Goal: Task Accomplishment & Management: Manage account settings

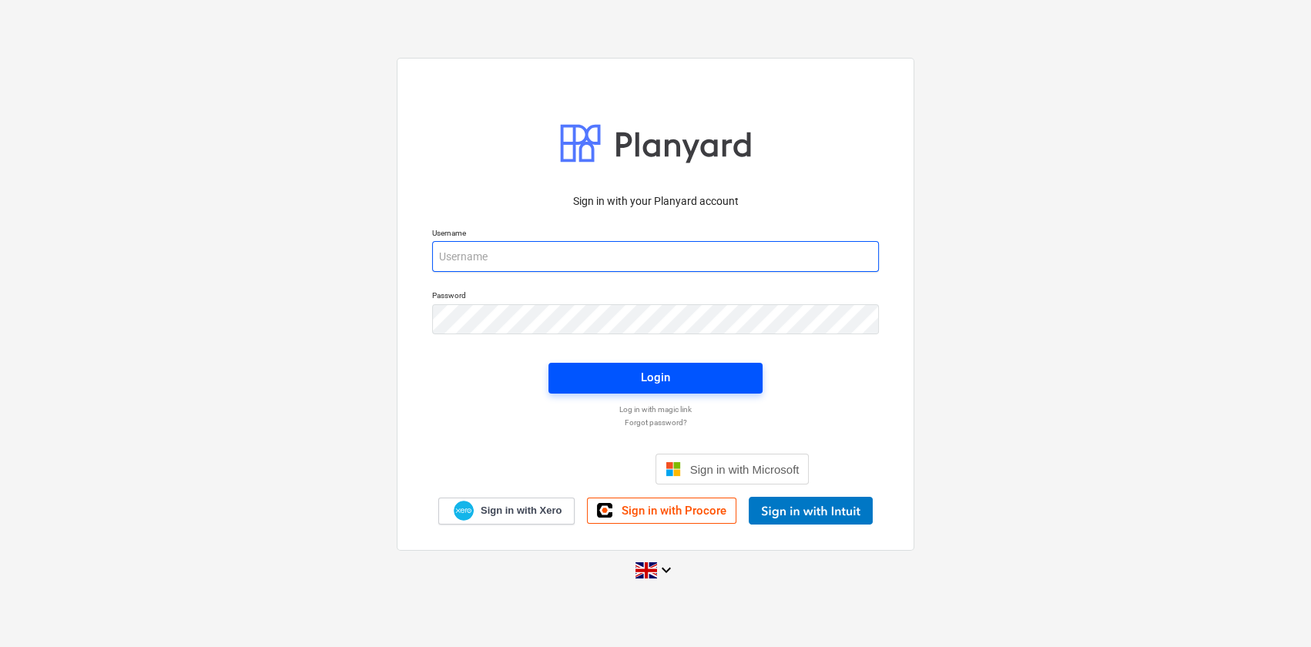
type input "[PERSON_NAME][EMAIL_ADDRESS][DOMAIN_NAME]"
click at [695, 382] on span "Login" at bounding box center [655, 377] width 177 height 20
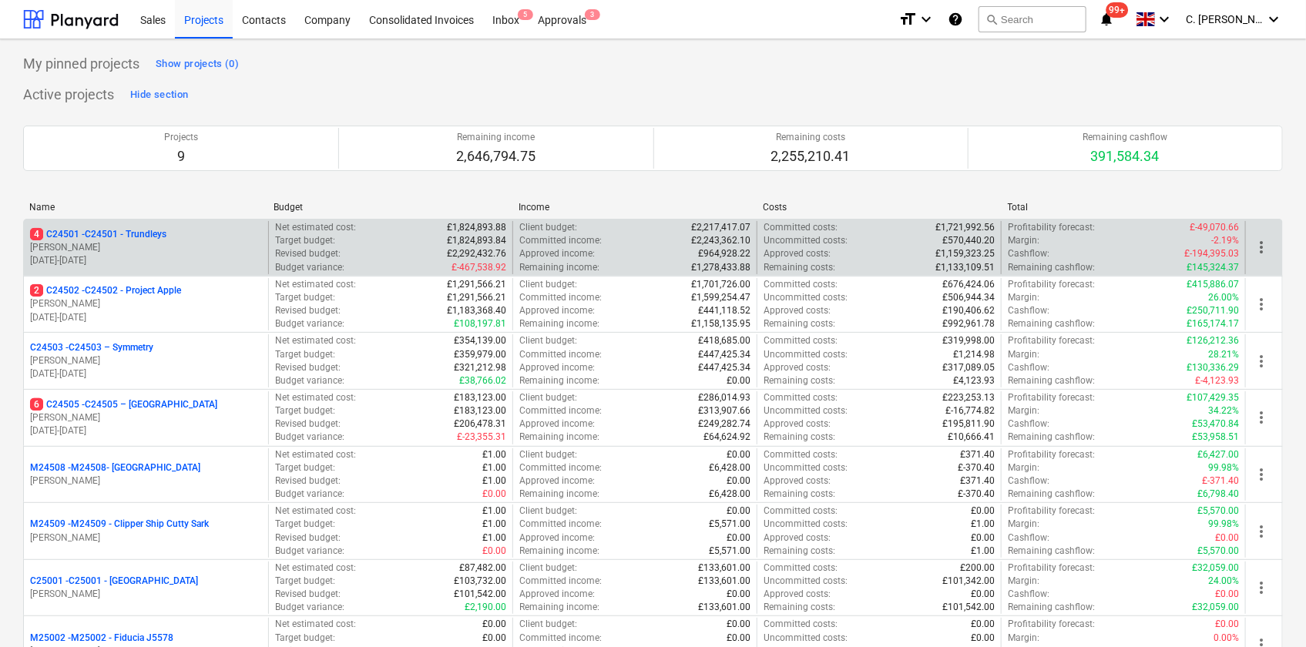
click at [117, 236] on p "4 C24501 - C24501 - Trundleys" at bounding box center [98, 234] width 136 height 13
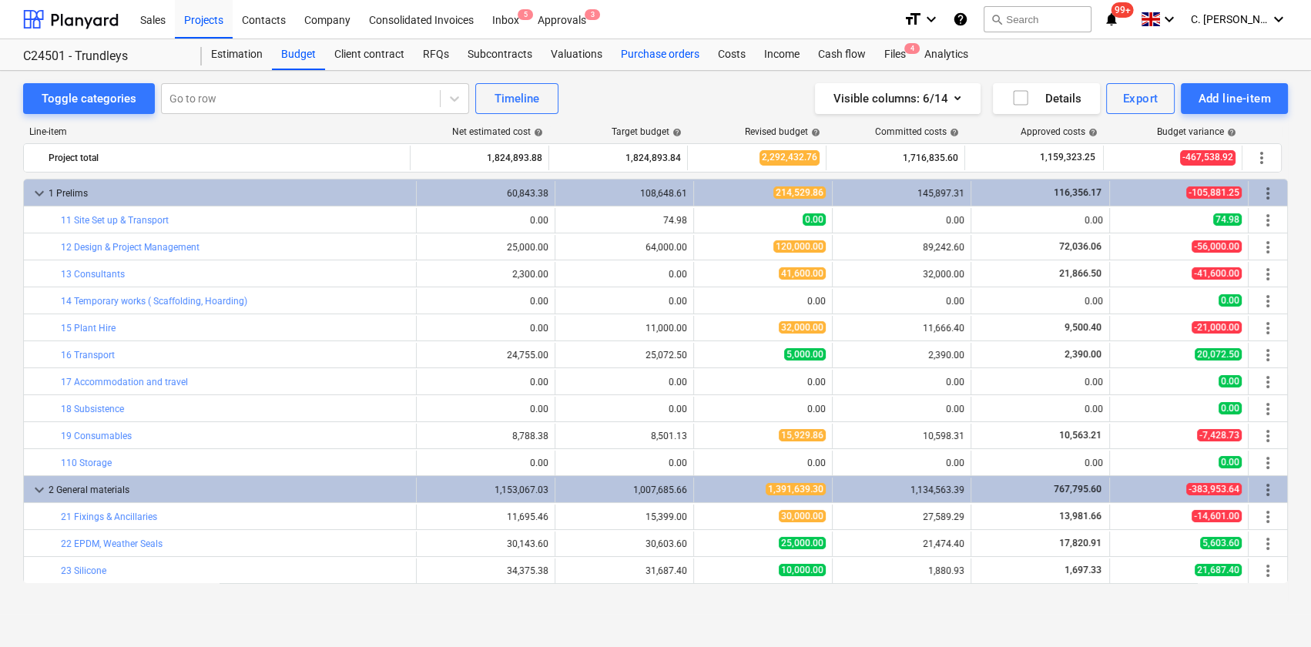
click at [673, 60] on div "Purchase orders" at bounding box center [660, 54] width 97 height 31
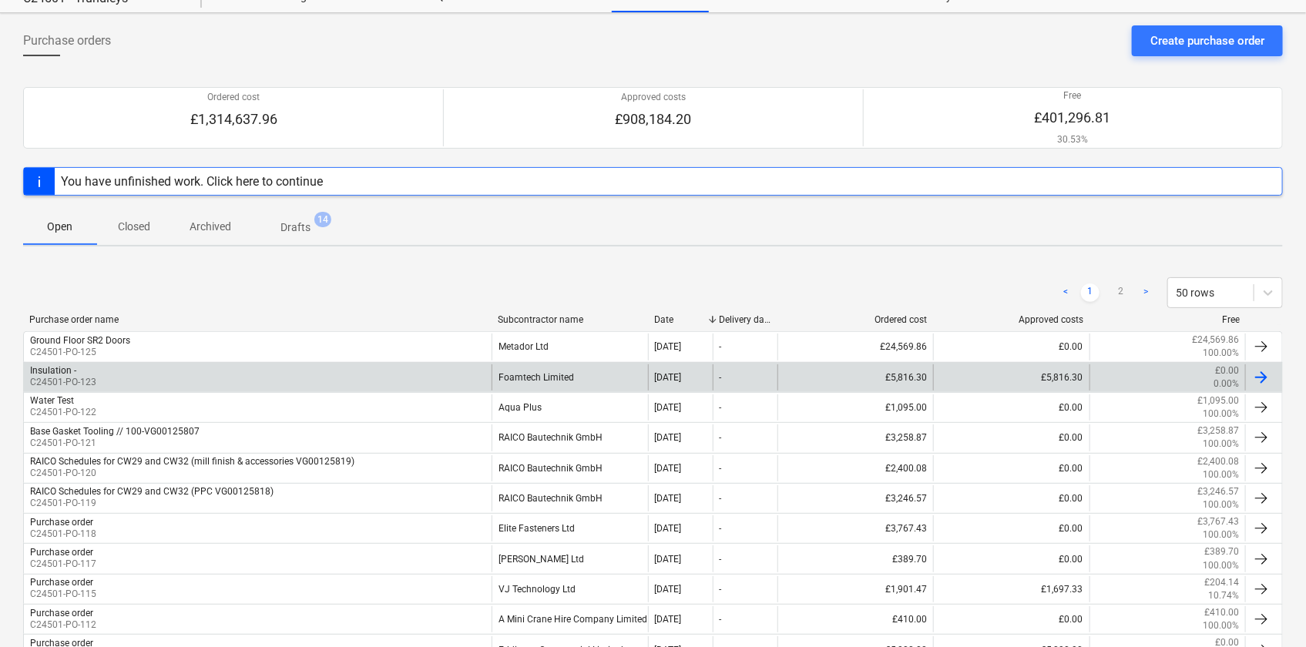
scroll to position [139, 0]
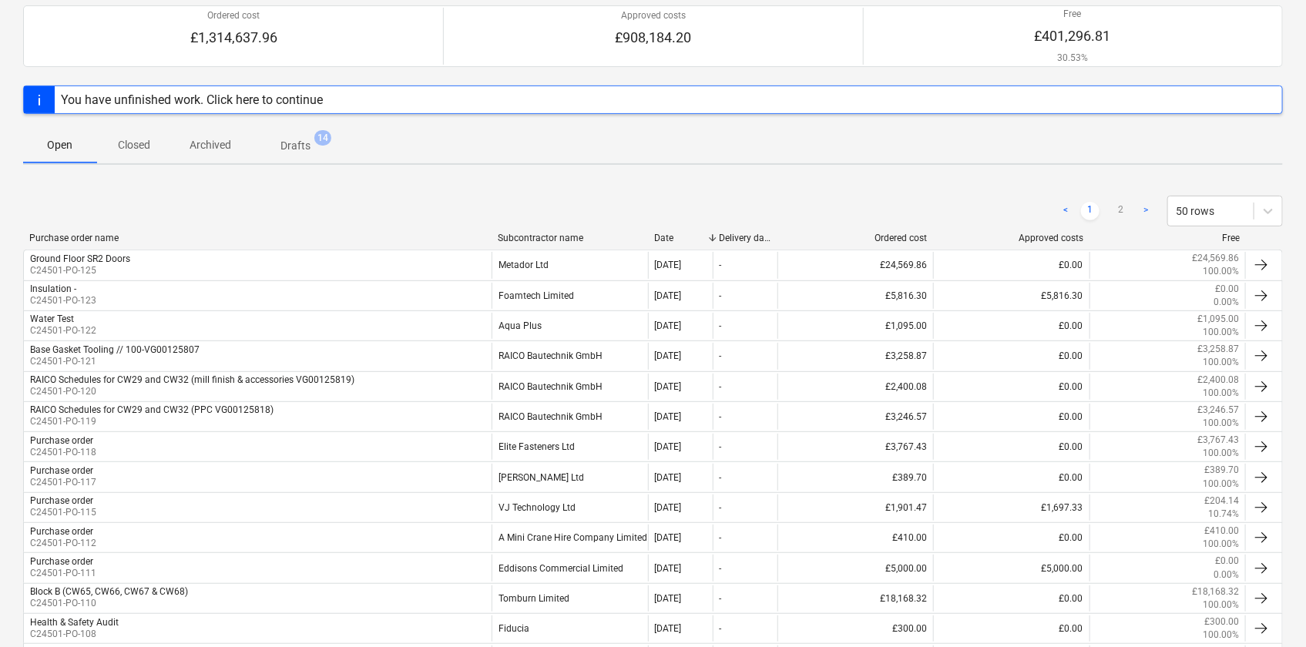
click at [529, 233] on div "Subcontractor name" at bounding box center [570, 238] width 144 height 11
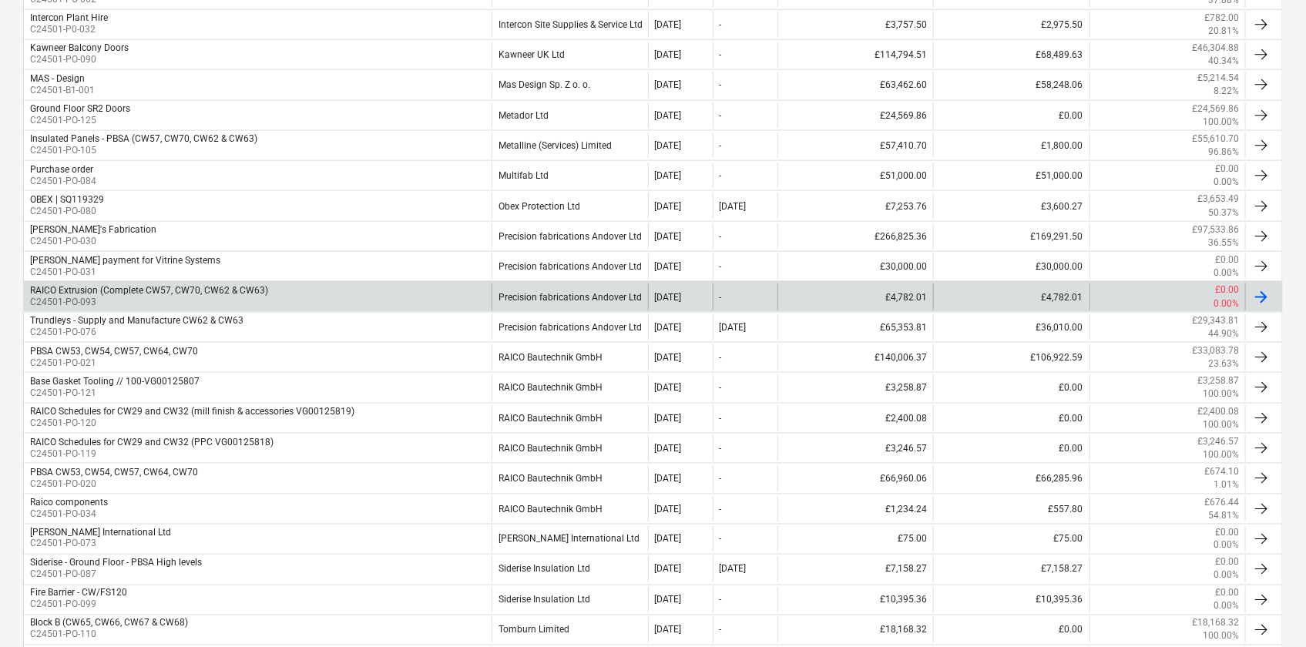
scroll to position [980, 0]
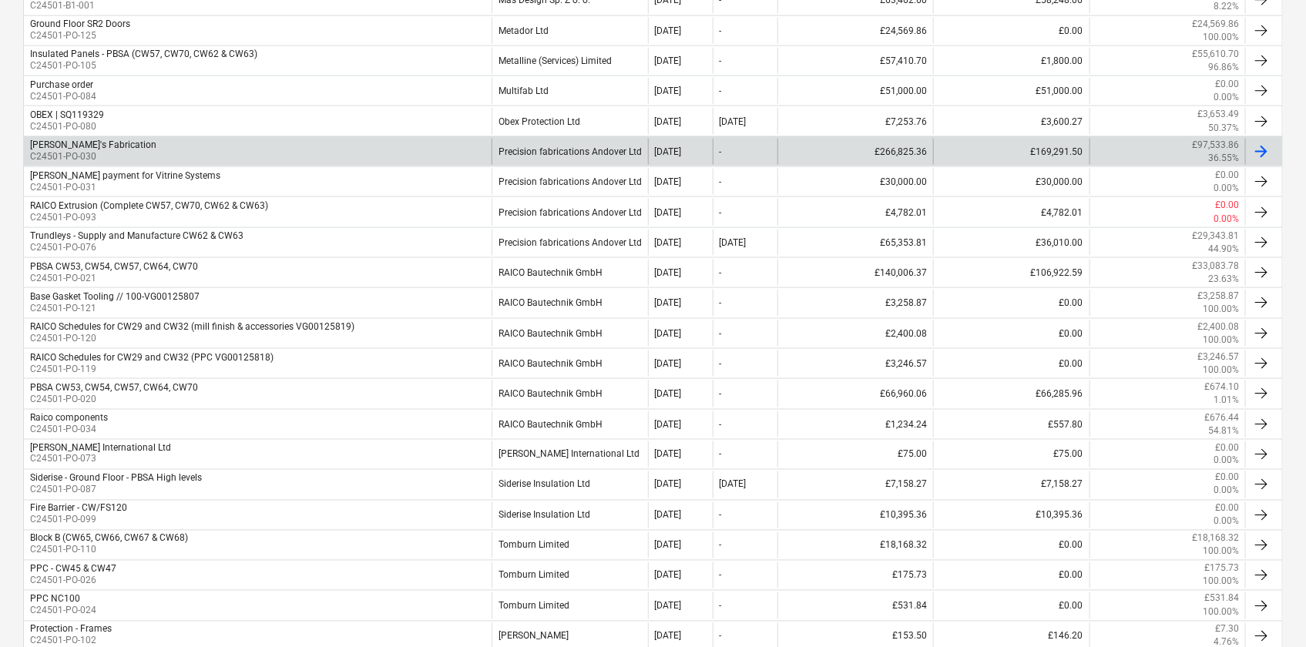
click at [231, 151] on div "[PERSON_NAME]'s Fabrication C24501-PO-030" at bounding box center [258, 152] width 468 height 26
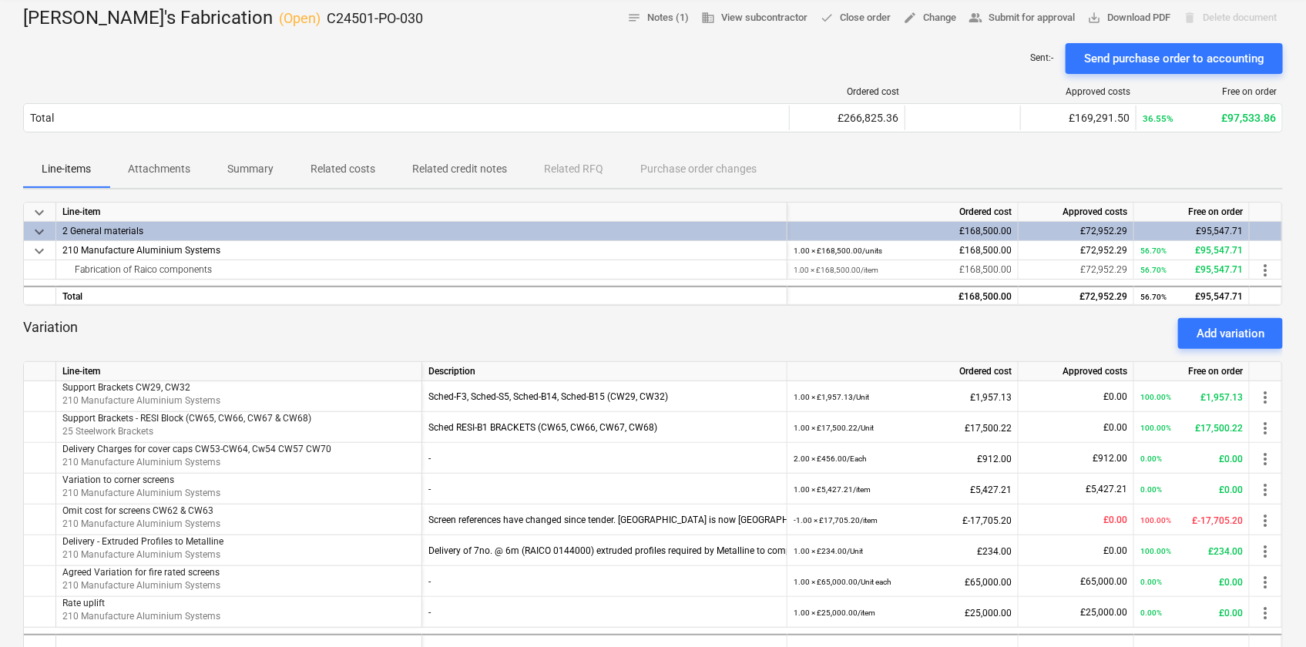
scroll to position [210, 0]
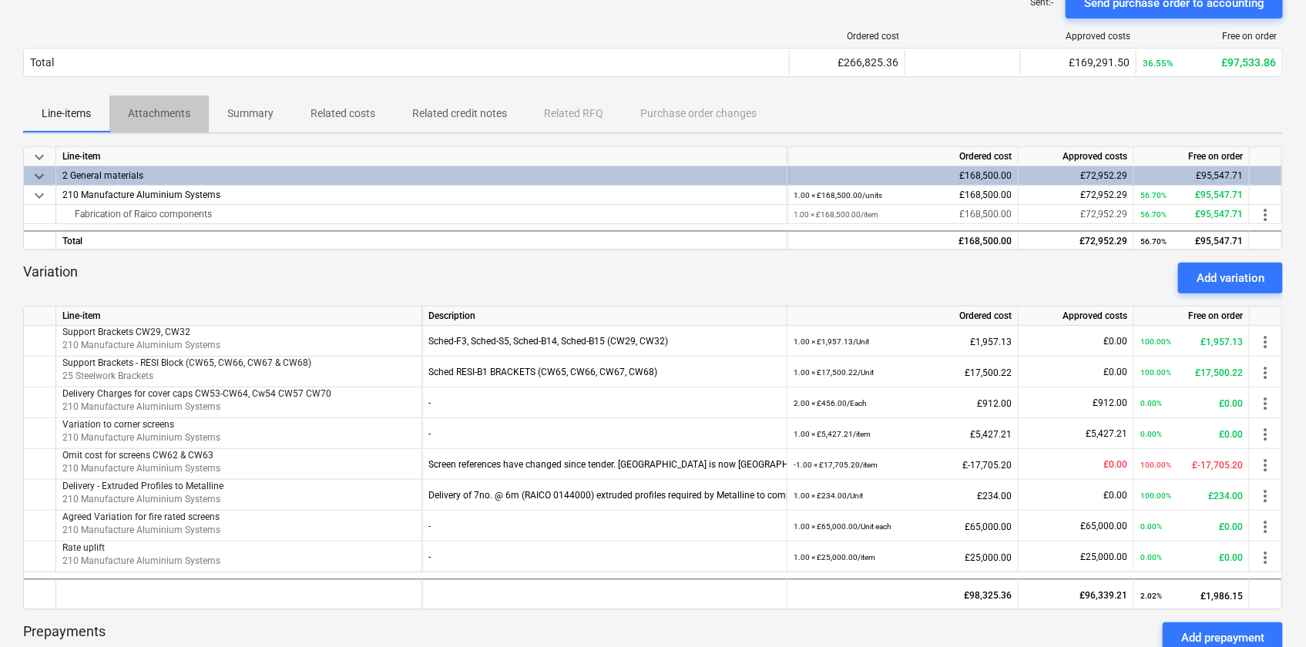
click at [151, 106] on p "Attachments" at bounding box center [159, 114] width 62 height 16
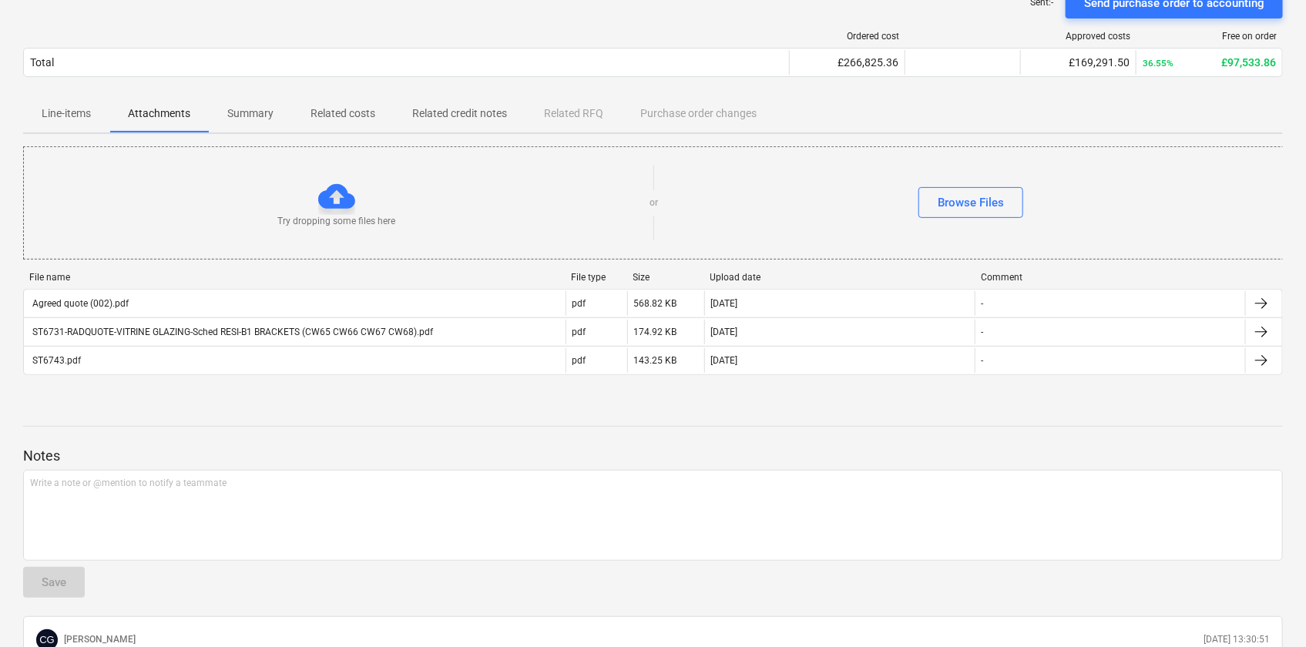
click at [260, 108] on p "Summary" at bounding box center [250, 114] width 46 height 16
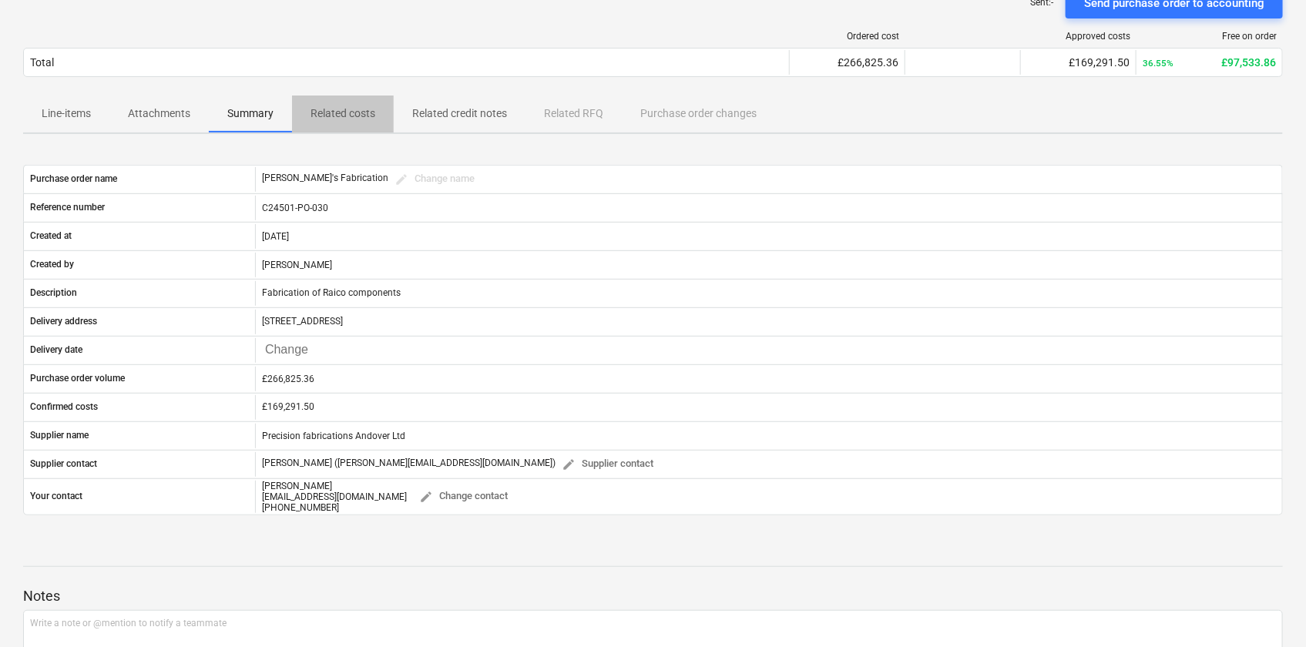
click at [371, 113] on p "Related costs" at bounding box center [342, 114] width 65 height 16
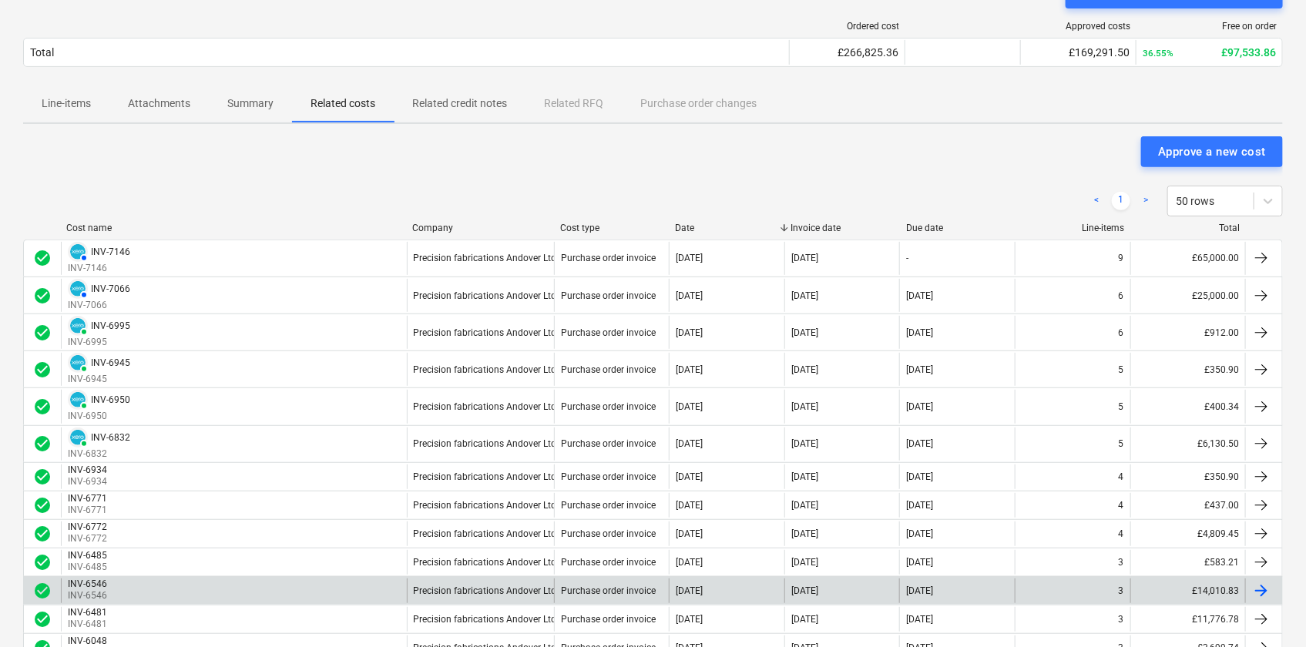
scroll to position [210, 0]
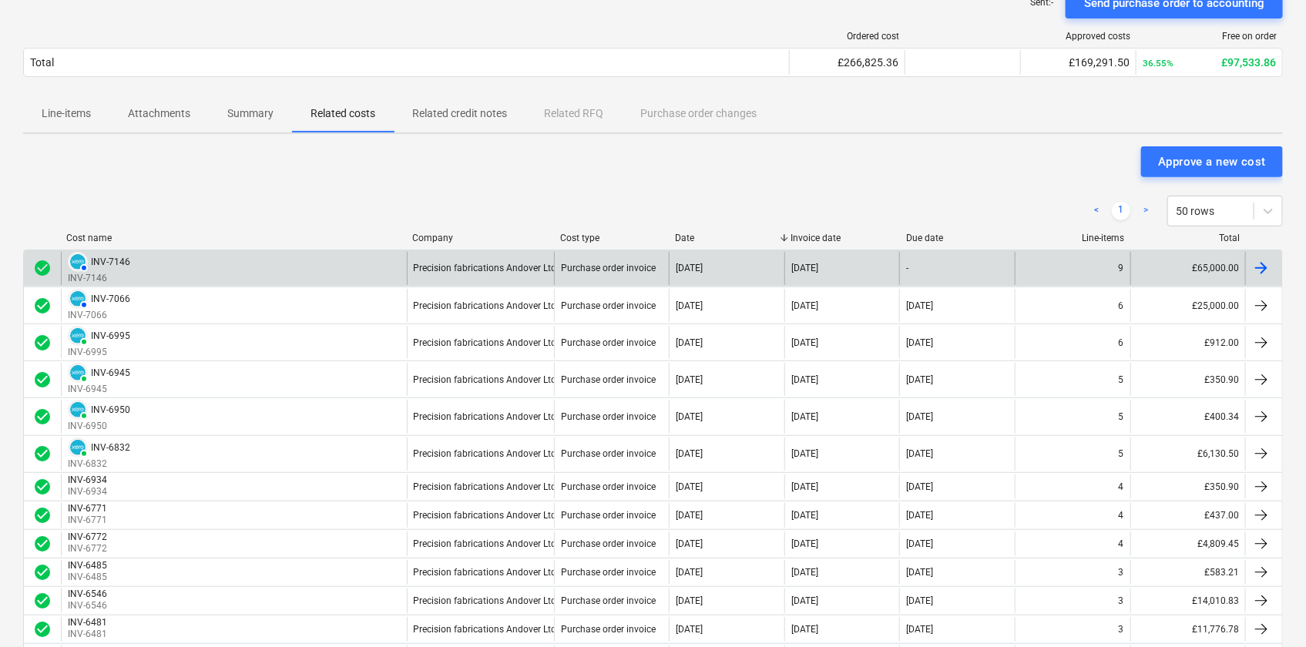
click at [138, 271] on div "AUTHORISED INV-7146 INV-7146" at bounding box center [234, 268] width 346 height 33
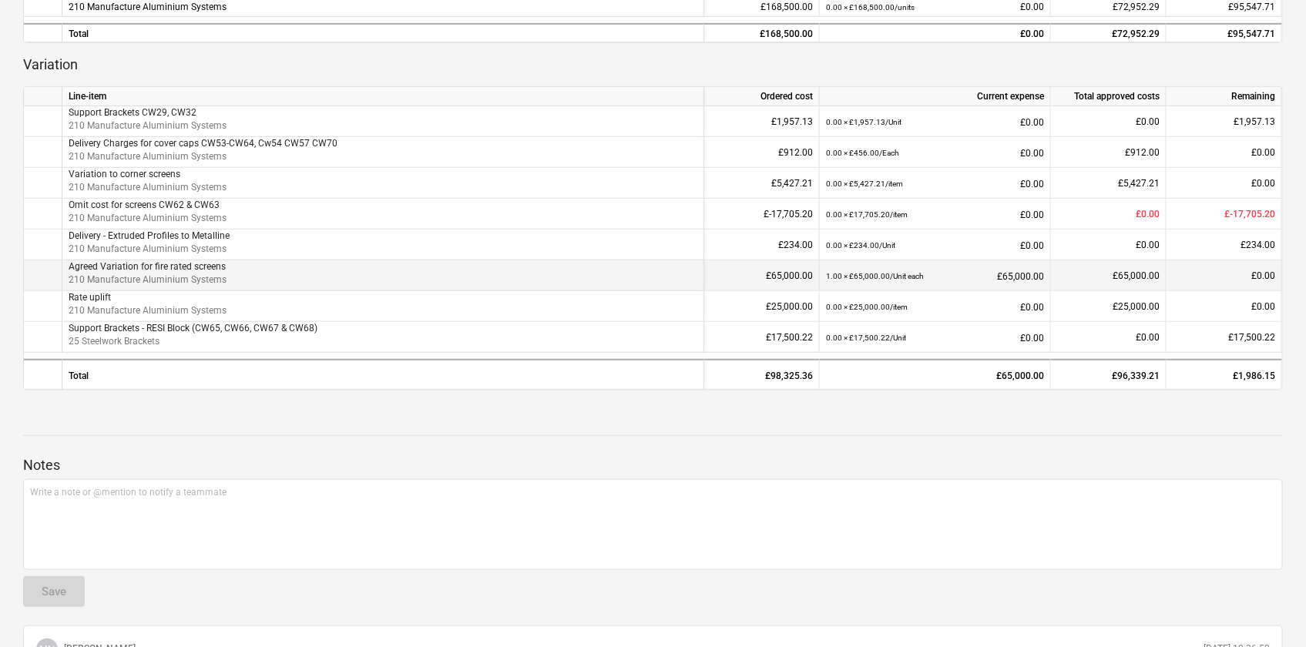
scroll to position [420, 0]
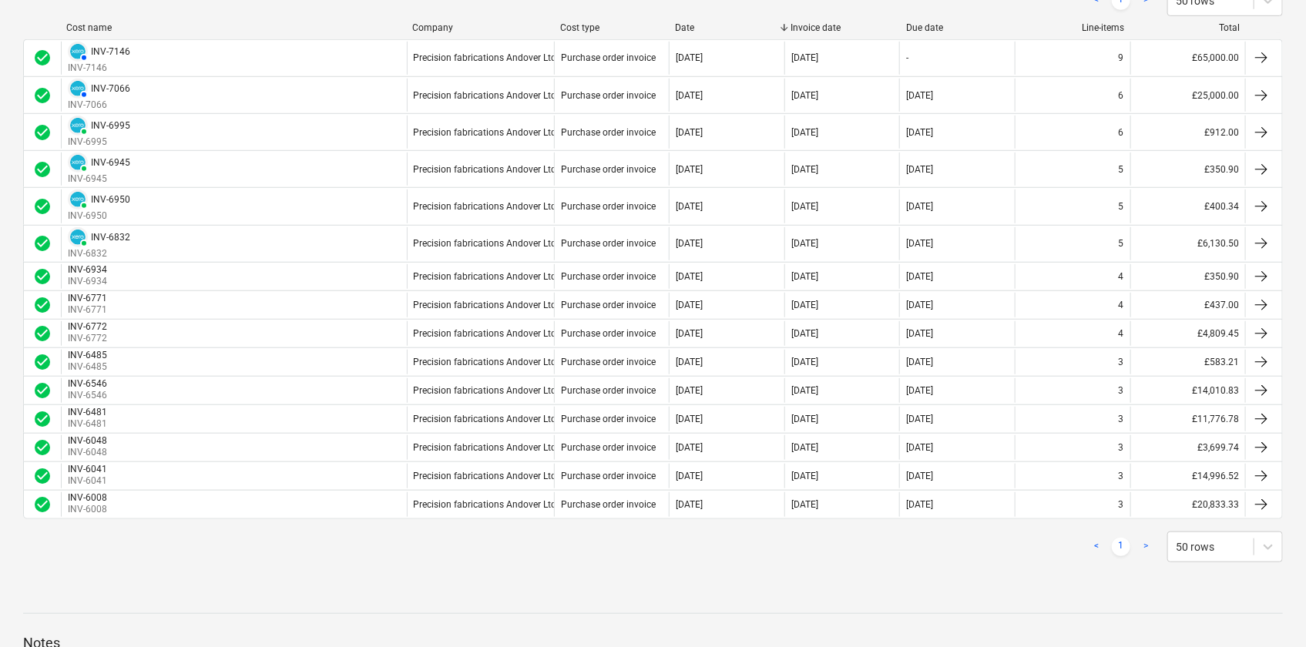
scroll to position [210, 0]
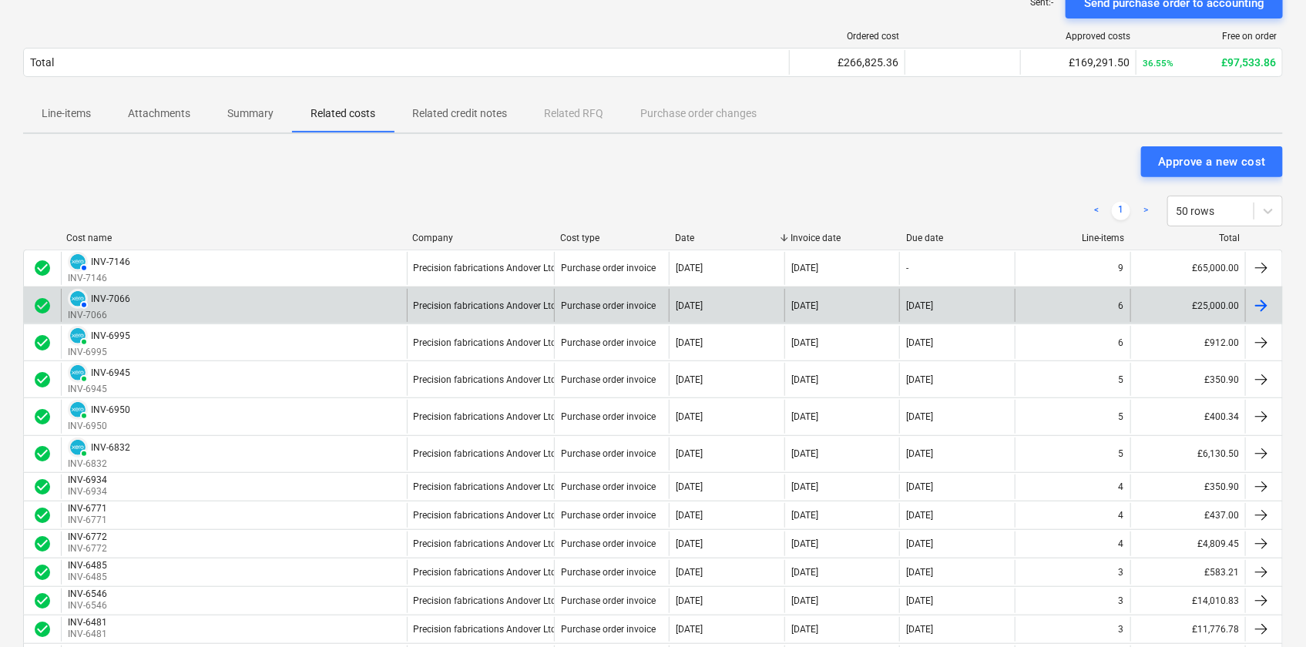
click at [261, 309] on div "AUTHORISED INV-7066 INV-7066" at bounding box center [234, 305] width 346 height 33
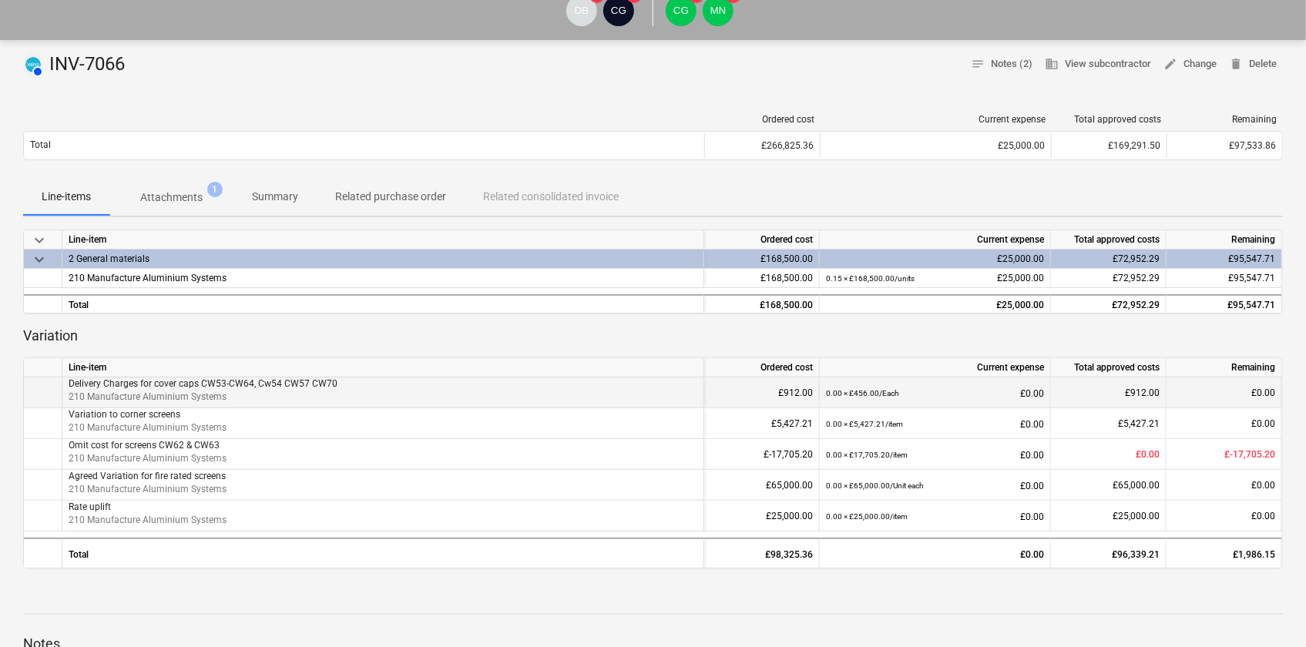
scroll to position [139, 0]
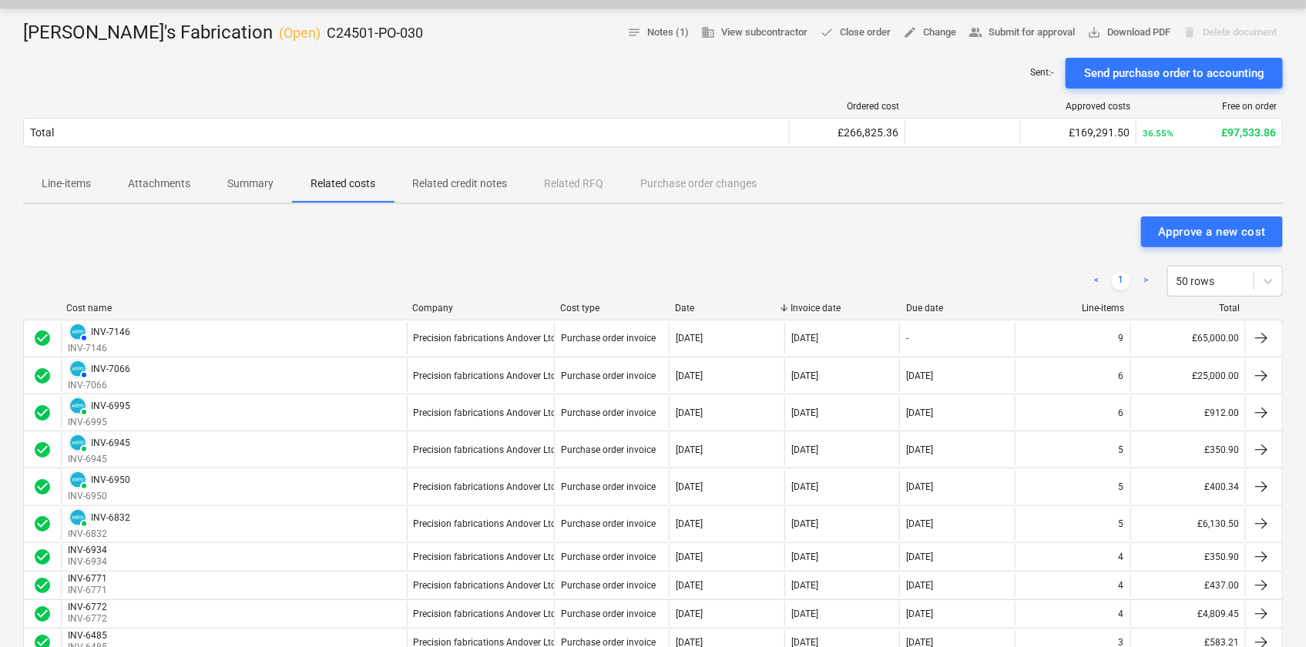
scroll to position [210, 0]
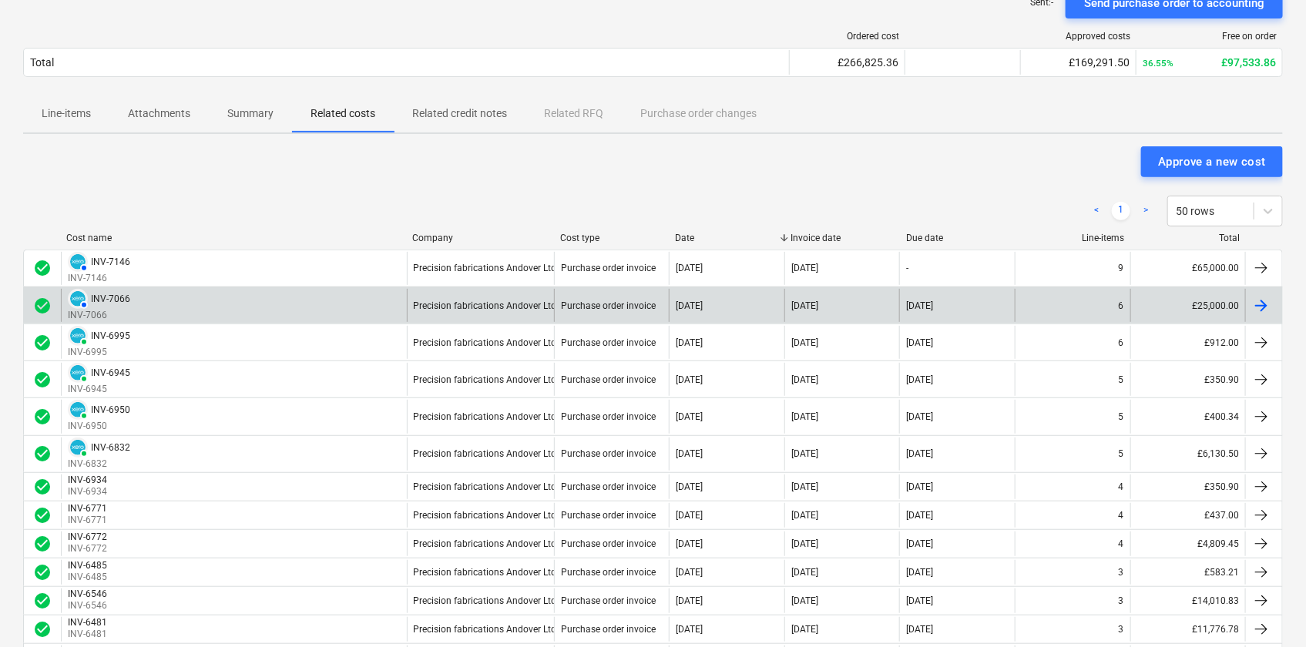
click at [146, 304] on div "AUTHORISED INV-7066 INV-7066" at bounding box center [234, 305] width 346 height 33
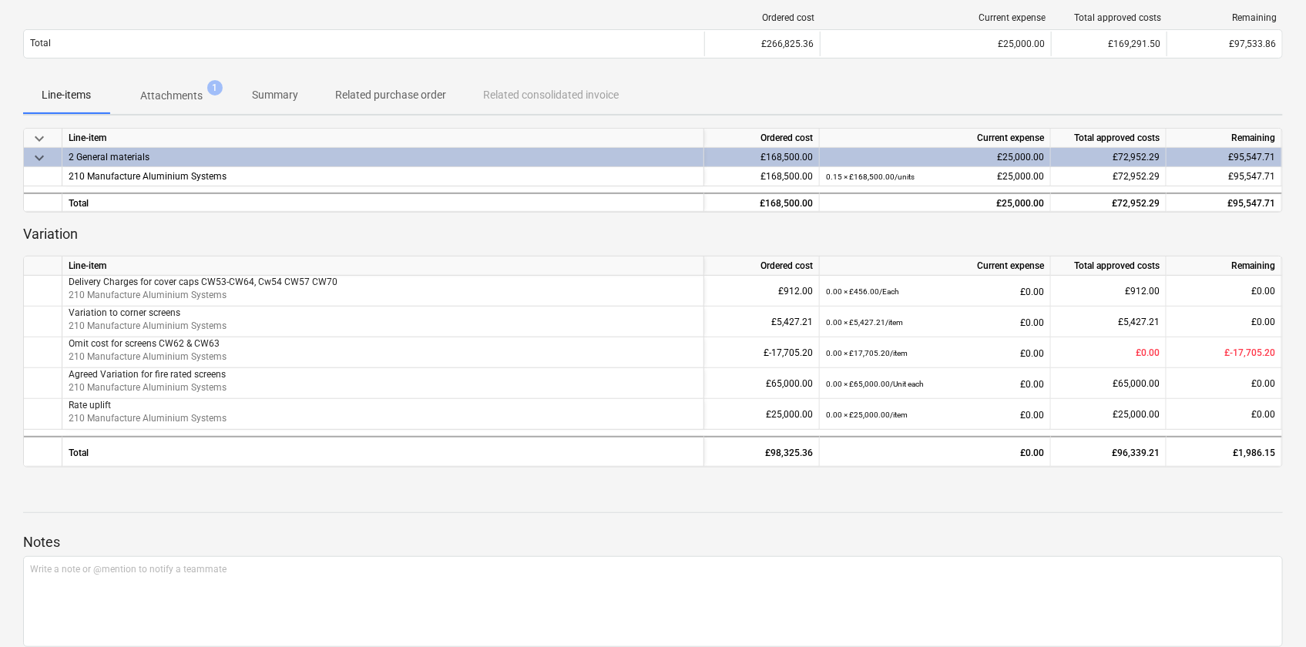
click at [154, 88] on span "Attachments 1" at bounding box center [171, 95] width 87 height 15
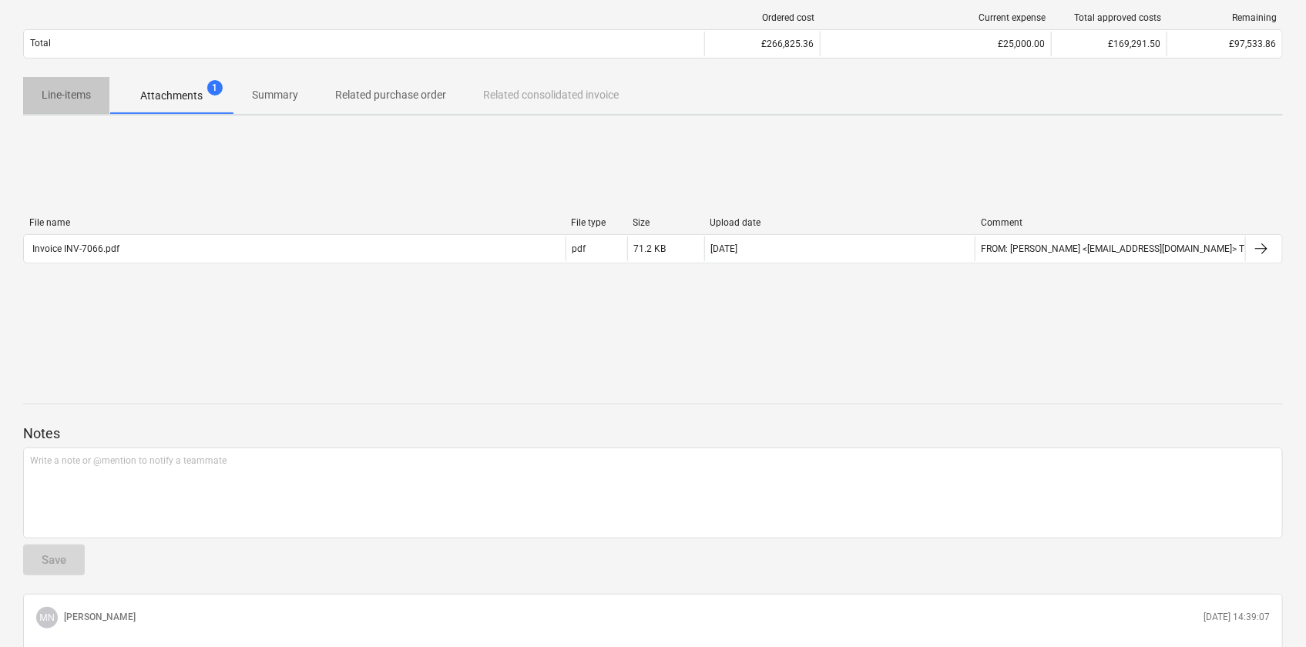
click at [59, 100] on p "Line-items" at bounding box center [66, 95] width 49 height 16
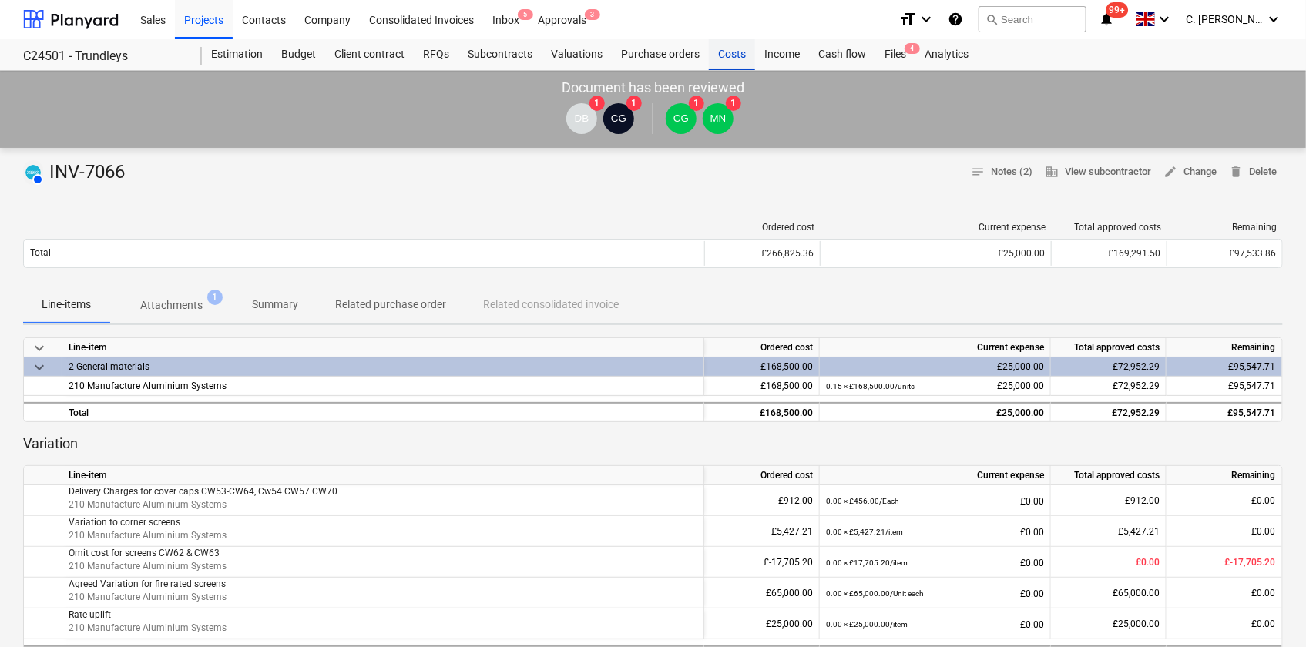
click at [728, 55] on div "Costs" at bounding box center [732, 54] width 46 height 31
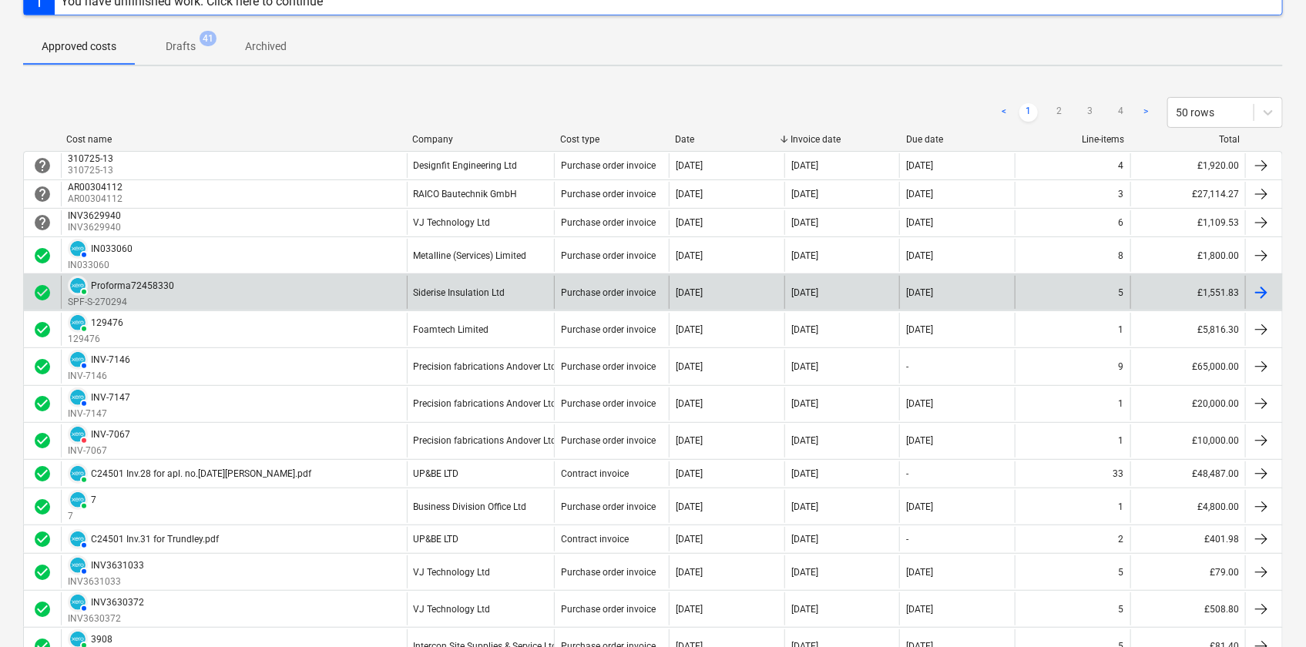
scroll to position [210, 0]
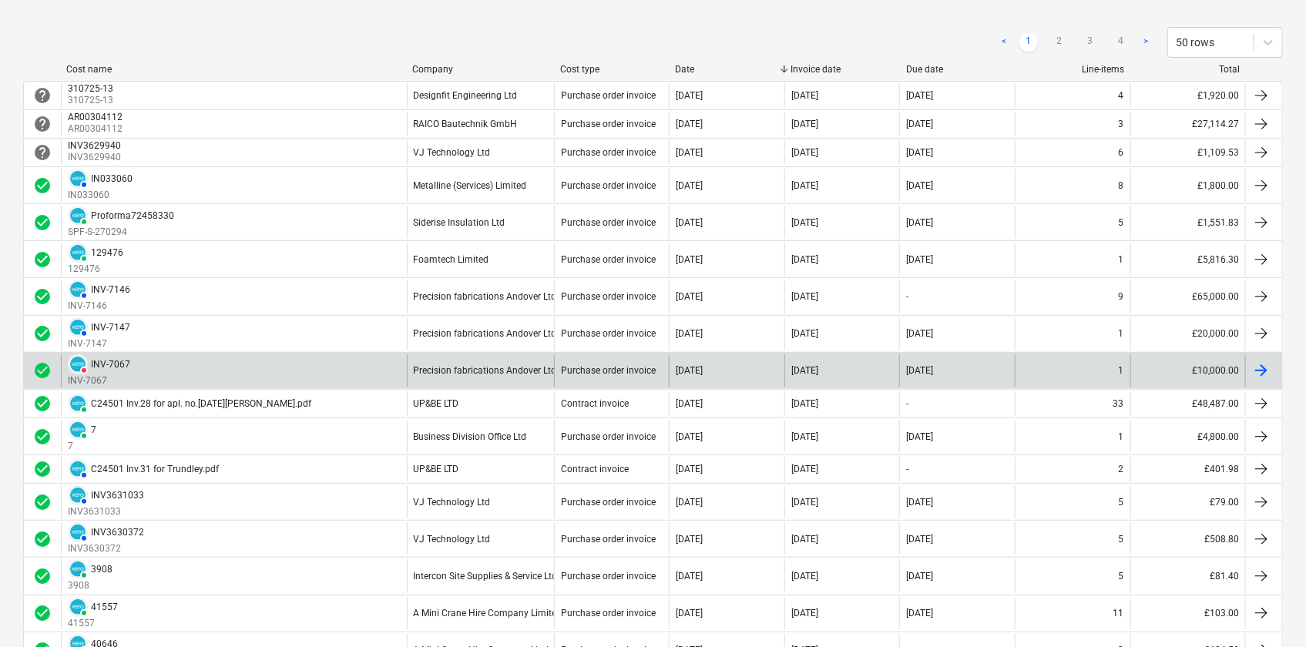
click at [90, 369] on div "DELETED INV-7067" at bounding box center [99, 364] width 62 height 20
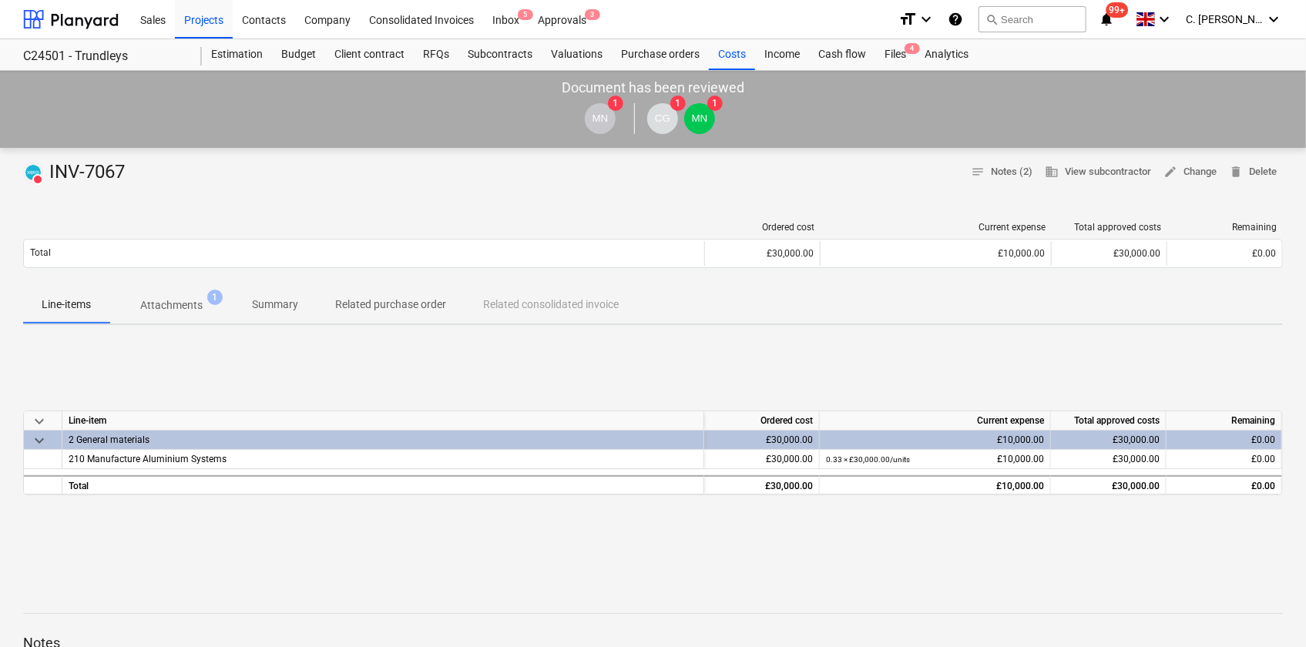
click at [177, 303] on p "Attachments" at bounding box center [171, 305] width 62 height 16
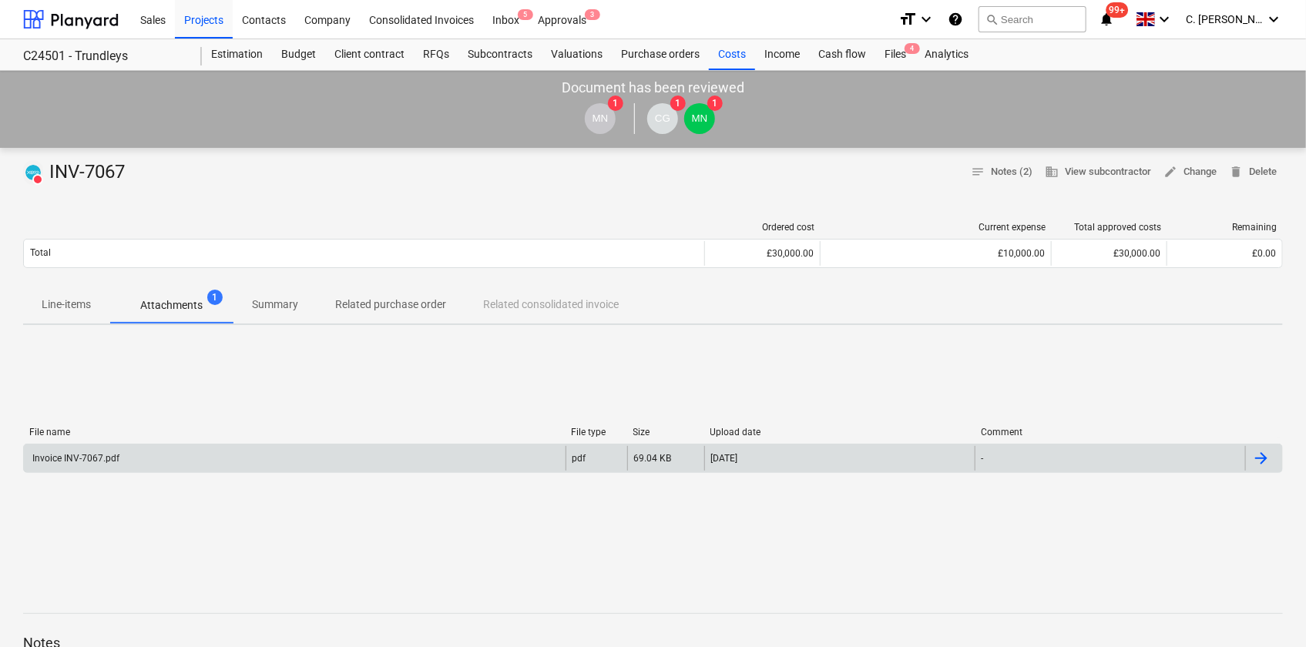
click at [47, 455] on div "Invoice INV-7067.pdf" at bounding box center [74, 458] width 89 height 11
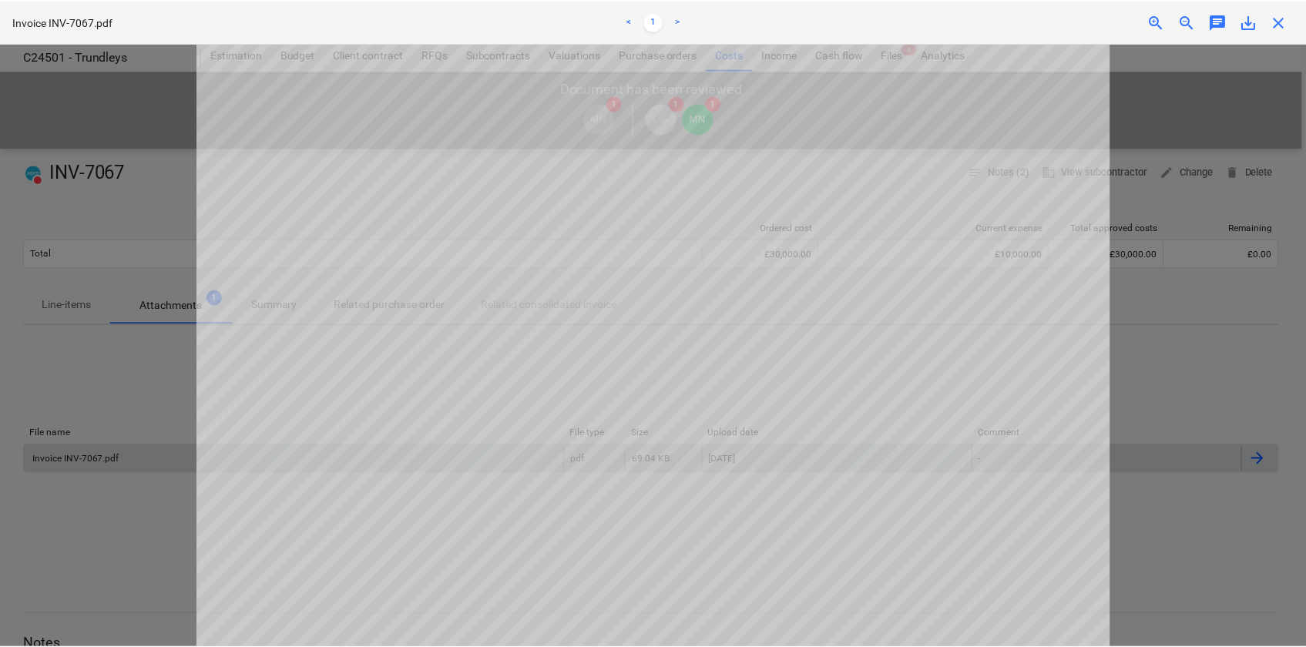
scroll to position [206, 0]
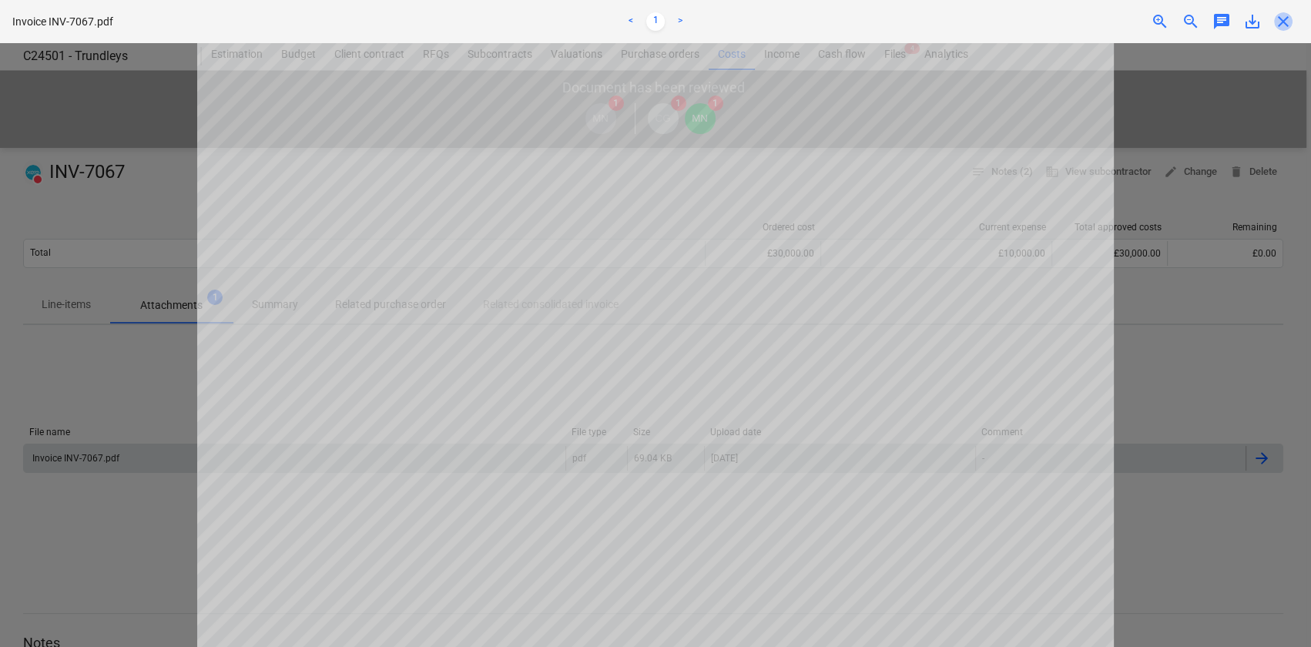
click at [1287, 21] on span "close" at bounding box center [1283, 21] width 18 height 18
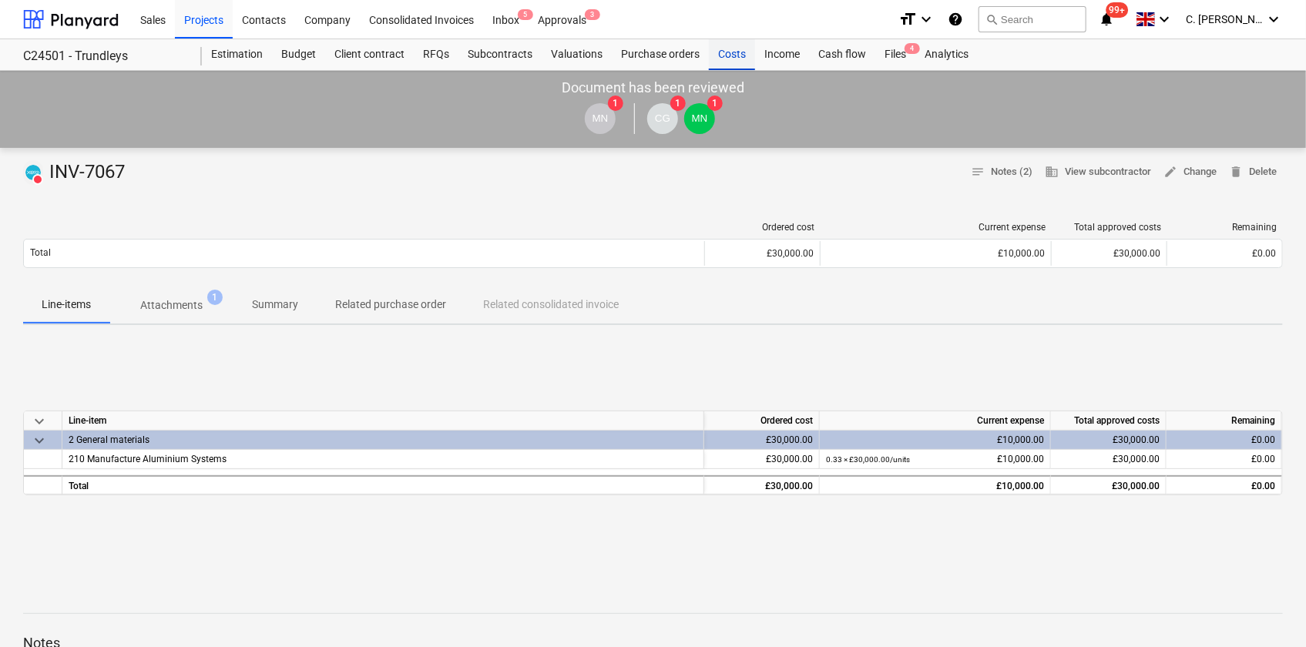
click at [725, 51] on div "Costs" at bounding box center [732, 54] width 46 height 31
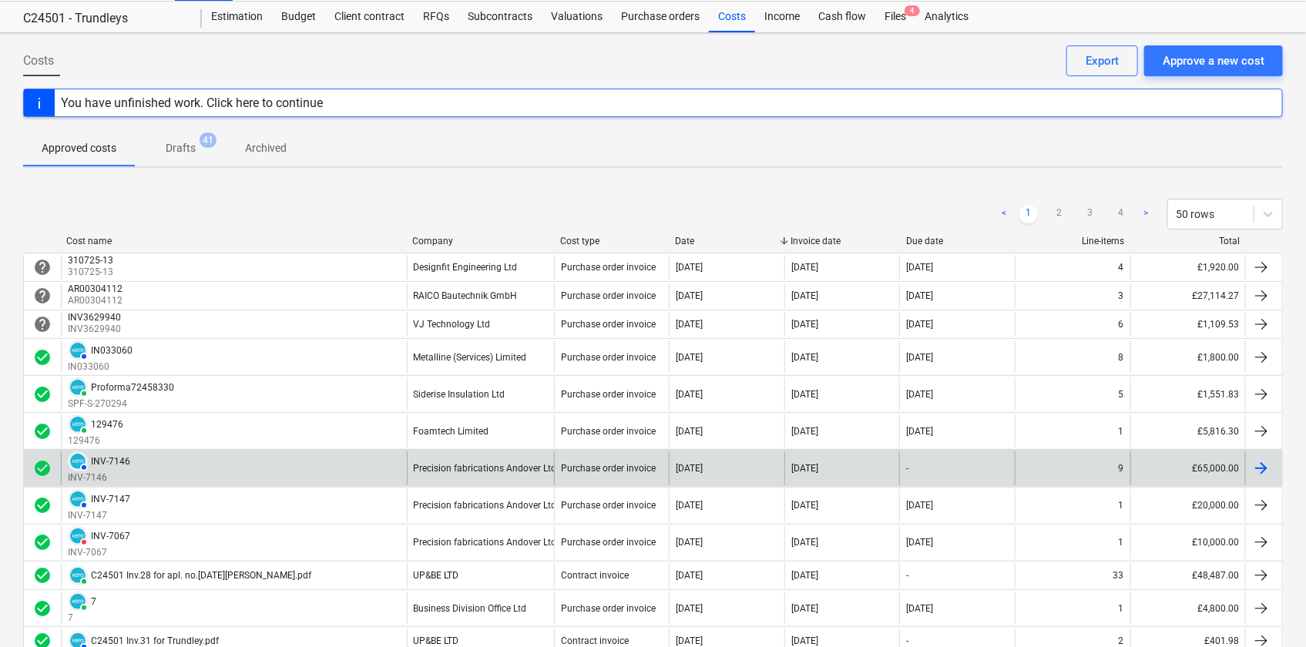
scroll to position [69, 0]
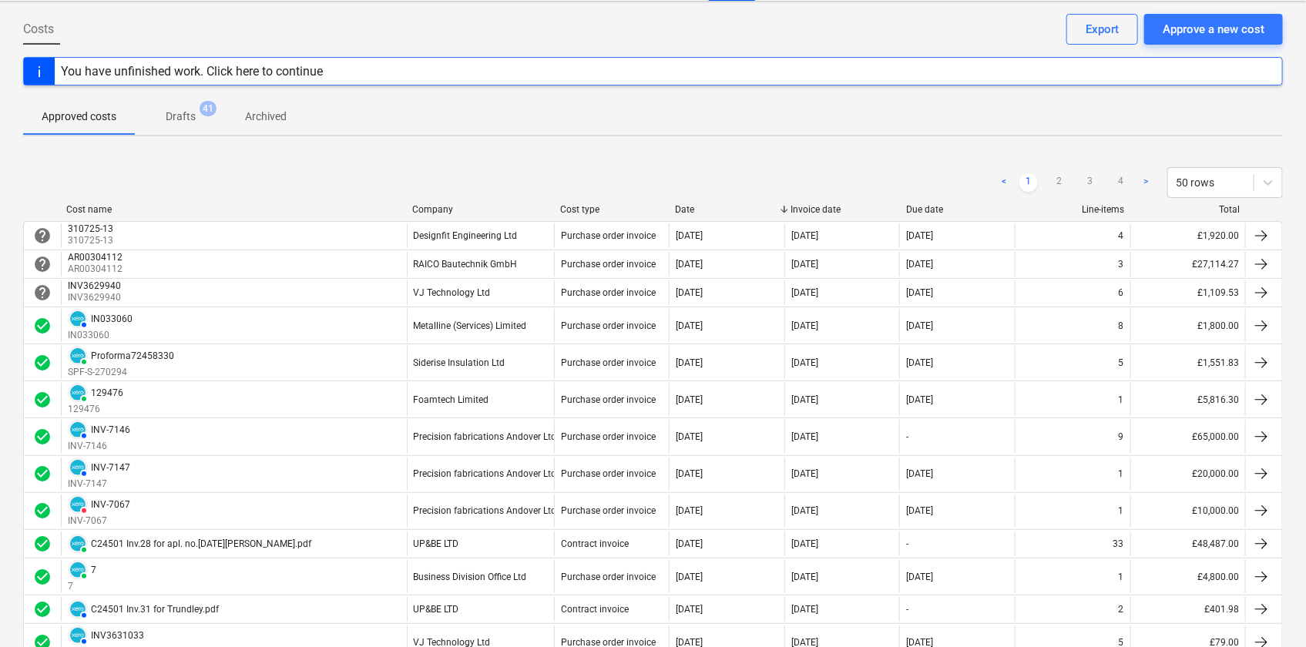
click at [451, 204] on div "Company" at bounding box center [480, 209] width 136 height 11
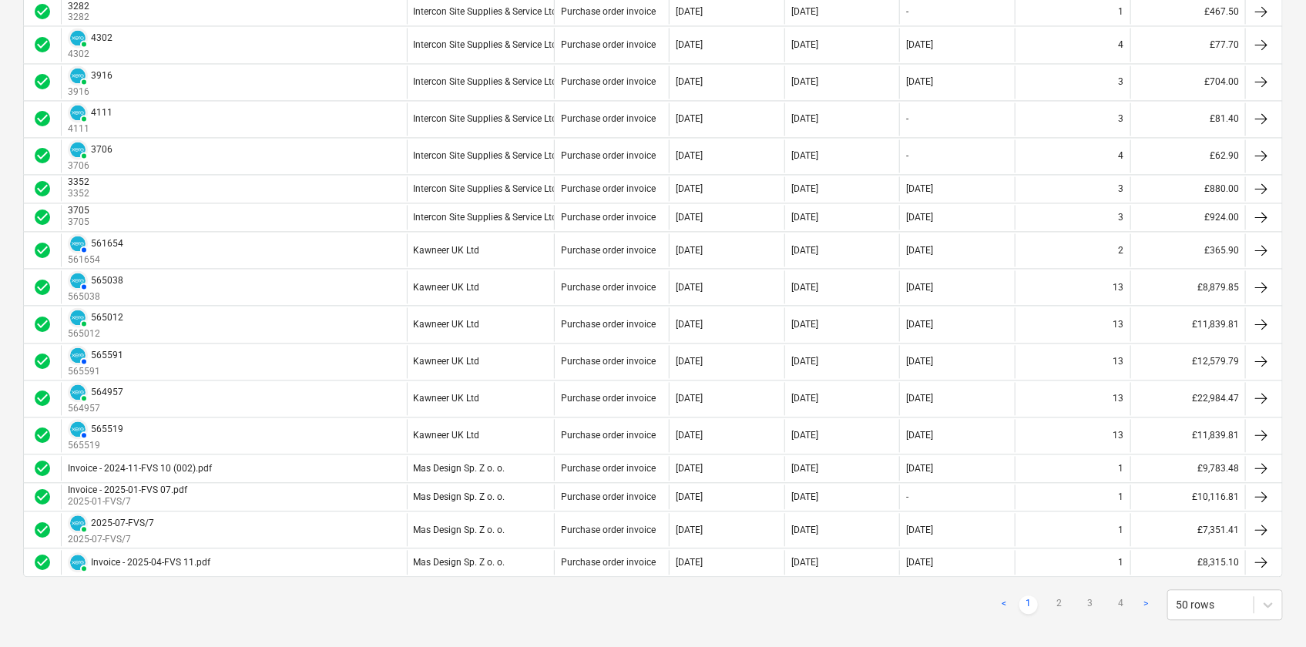
scroll to position [1434, 0]
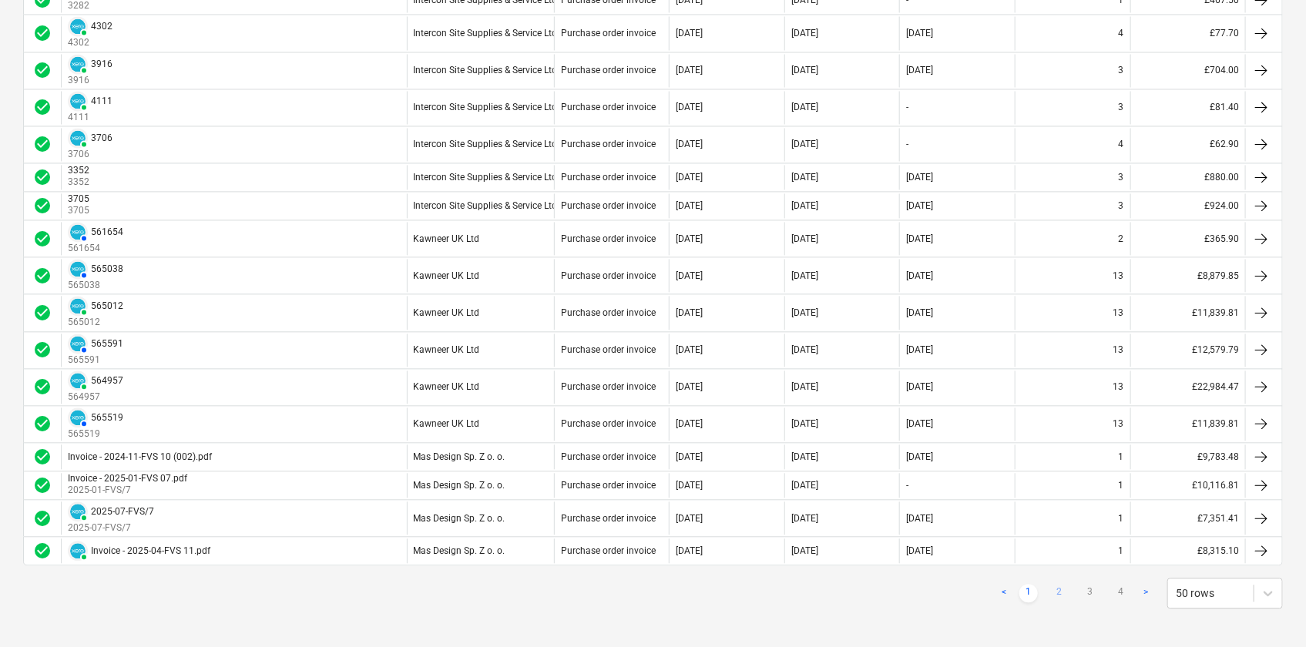
click at [1062, 590] on link "2" at bounding box center [1059, 594] width 18 height 18
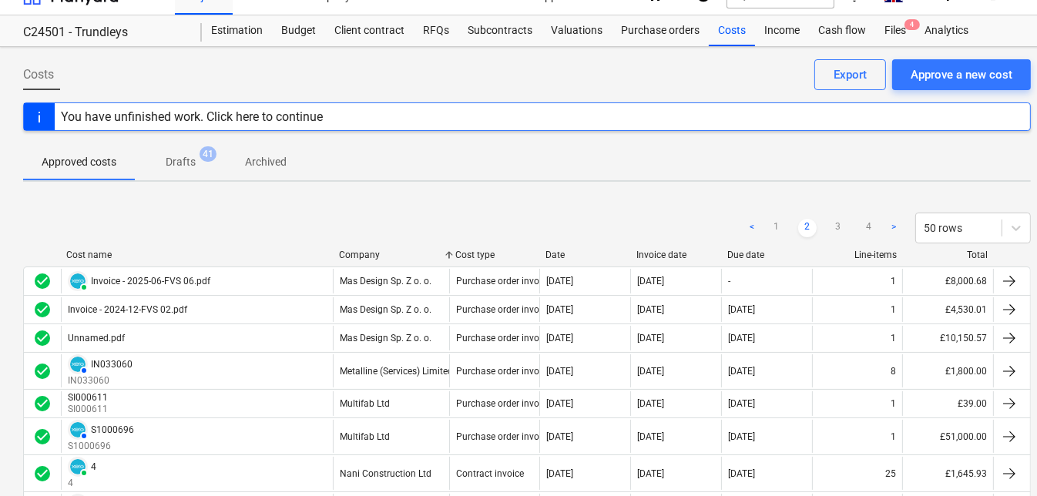
scroll to position [0, 0]
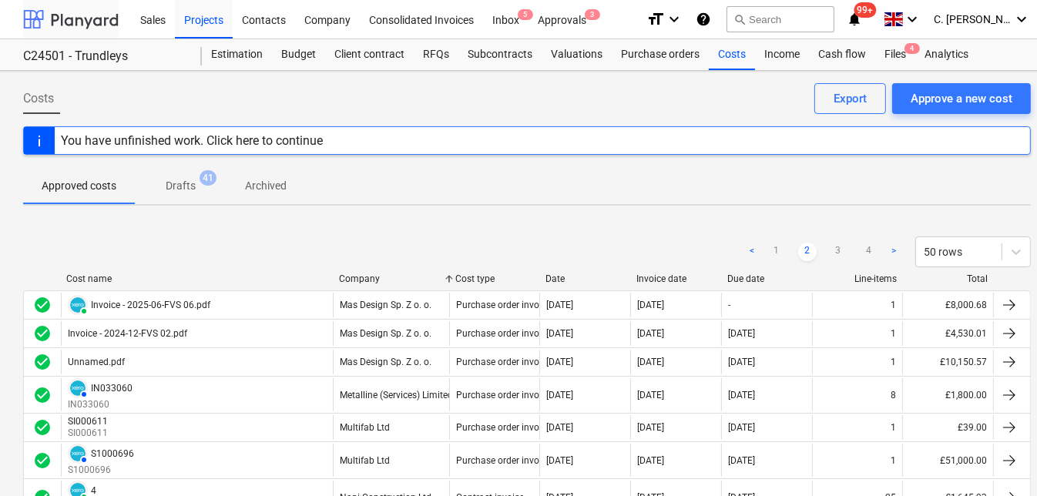
click at [86, 16] on div at bounding box center [71, 19] width 96 height 39
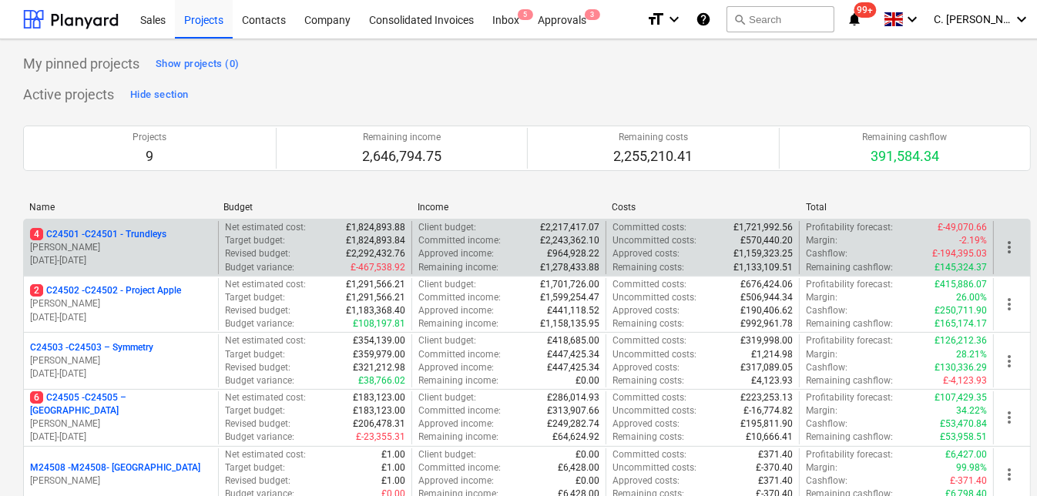
click at [95, 237] on p "4 C24501 - C24501 - Trundleys" at bounding box center [98, 234] width 136 height 13
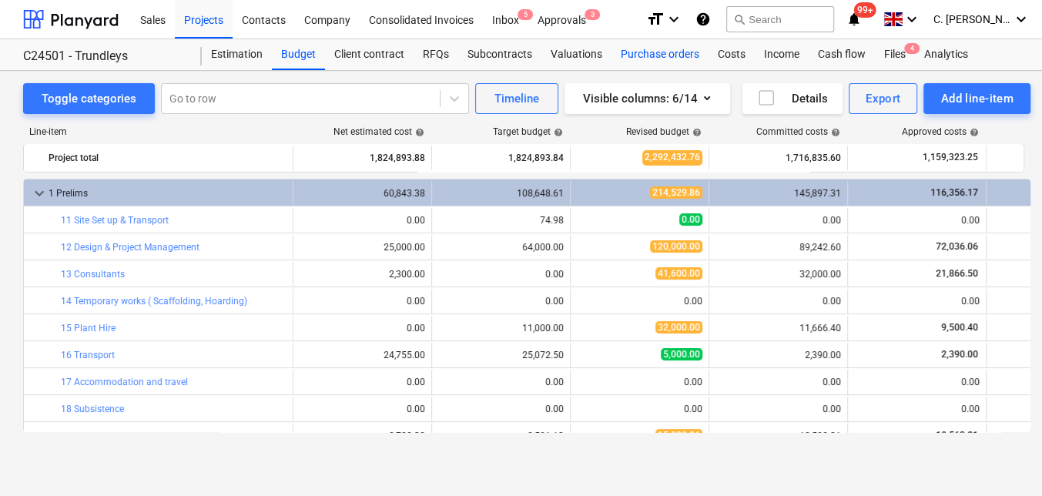
click at [673, 49] on div "Purchase orders" at bounding box center [660, 54] width 97 height 31
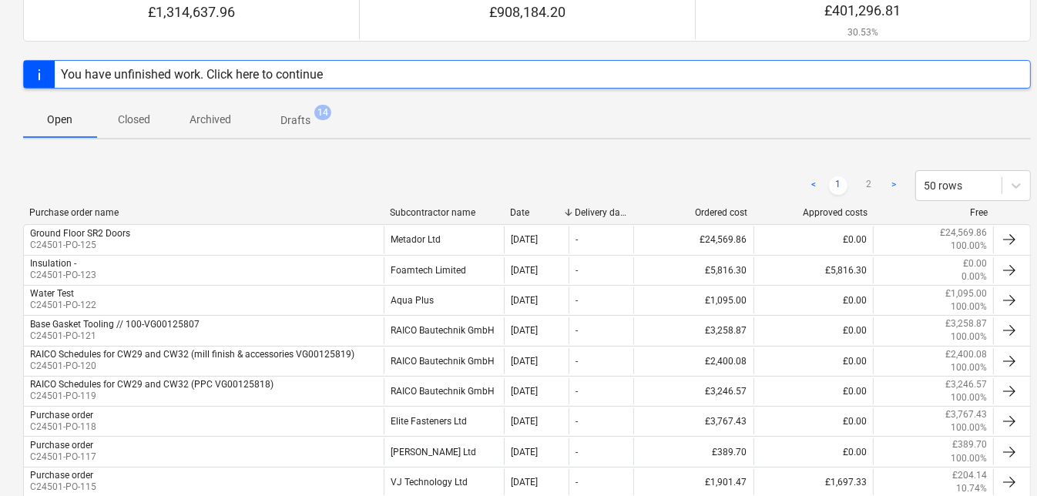
scroll to position [280, 0]
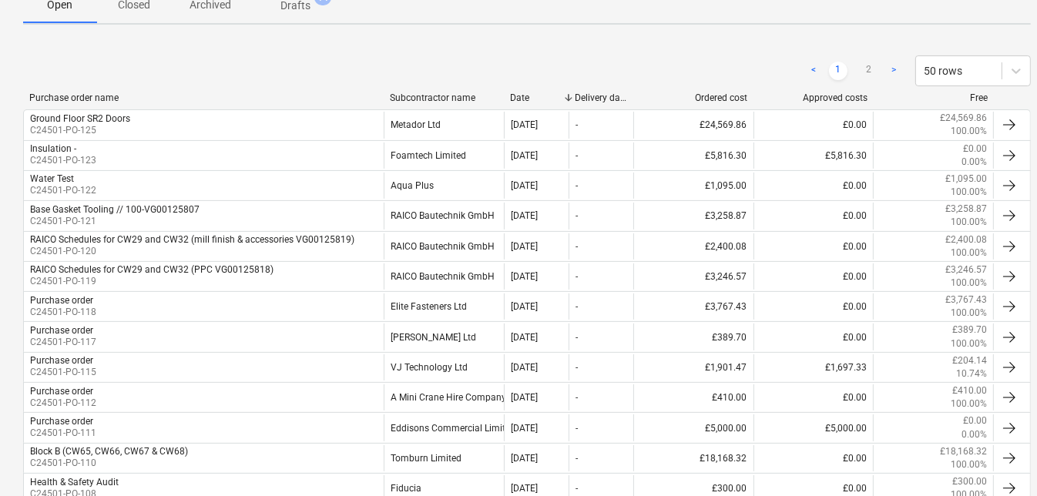
click at [444, 96] on div "Subcontractor name" at bounding box center [444, 97] width 108 height 11
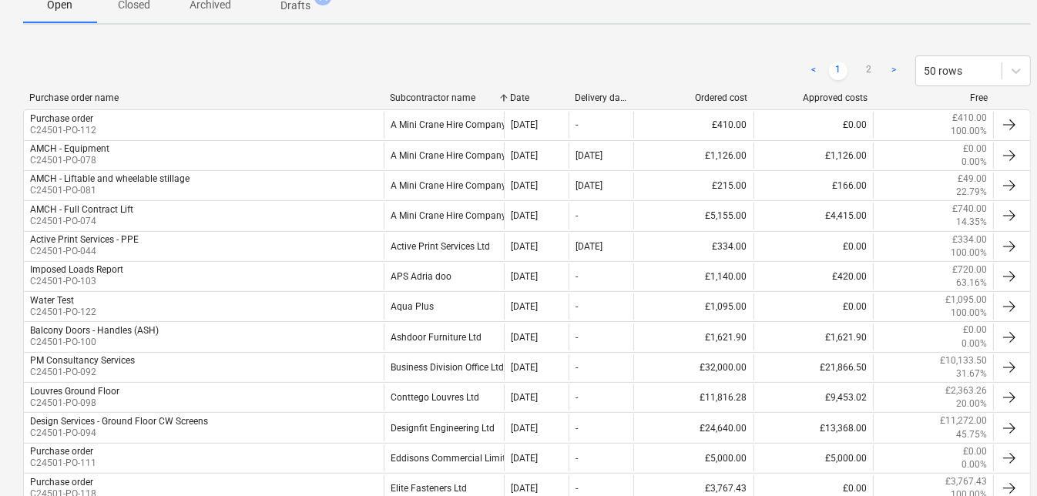
click at [435, 97] on div "Subcontractor name" at bounding box center [444, 97] width 108 height 11
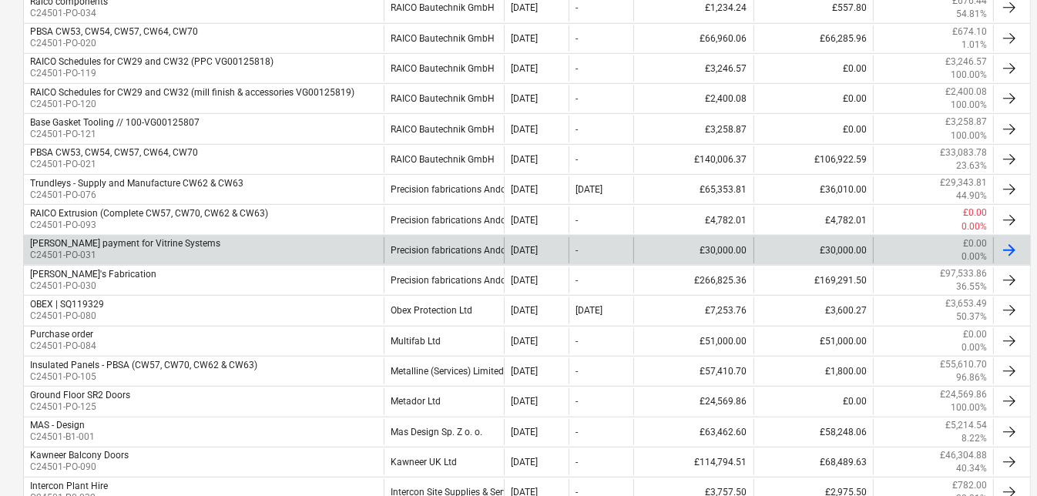
scroll to position [980, 0]
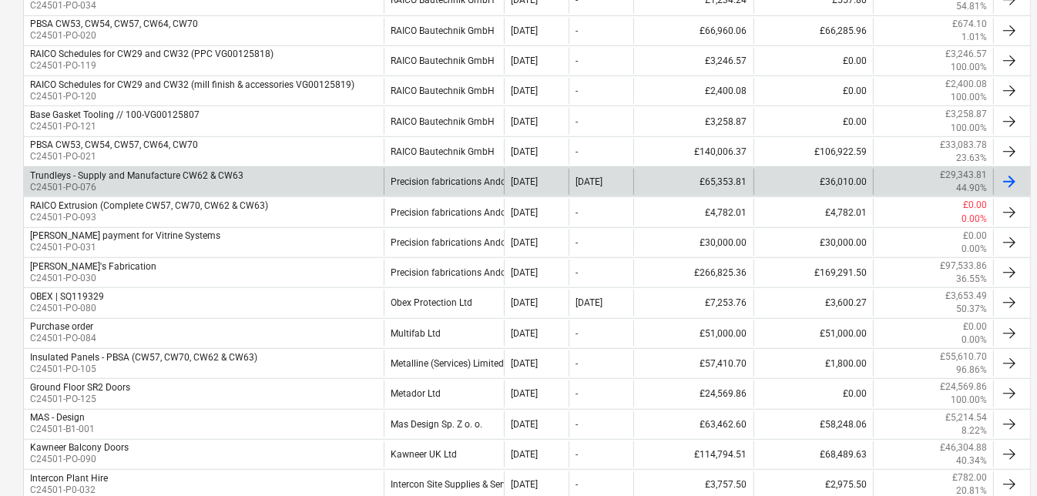
click at [127, 173] on div "Trundleys - Supply and Manufacture CW62 & CW63" at bounding box center [136, 175] width 213 height 11
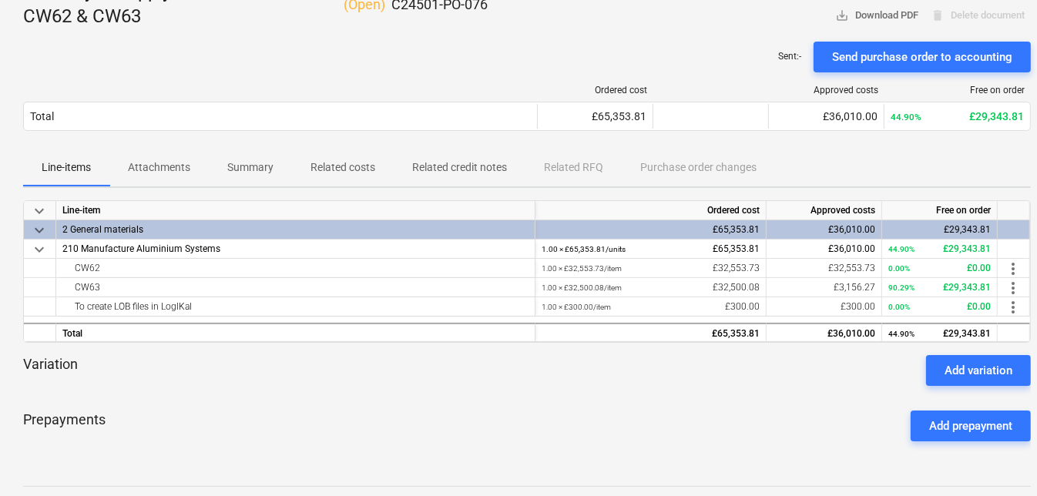
scroll to position [280, 0]
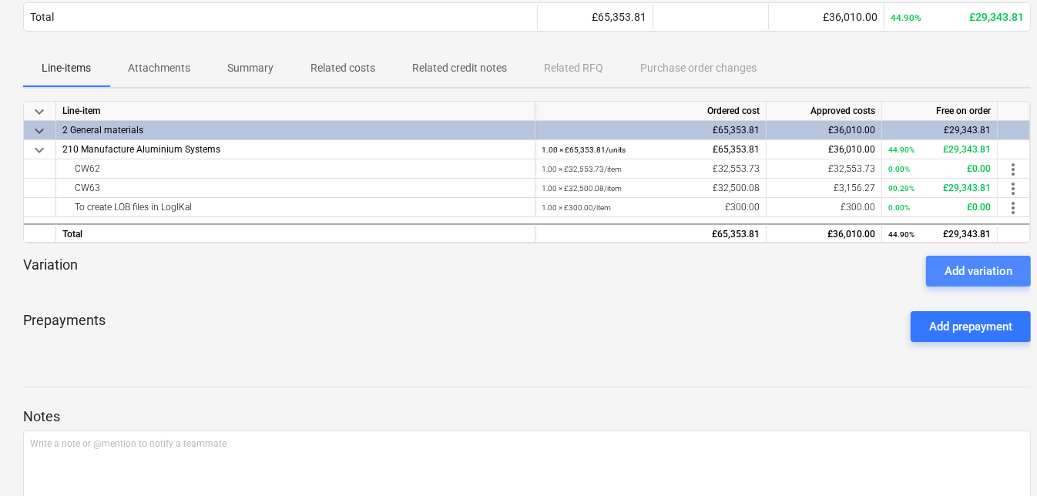
click at [958, 270] on div "Add variation" at bounding box center [979, 271] width 68 height 20
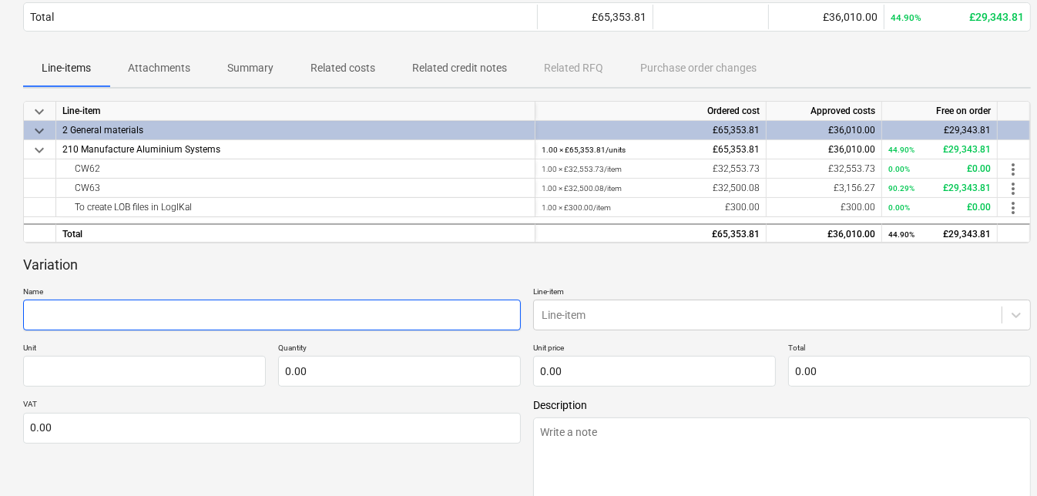
click at [122, 300] on input "text" at bounding box center [272, 315] width 498 height 31
type textarea "x"
type input "U"
type textarea "x"
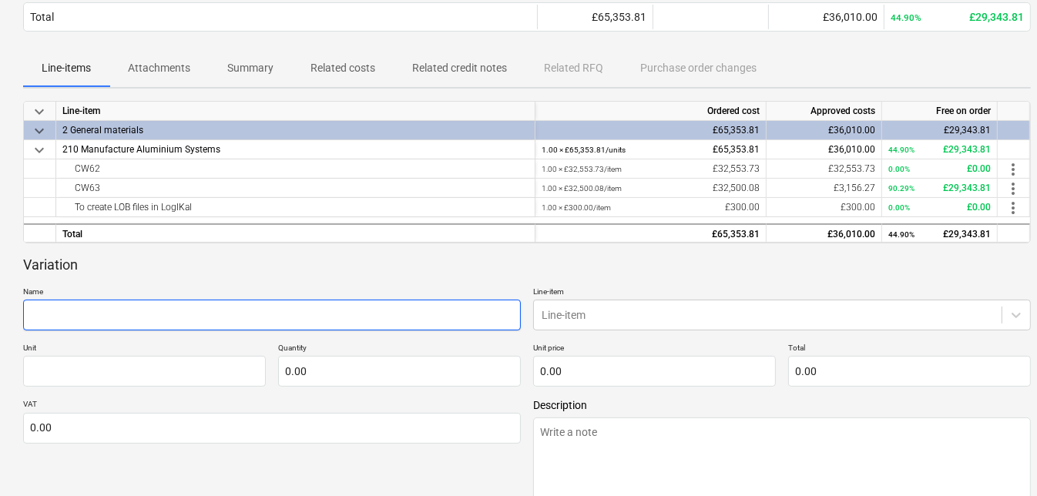
type input "U"
type textarea "x"
type input "Up"
type textarea "x"
type input "Upg"
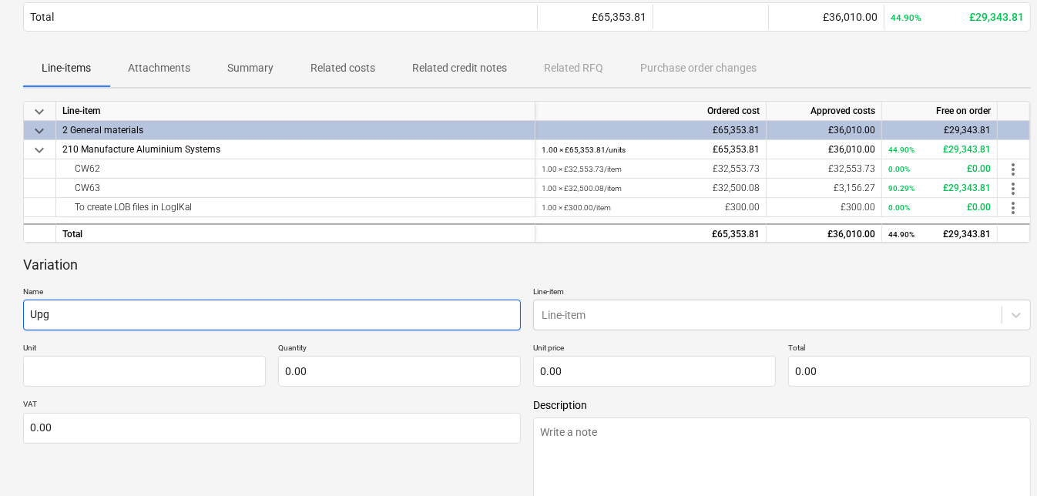
type textarea "x"
type input "Upgr"
type textarea "x"
type input "Upgra"
type textarea "x"
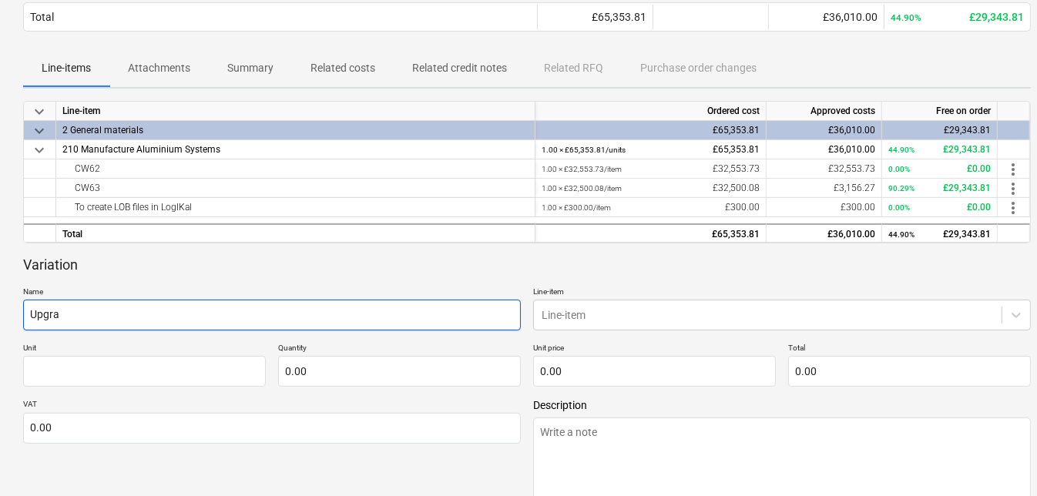
type input "Upgrad"
type textarea "x"
type input "Upgrade"
type textarea "x"
type input "Upgrade P"
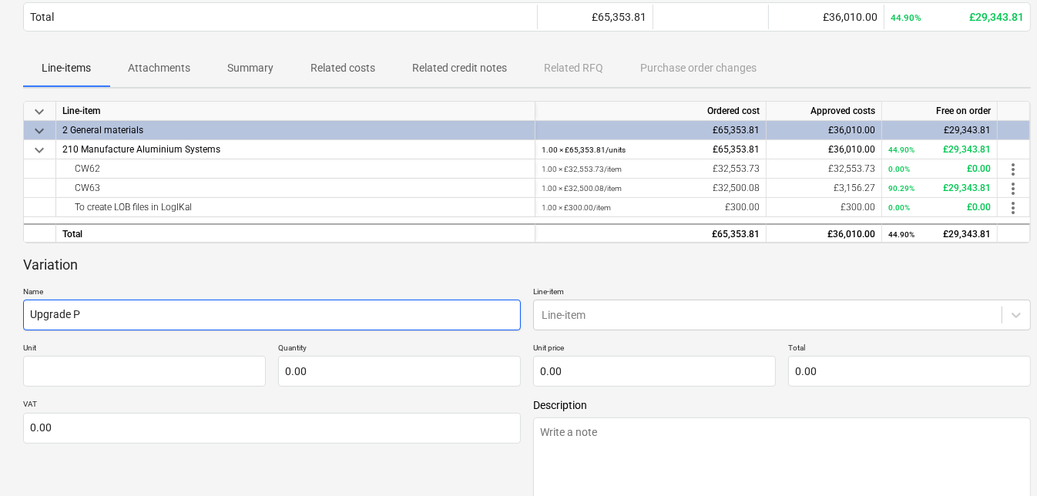
type textarea "x"
type input "Upgrade PP"
type textarea "x"
type input "Upgrade PPC"
type textarea "x"
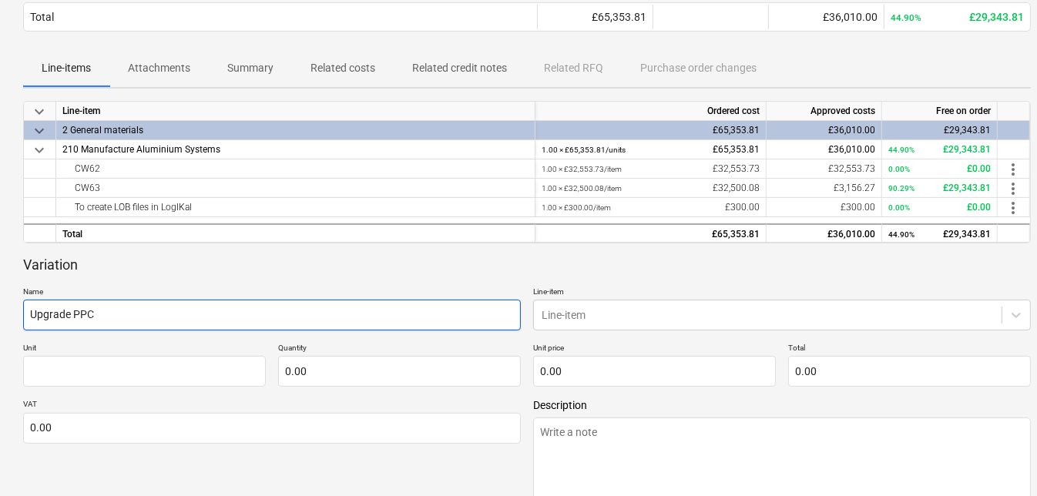
type input "Upgrade PPC t"
type textarea "x"
type input "Upgrade PPC to"
type textarea "x"
type input "Upgrade PPC to"
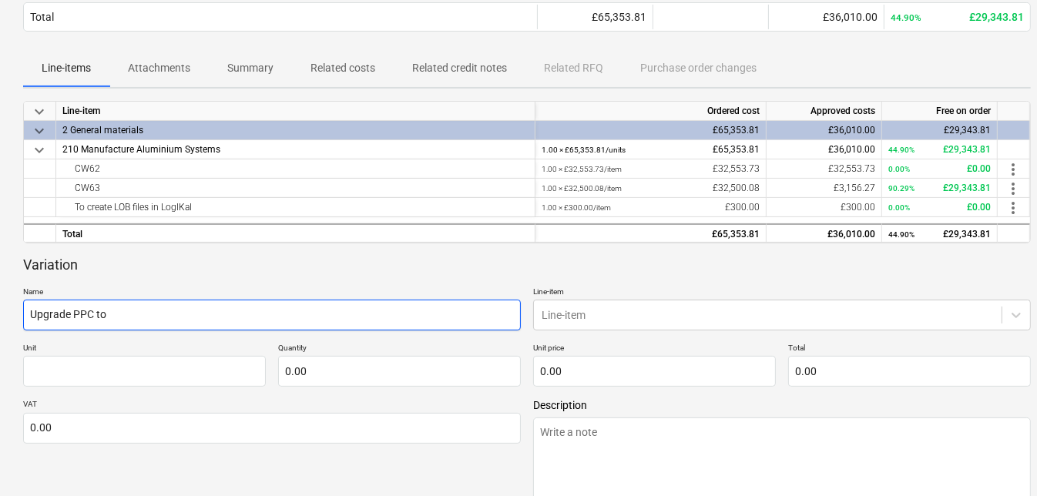
type textarea "x"
type input "Upgrade PPC to Q"
type textarea "x"
type input "Upgrade PPC to Qu"
type textarea "x"
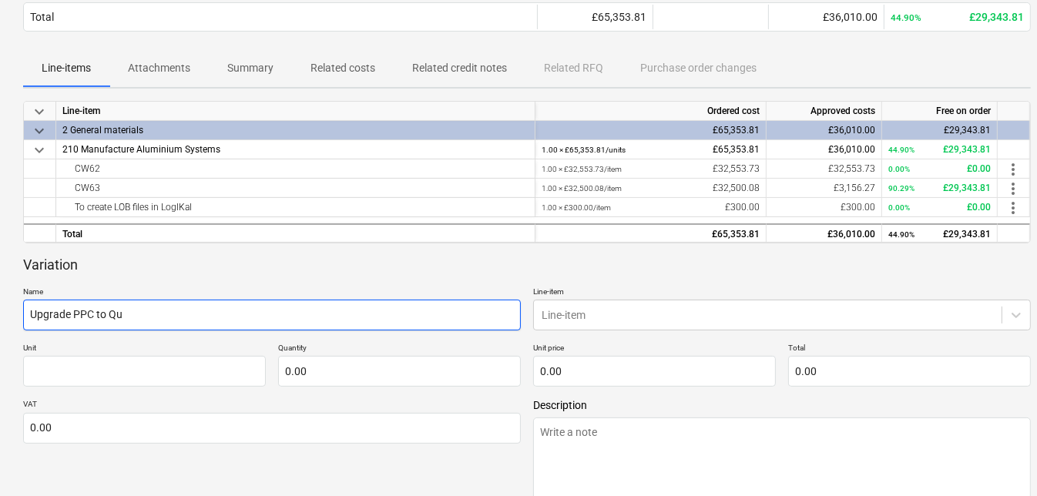
type input "Upgrade PPC to Qua"
type textarea "x"
type input "Upgrade PPC to Qual"
type textarea "x"
type input "Upgrade PPC to Quali"
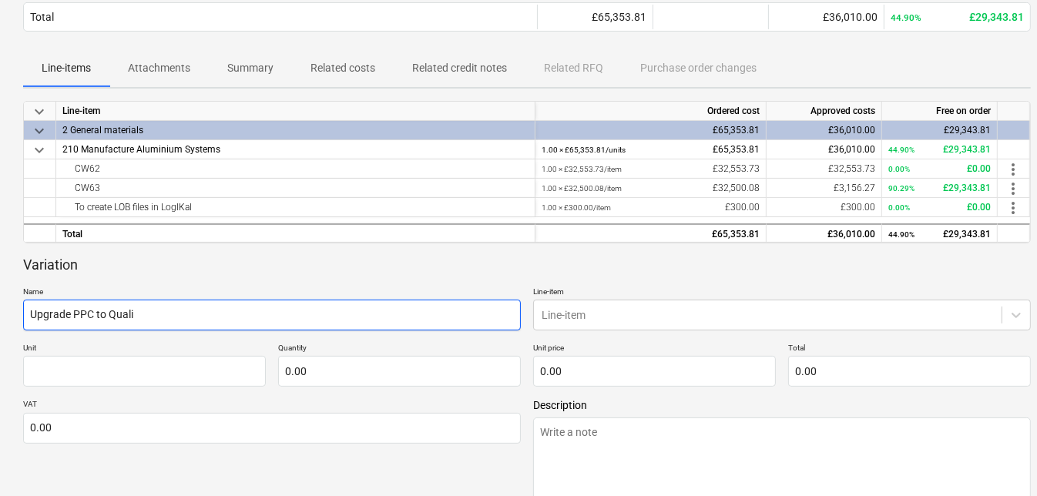
type textarea "x"
type input "Upgrade PPC to Qualic"
type textarea "x"
type input "Upgrade PPC to Qualico"
type textarea "x"
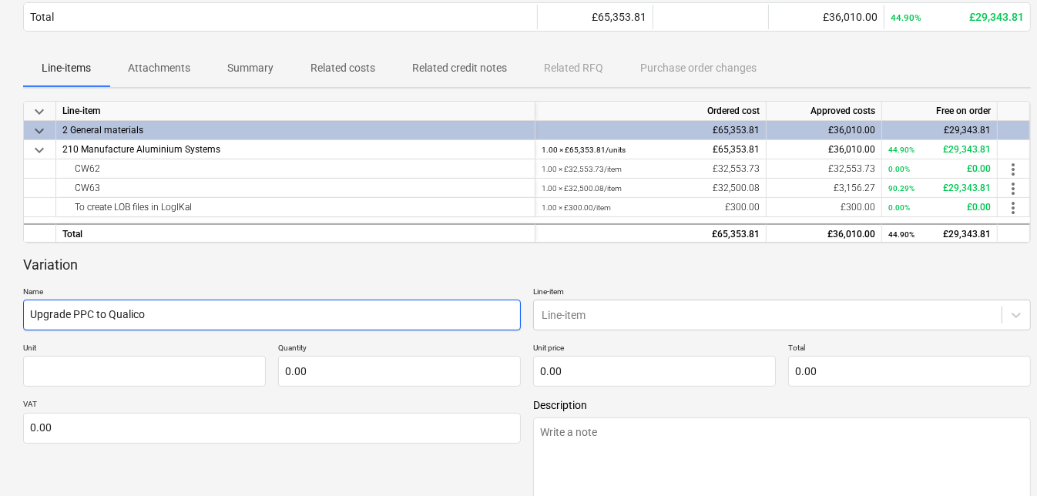
type input "Upgrade PPC to Qualicoa"
type textarea "x"
type input "Upgrade PPC to Qualicoat"
type textarea "x"
type input "Upgrade PPC to Qualicoat"
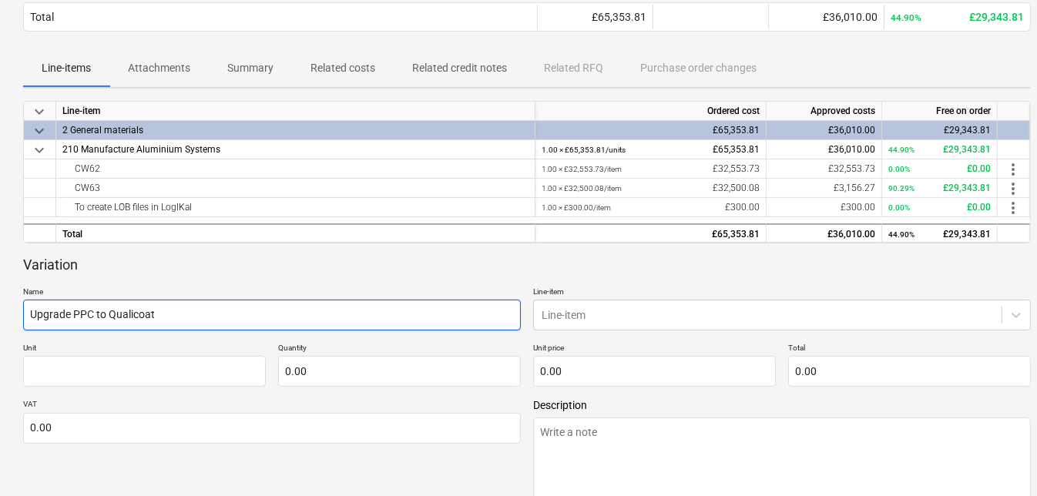
type textarea "x"
type input "Upgrade PPC to Qualicoat C"
type textarea "x"
type input "Upgrade PPC to Qualicoat Cl"
type textarea "x"
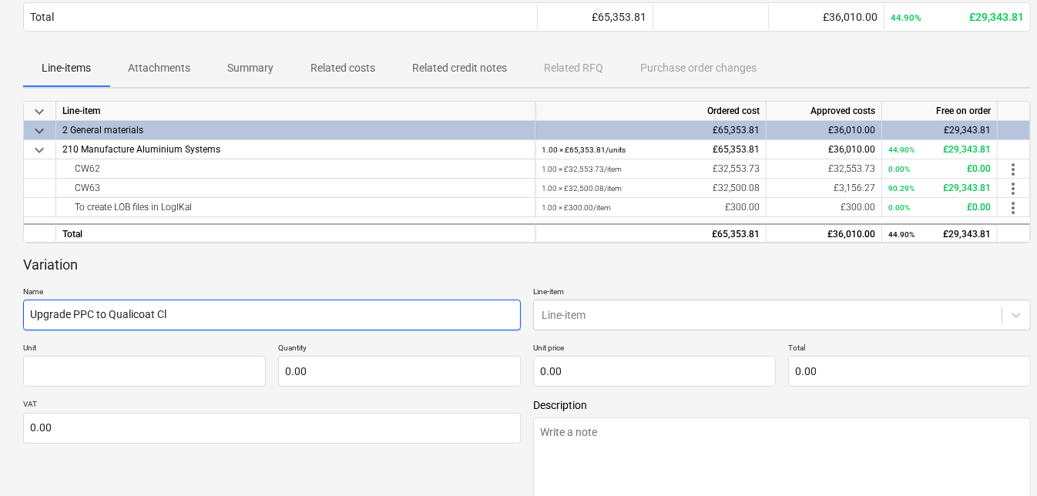
type input "Upgrade PPC to Qualicoat Cla"
type textarea "x"
type input "Upgrade PPC to Qualicoat Clas"
type textarea "x"
type input "Upgrade PPC to Qualicoat Class"
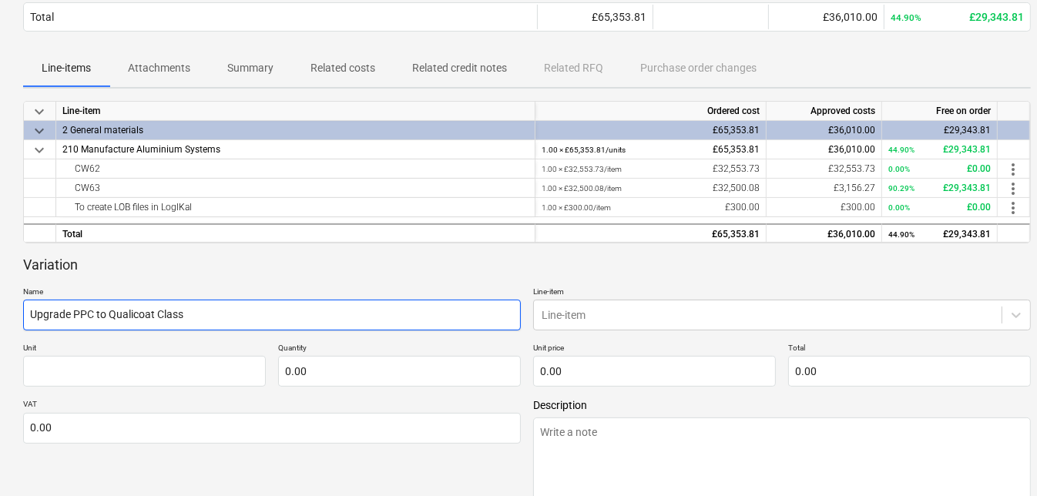
type textarea "x"
type input "Upgrade PPC to Qualicoat Class"
type textarea "x"
type input "Upgrade PPC to Qualicoat Class 2"
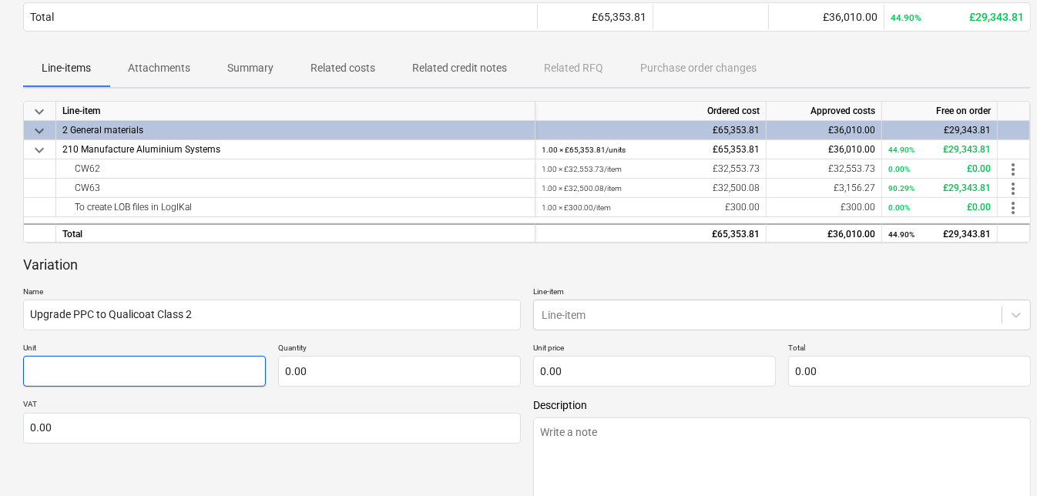
click at [233, 367] on input "text" at bounding box center [144, 371] width 243 height 31
type textarea "x"
type input "U"
type textarea "x"
type input "Un"
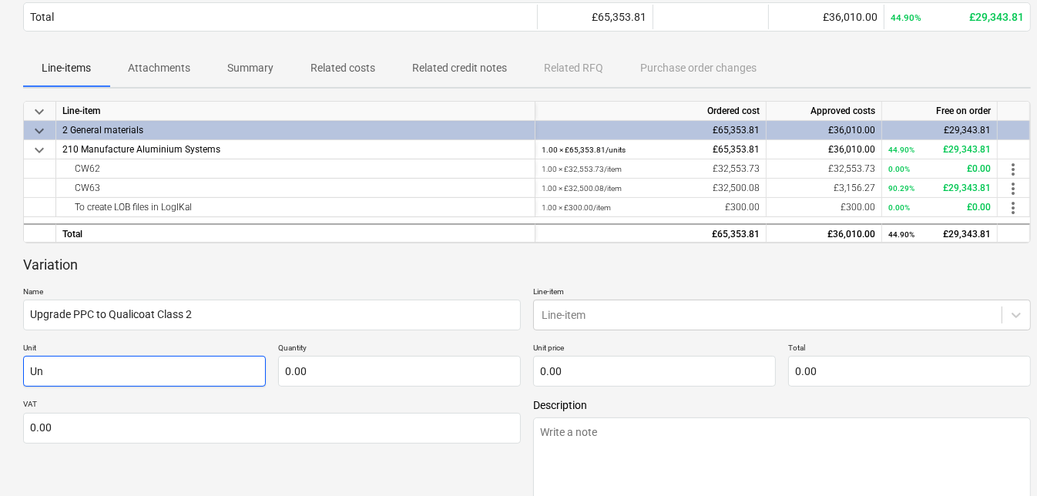
type textarea "x"
type input "Uni"
type textarea "x"
type input "Unit"
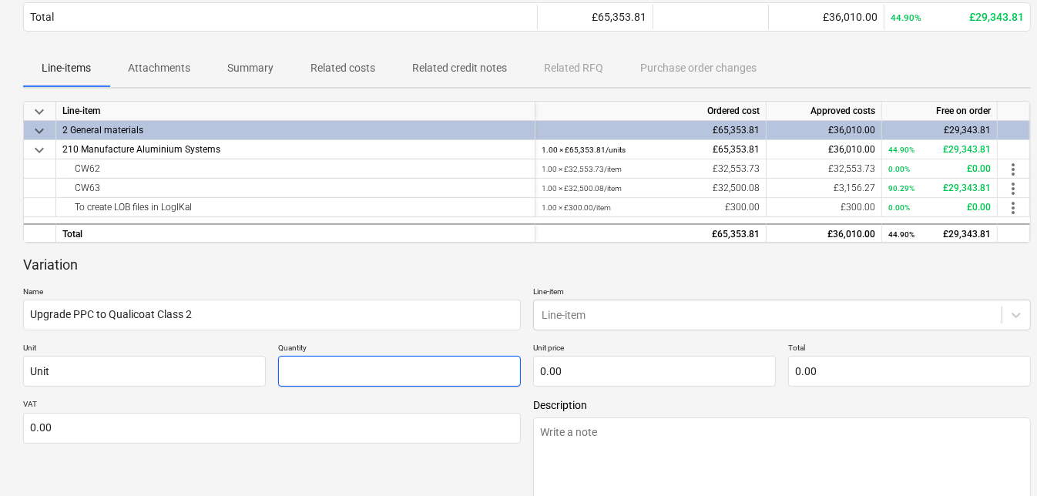
click at [409, 370] on input "text" at bounding box center [399, 371] width 243 height 31
type input "0.00"
type textarea "x"
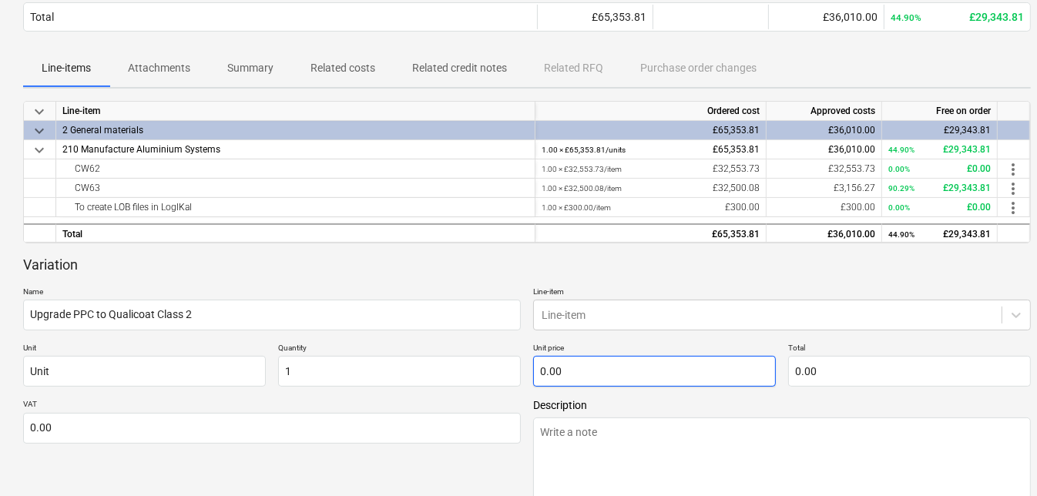
type input "1.00"
click at [579, 375] on input "text" at bounding box center [654, 371] width 243 height 31
type input "0.00"
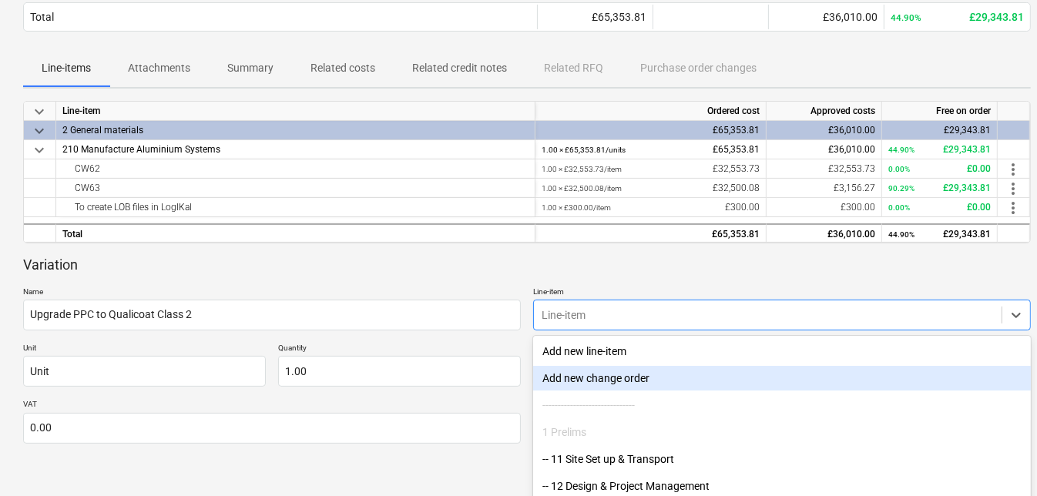
scroll to position [359, 0]
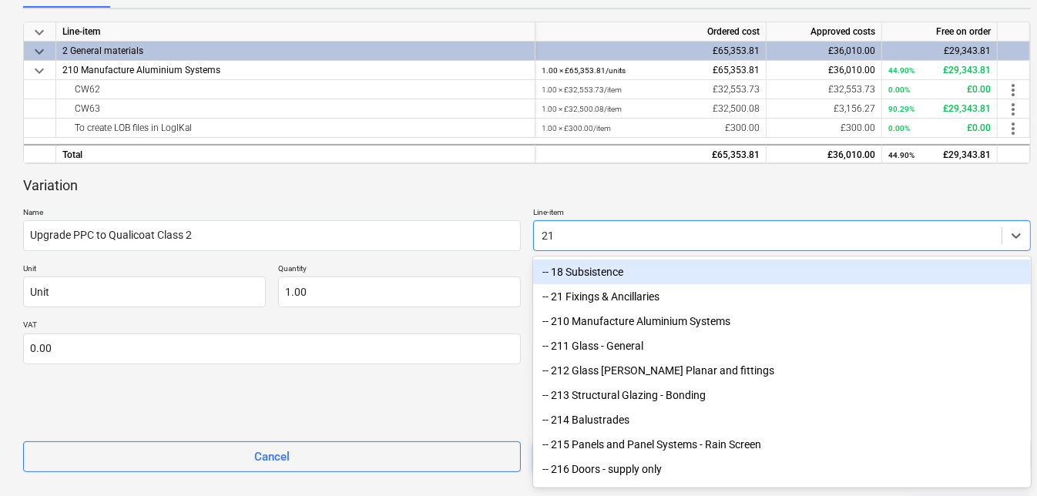
type input "210"
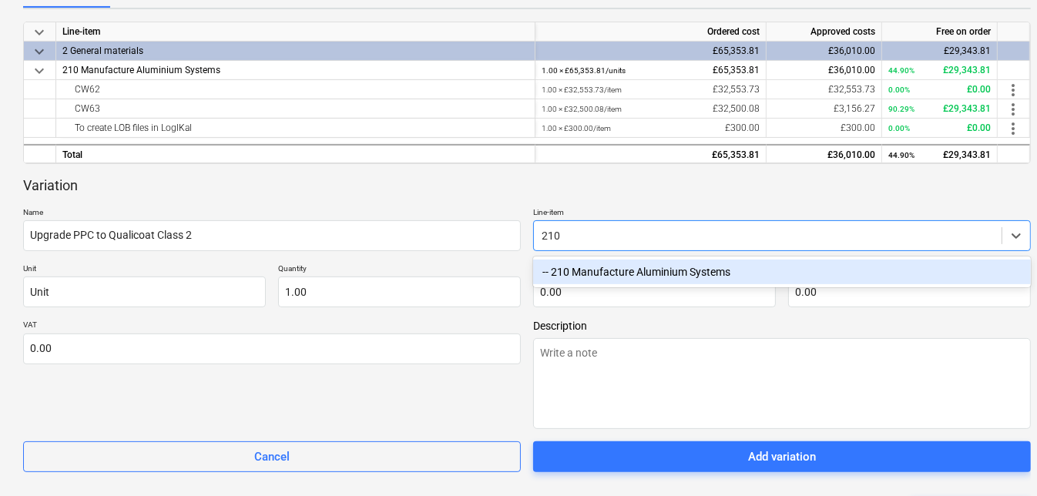
click at [643, 270] on div "-- 210 Manufacture Aluminium Systems" at bounding box center [782, 272] width 498 height 25
type textarea "x"
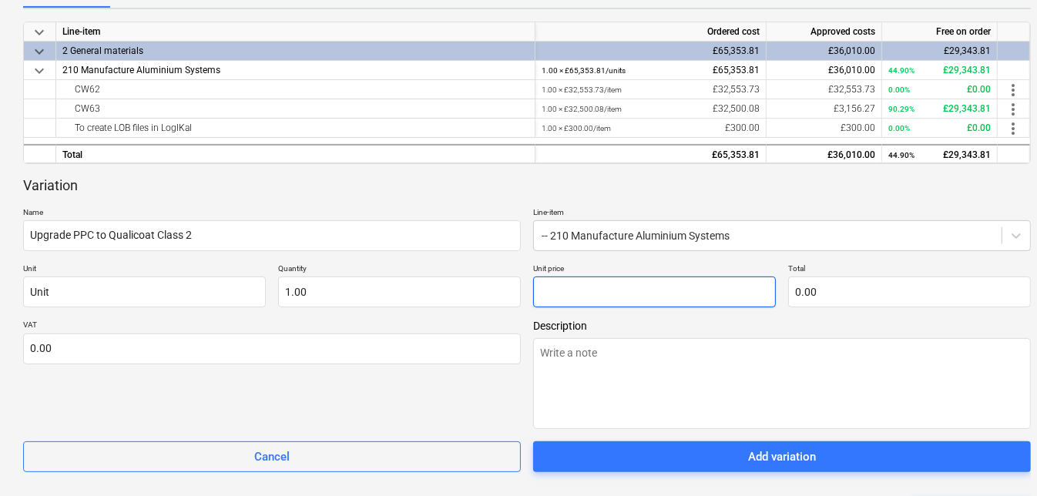
click at [602, 300] on input "text" at bounding box center [654, 292] width 243 height 31
type textarea "x"
type input "2"
type input "2.00"
type textarea "x"
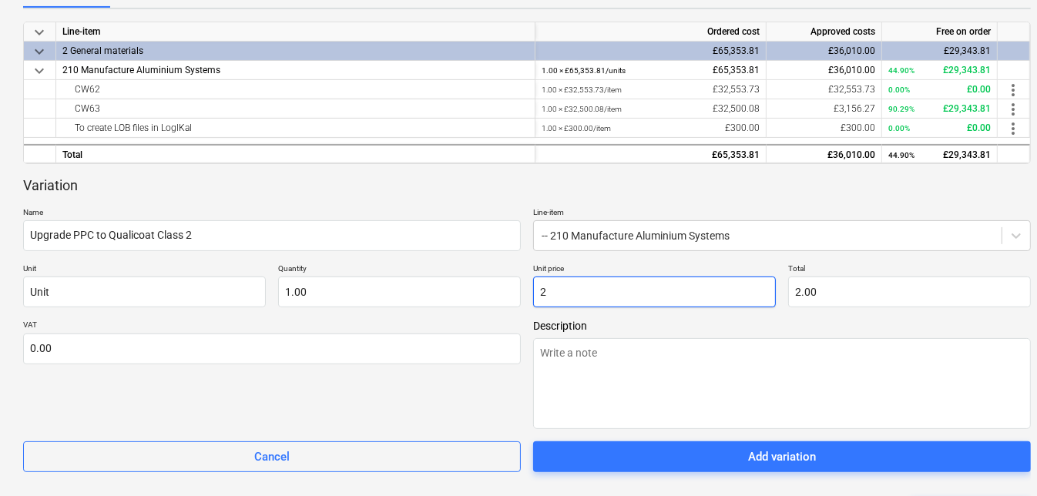
type input "29"
type input "29.00"
type textarea "x"
type input "293"
type input "293.00"
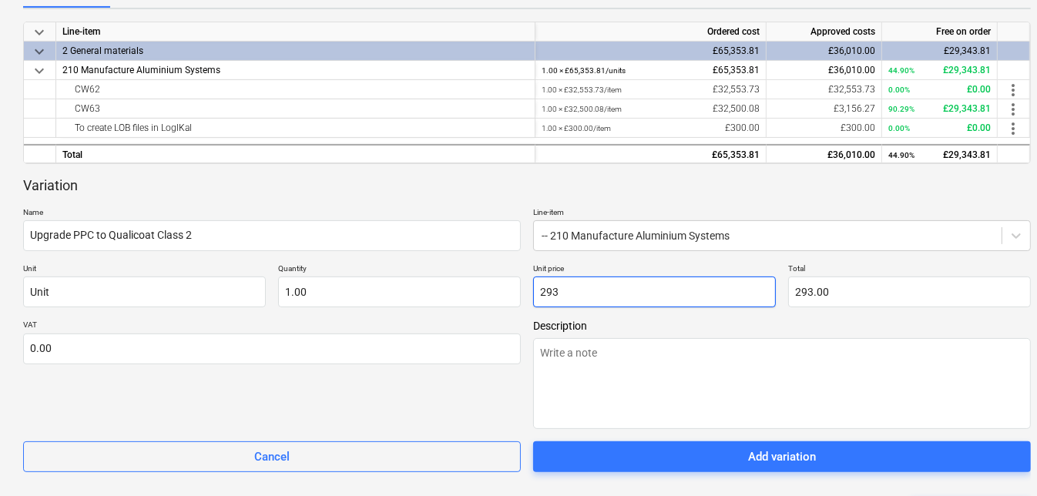
type textarea "x"
type input "2931"
type input "2,931.00"
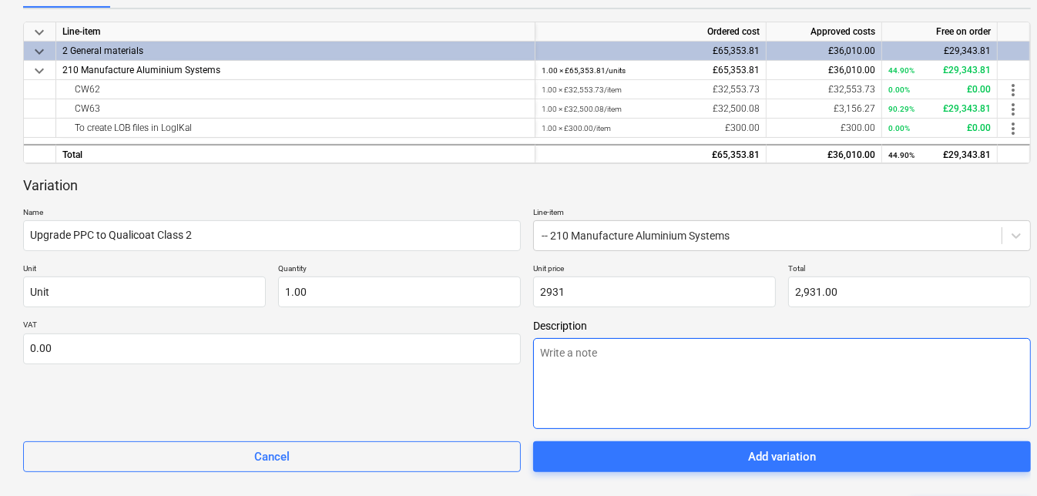
type input "2,931.00"
click at [579, 357] on textarea at bounding box center [782, 383] width 498 height 91
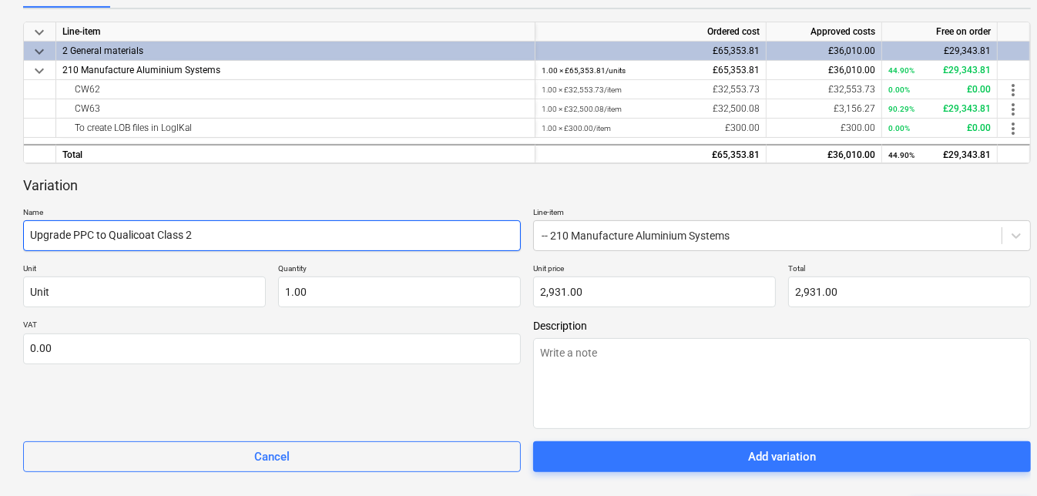
drag, startPoint x: 210, startPoint y: 234, endPoint x: -3, endPoint y: 223, distance: 213.7
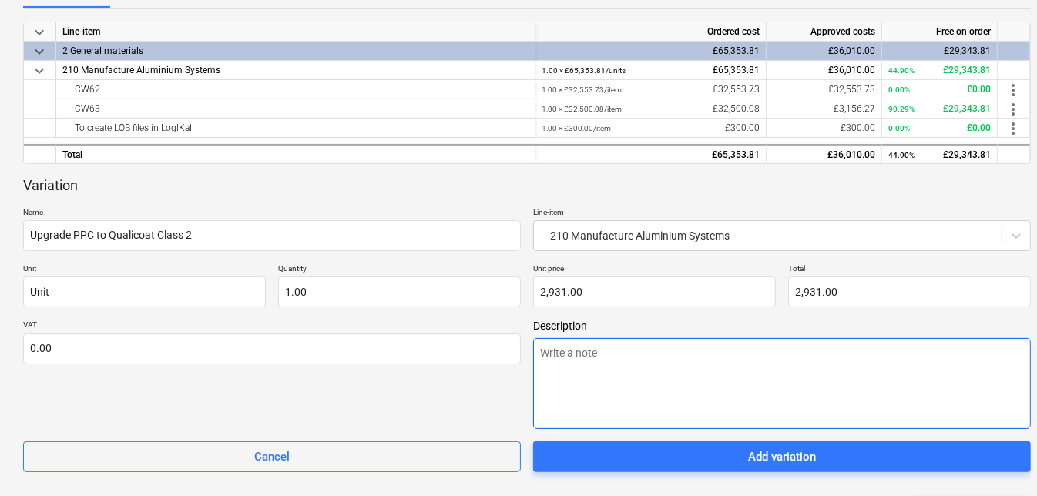
click at [693, 379] on textarea at bounding box center [782, 383] width 498 height 91
paste textarea "Upgrade PPC to Qualicoat Class 2"
type textarea "x"
type textarea "Upgrade PPC to Qualicoat Class 2"
type textarea "x"
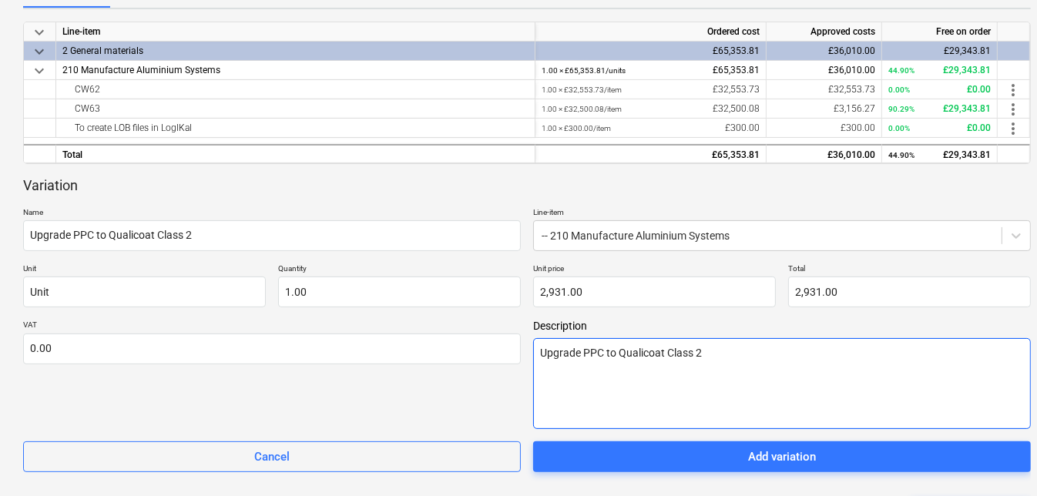
type textarea "Upgrade PPC to Qualicoat Class 2"
type textarea "x"
type textarea "Upgrade PPC to Qualicoat Class 2 ("
type textarea "x"
type textarea "Upgrade PPC to Qualicoat Class 2 (C"
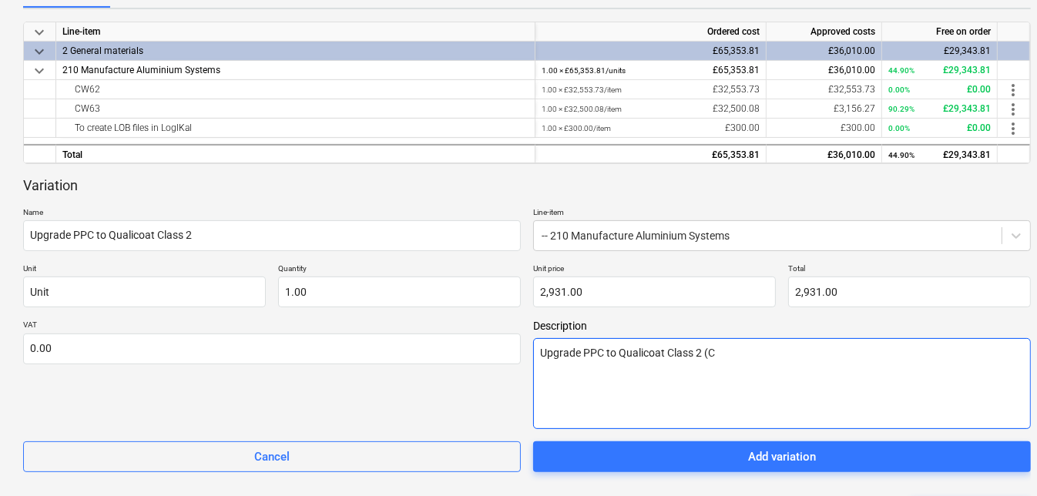
type textarea "x"
type textarea "Upgrade PPC to Qualicoat Class 2 (CW"
type textarea "x"
type textarea "Upgrade PPC to Qualicoat Class 2 (CW6"
type textarea "x"
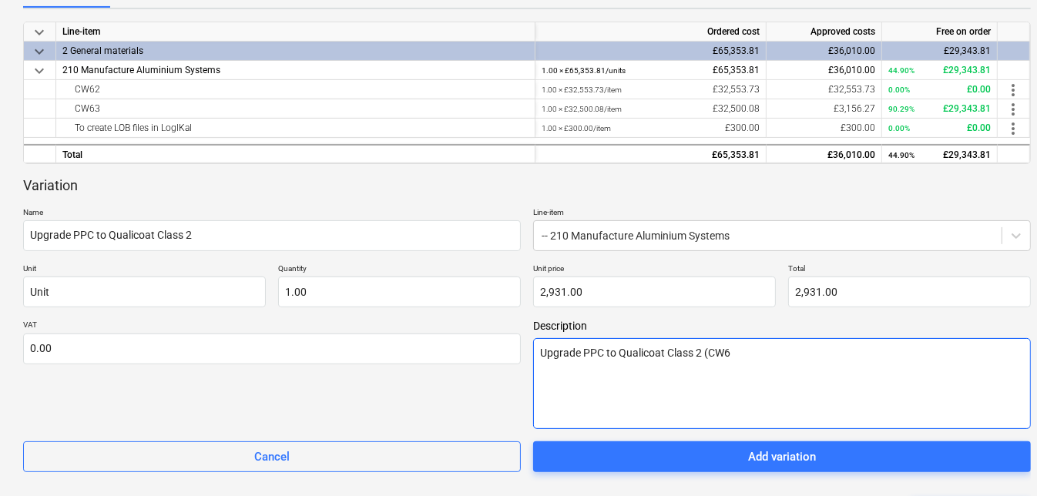
type textarea "Upgrade PPC to Qualicoat Class 2 (CW62"
type textarea "x"
type textarea "Upgrade PPC to Qualicoat Class 2 (CW62"
type textarea "x"
type textarea "Upgrade PPC to Qualicoat Class 2 (CW62 &"
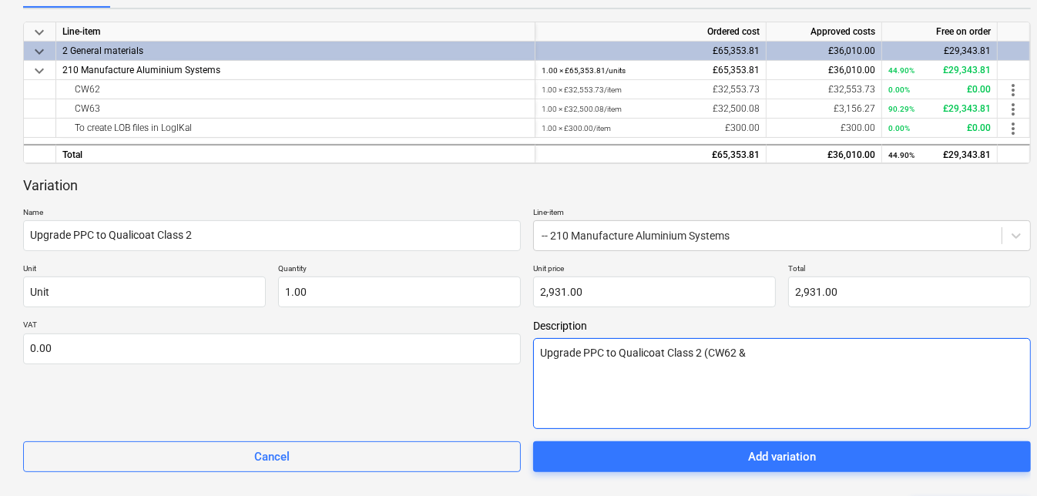
type textarea "x"
type textarea "Upgrade PPC to Qualicoat Class 2 (CW62 &"
type textarea "x"
type textarea "Upgrade PPC to Qualicoat Class 2 (CW62 & C"
type textarea "x"
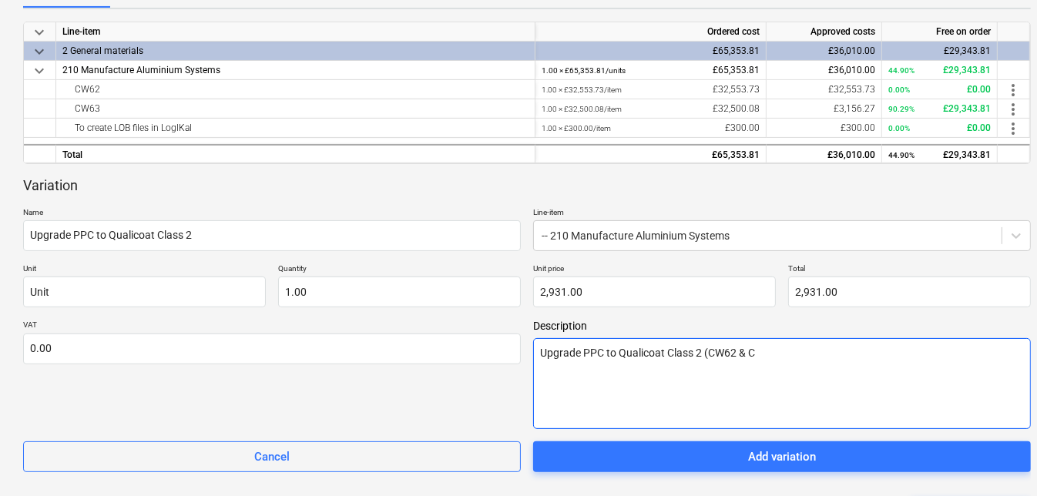
type textarea "Upgrade PPC to Qualicoat Class 2 (CW62 & CW"
type textarea "x"
type textarea "Upgrade PPC to Qualicoat Class 2 (CW62 & CW6"
type textarea "x"
type textarea "Upgrade PPC to Qualicoat Class 2 (CW62 & CW63"
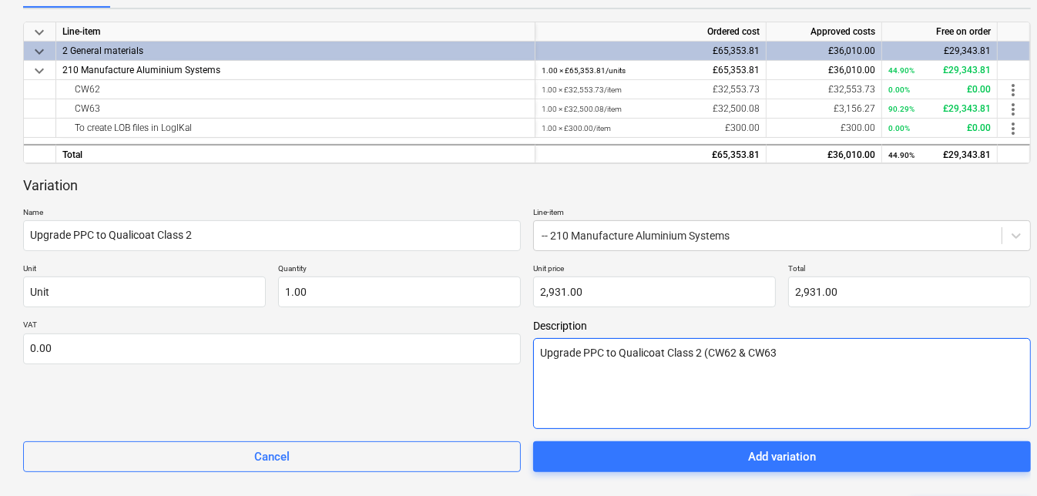
type textarea "x"
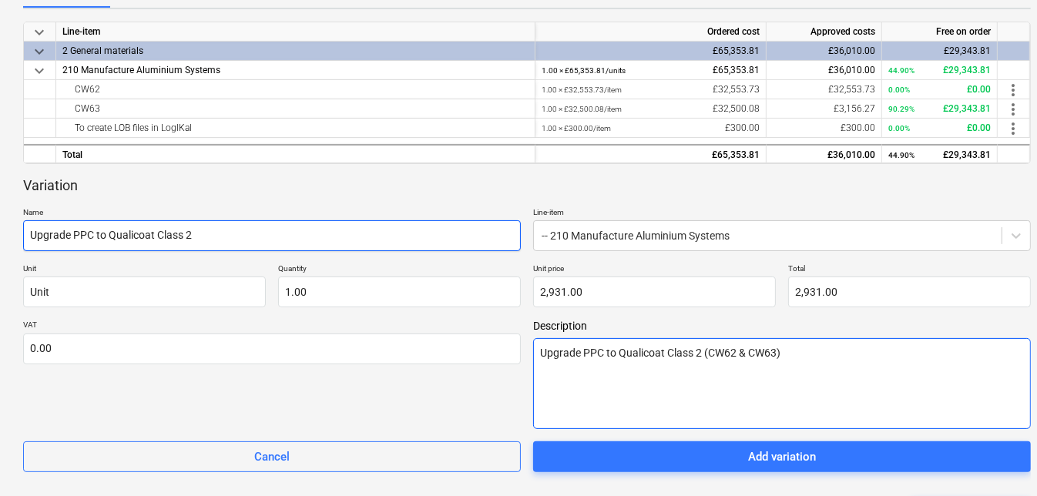
type textarea "Upgrade PPC to Qualicoat Class 2 (CW62 & CW63)"
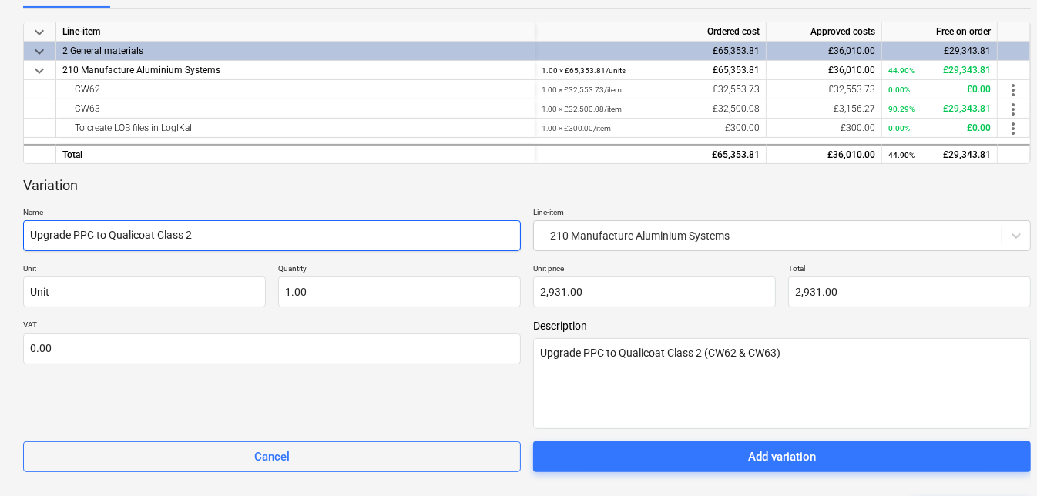
click at [213, 237] on input "Upgrade PPC to Qualicoat Class 2" at bounding box center [272, 235] width 498 height 31
type textarea "x"
type input "Upgrade PPC to Qualicoat Class 2"
type textarea "x"
type input "Upgrade PPC to Qualicoat Class 2 ("
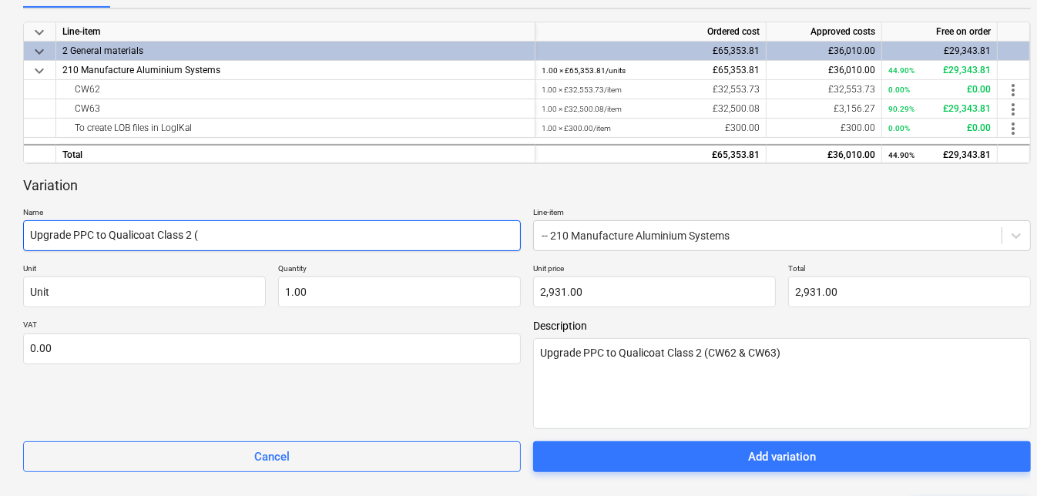
type textarea "x"
type input "Upgrade PPC to Qualicoat Class 2 (C"
type textarea "x"
type input "Upgrade PPC to Qualicoat Class 2 (CW"
type textarea "x"
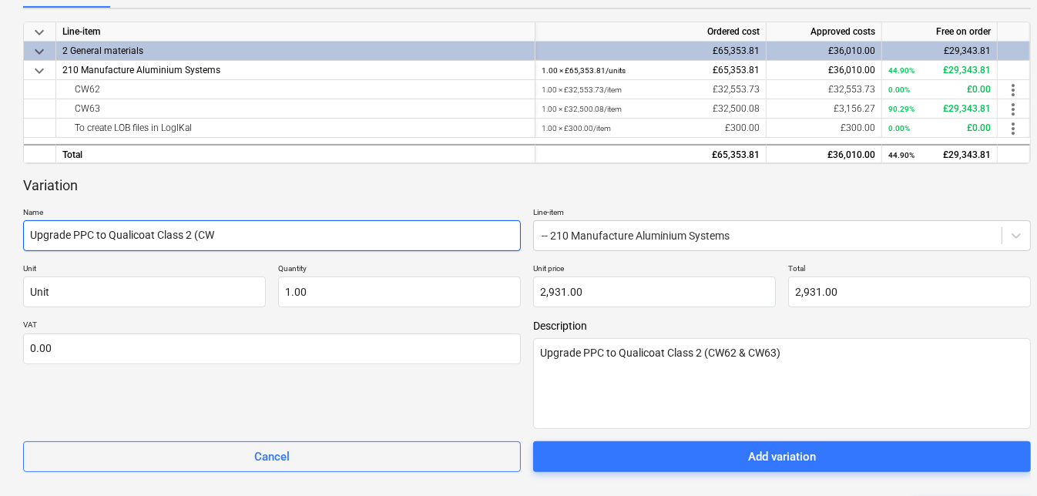
type input "Upgrade PPC to Qualicoat Class 2 (CW6"
type textarea "x"
type input "Upgrade PPC to Qualicoat Class 2 (CW62"
type textarea "x"
type input "Upgrade PPC to Qualicoat Class 2 (CW62"
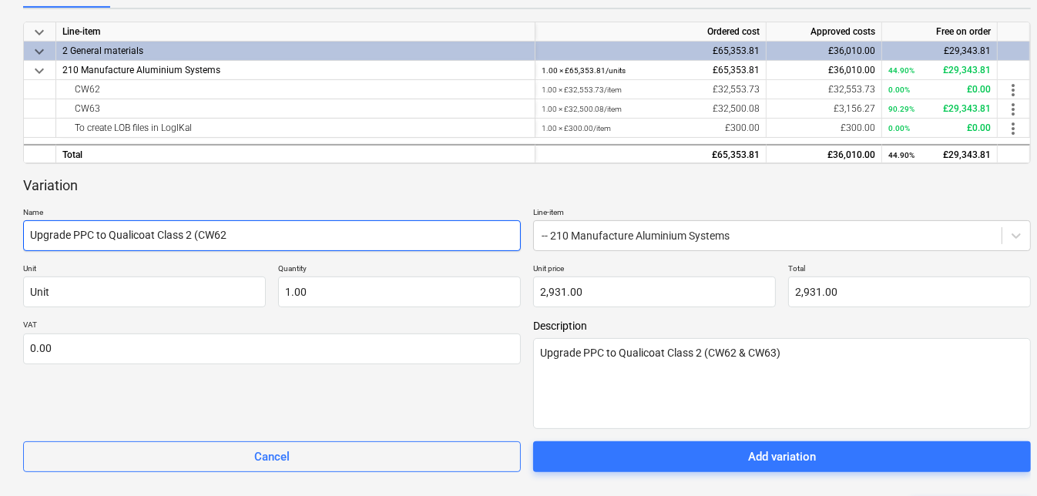
type textarea "x"
type input "Upgrade PPC to Qualicoat Class 2 (CW62 &"
type textarea "x"
type input "Upgrade PPC to Qualicoat Class 2 (CW62 &"
type textarea "x"
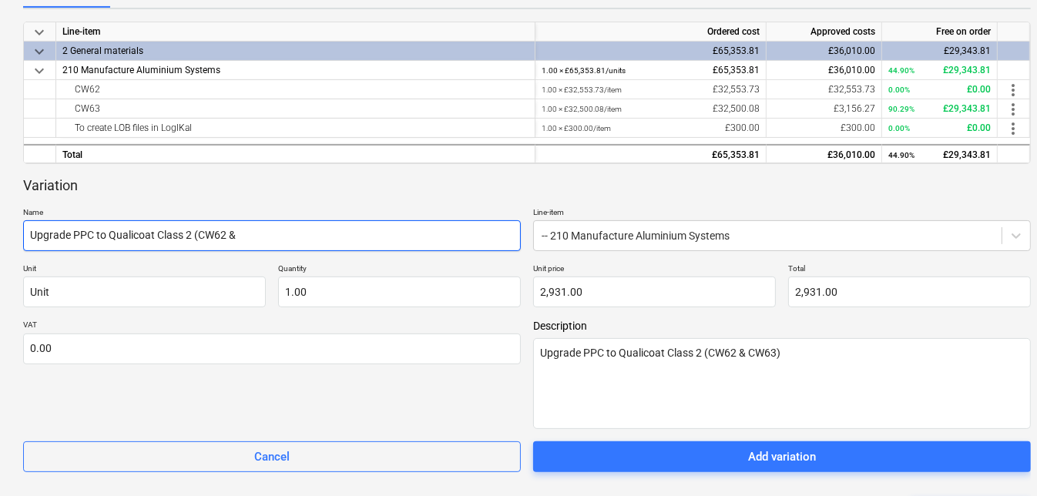
type input "Upgrade PPC to Qualicoat Class 2 (CW62 & C"
type textarea "x"
type input "Upgrade PPC to Qualicoat Class 2 (CW62 & CW"
type textarea "x"
type input "Upgrade PPC to Qualicoat Class 2 (CW62 & CW6"
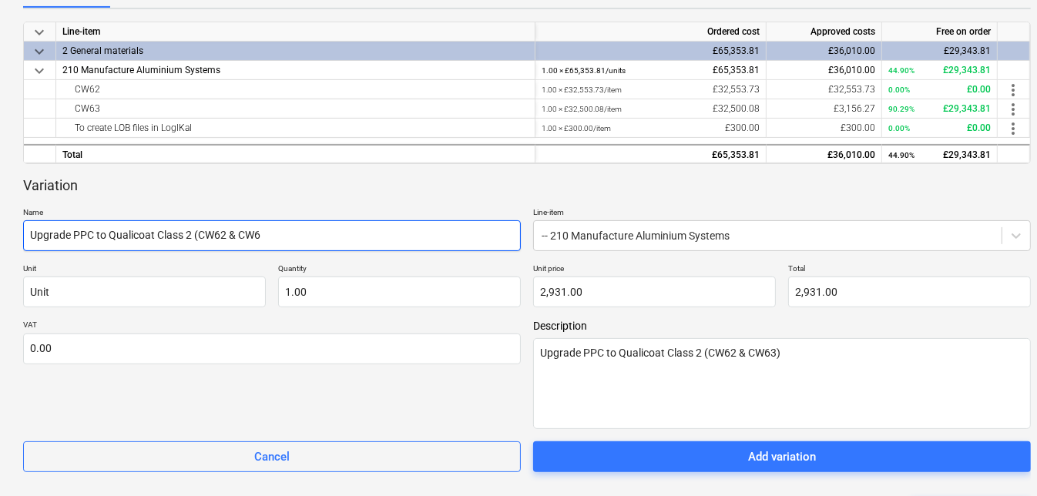
type textarea "x"
type input "Upgrade PPC to Qualicoat Class 2 (CW62 & CW63"
type textarea "x"
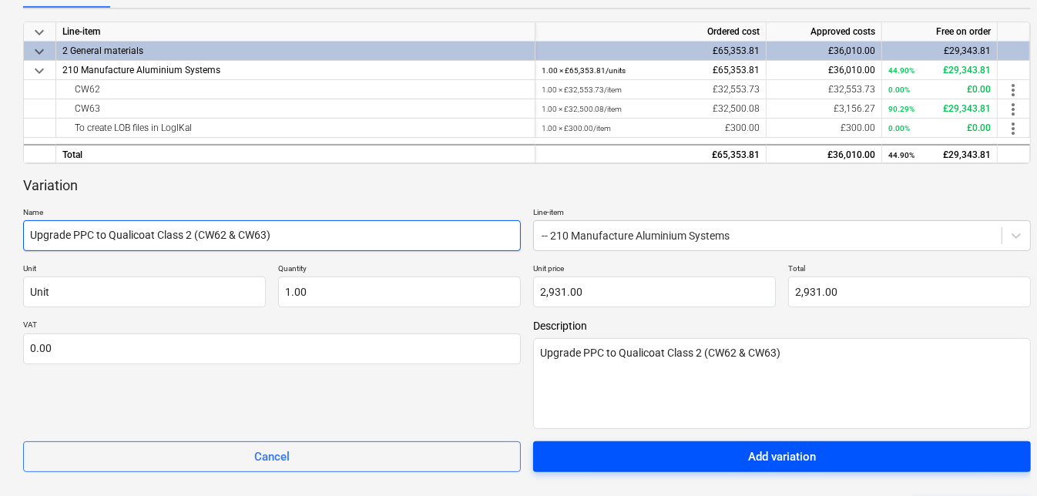
type input "Upgrade PPC to Qualicoat Class 2 (CW62 & CW63)"
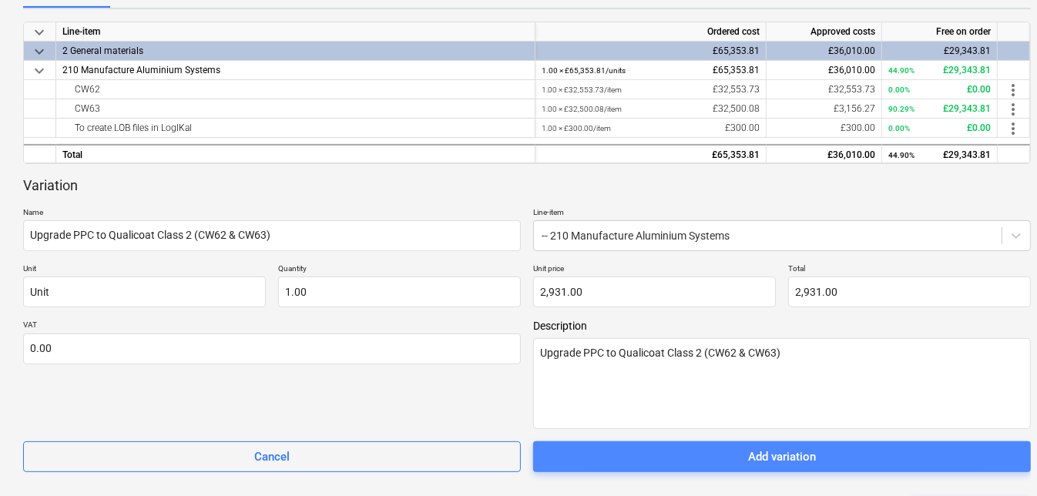
click at [767, 454] on div "Add variation" at bounding box center [782, 457] width 68 height 20
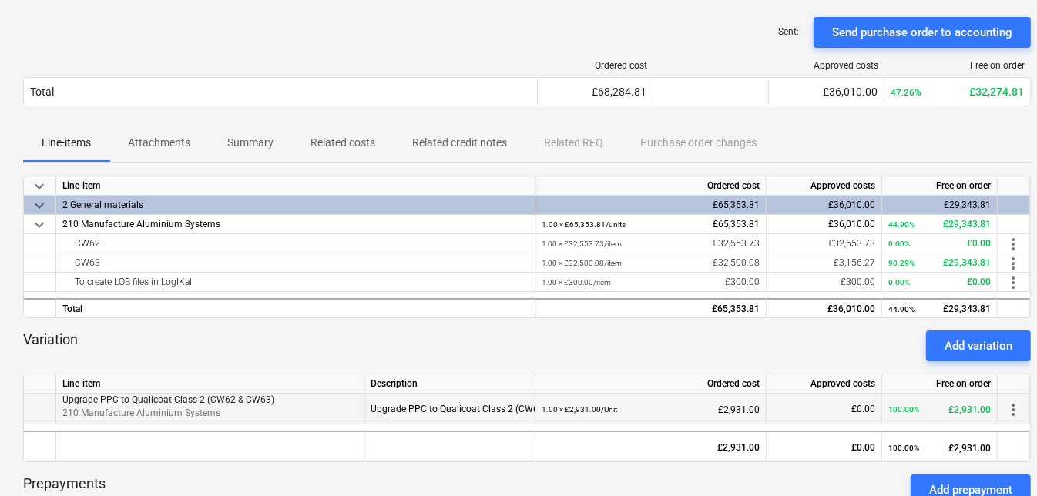
scroll to position [220, 0]
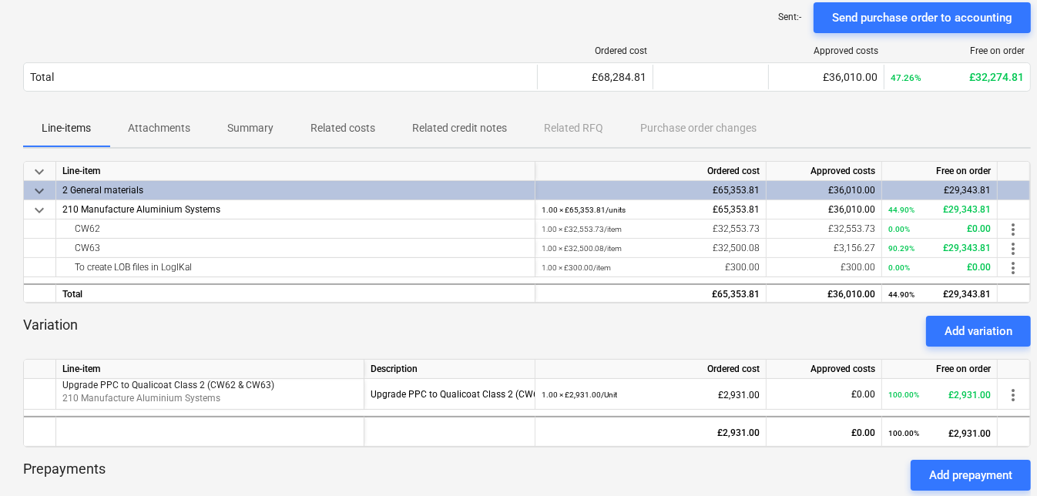
click at [963, 329] on div "Add variation" at bounding box center [979, 331] width 68 height 20
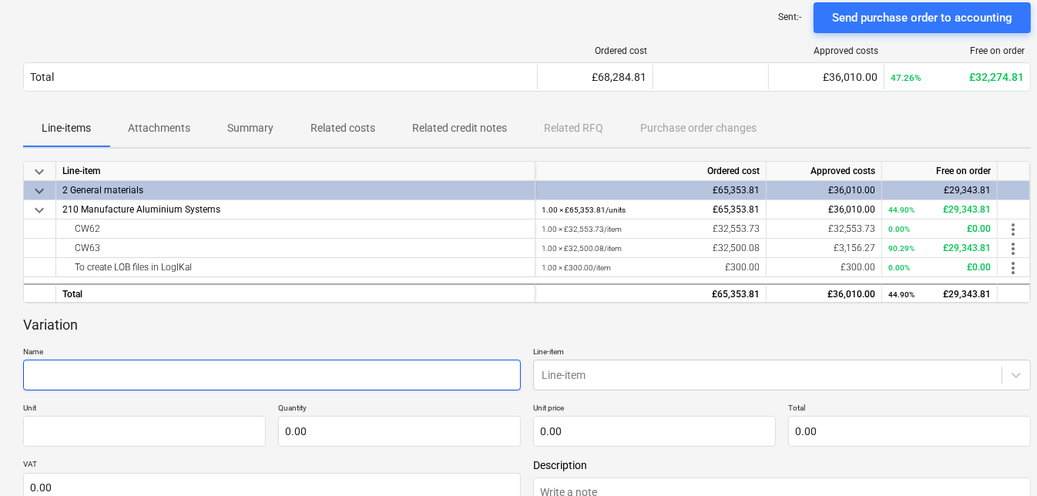
click at [137, 372] on input "text" at bounding box center [272, 375] width 498 height 31
type textarea "x"
type input "C"
type textarea "x"
type input "Co"
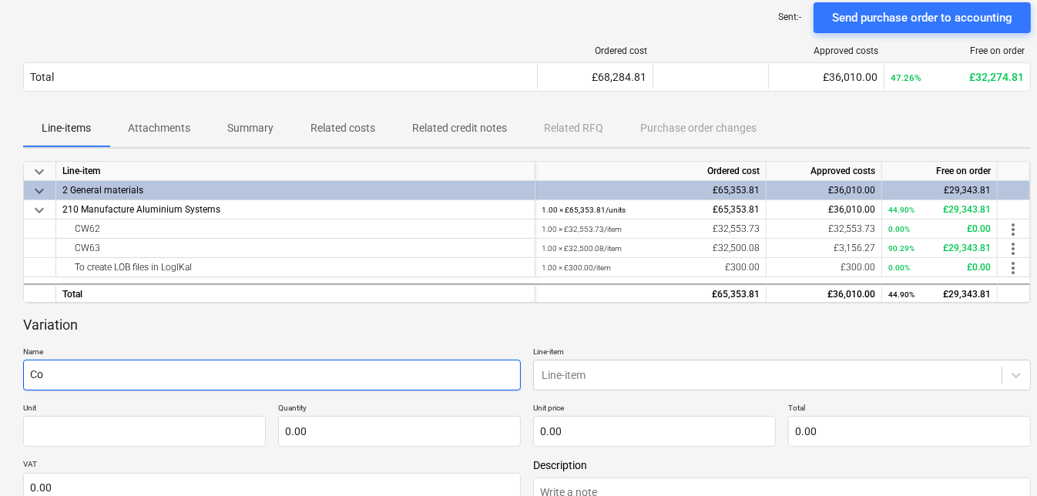
type textarea "x"
type input "Cor"
type textarea "x"
type input "Corr"
type textarea "x"
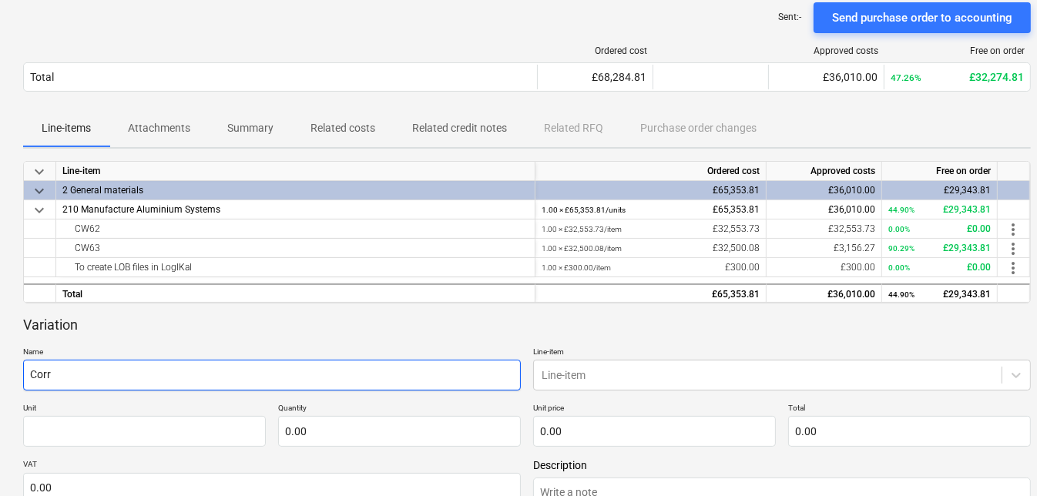
type input "Corre"
type textarea "x"
type input "Correc"
type textarea "x"
type input "Correct"
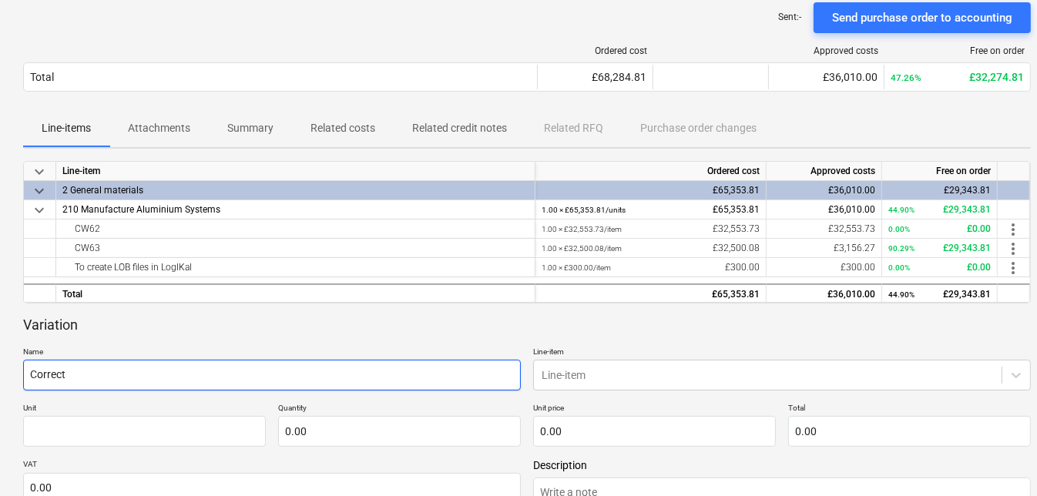
type textarea "x"
type input "Correcti"
type textarea "x"
type input "Correctio"
type textarea "x"
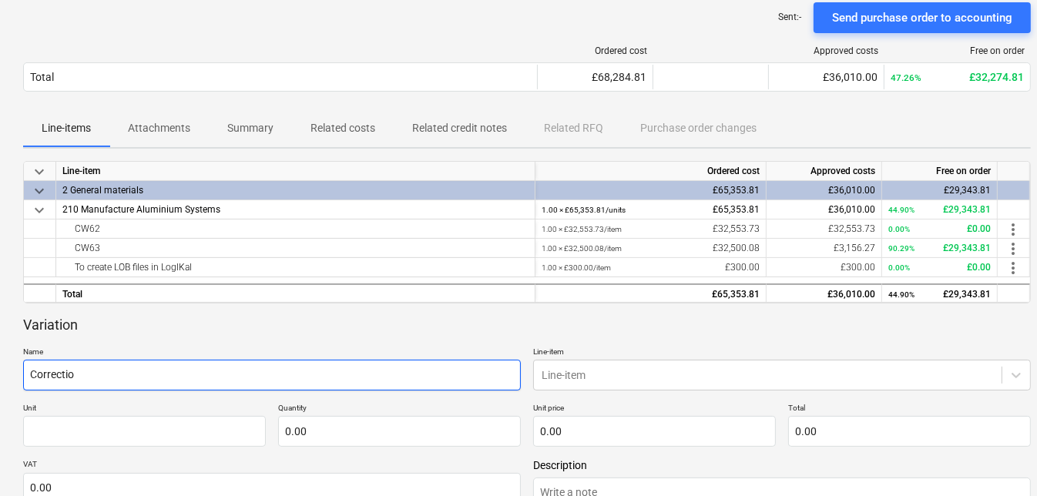
type input "Correction"
type textarea "x"
type input "Correction"
type textarea "x"
type input "Correction L"
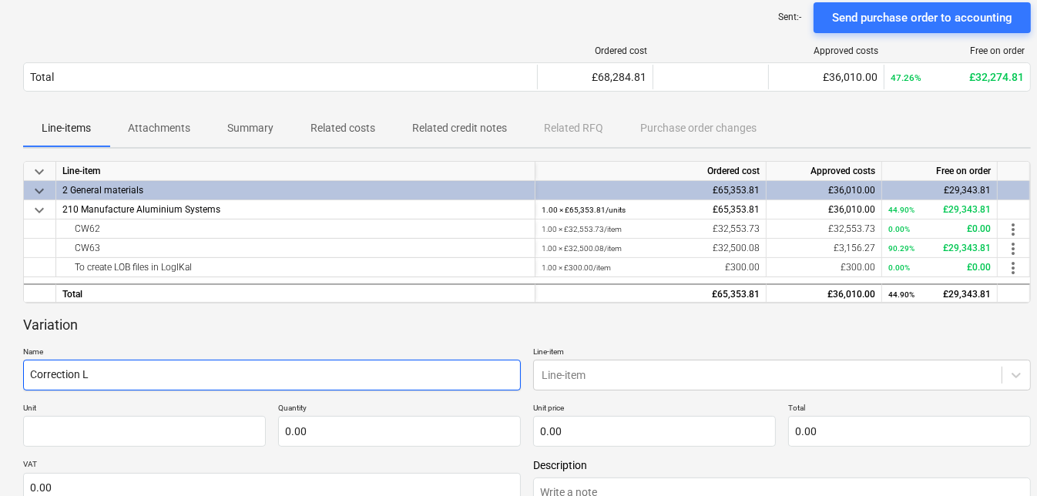
type textarea "x"
type input "Correction LO"
type textarea "x"
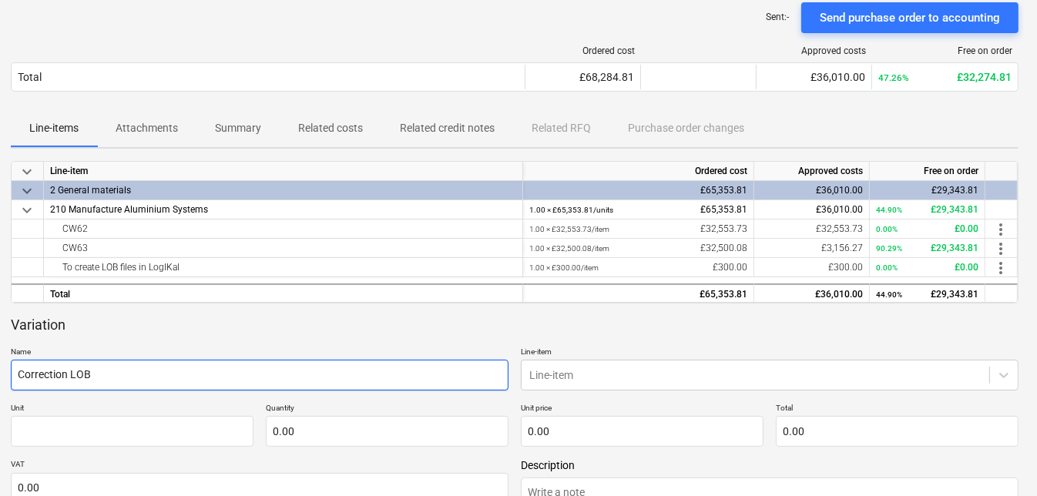
scroll to position [220, 16]
type input "Correction LOB"
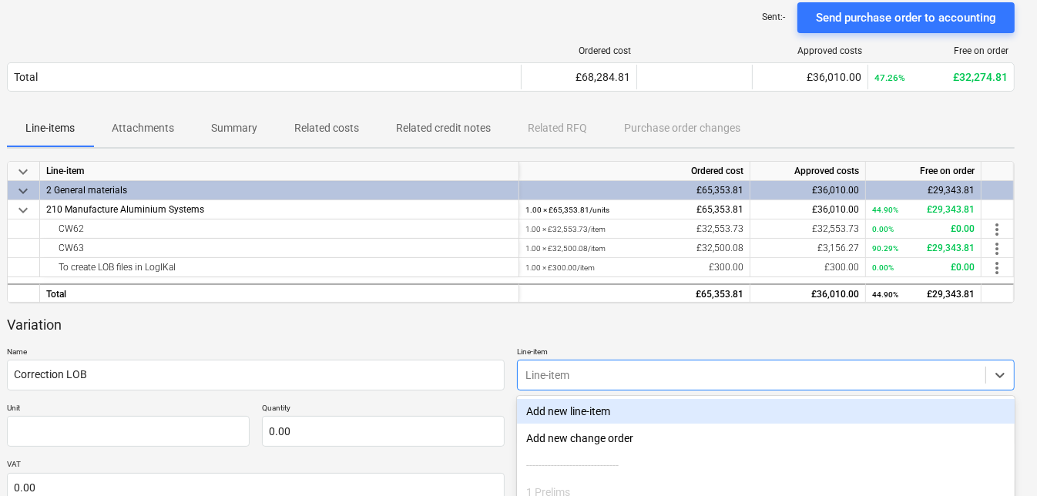
scroll to position [359, 0]
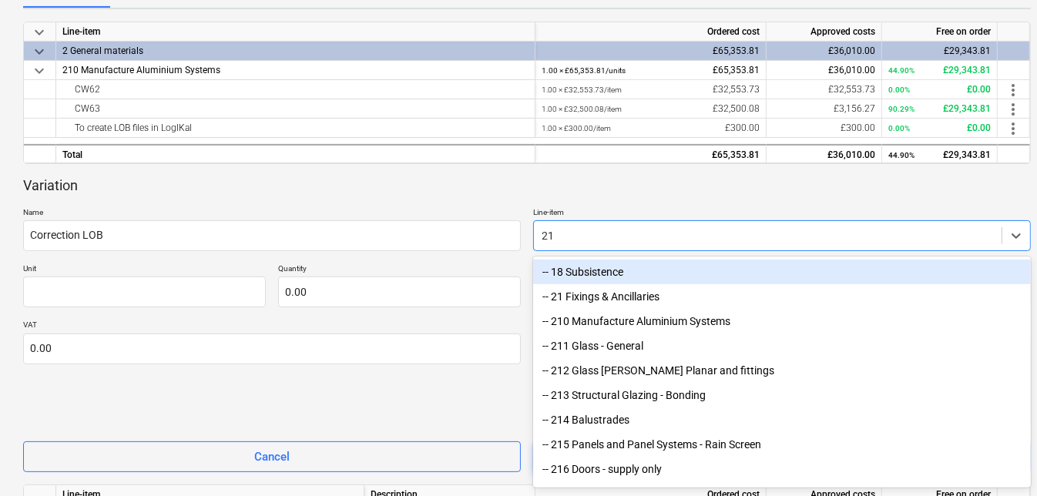
type input "210"
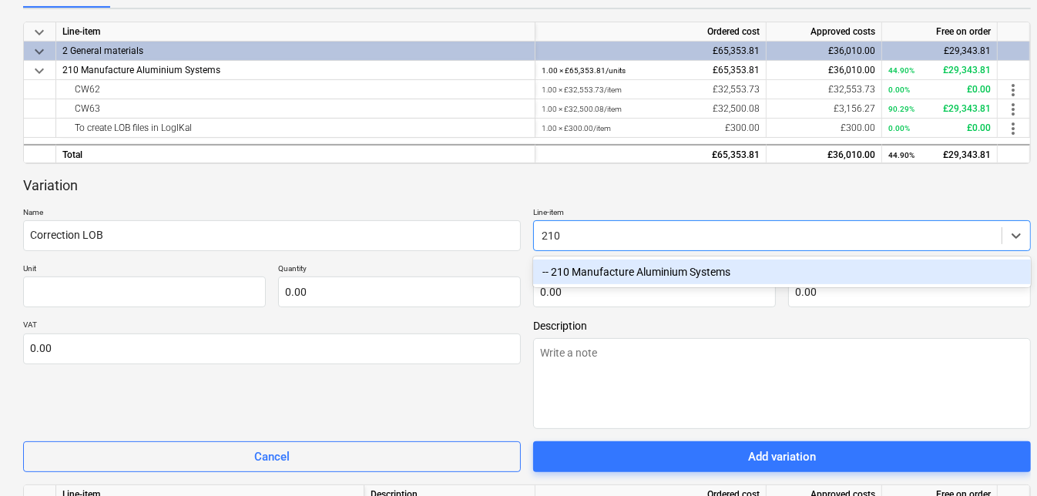
click at [639, 279] on div "-- 210 Manufacture Aluminium Systems" at bounding box center [782, 272] width 498 height 25
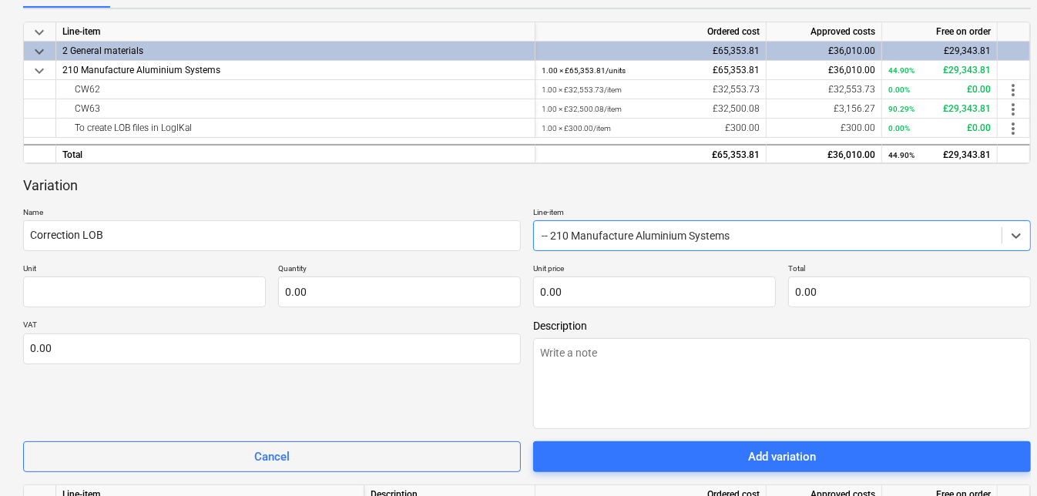
type textarea "x"
click at [133, 289] on input "text" at bounding box center [144, 292] width 243 height 31
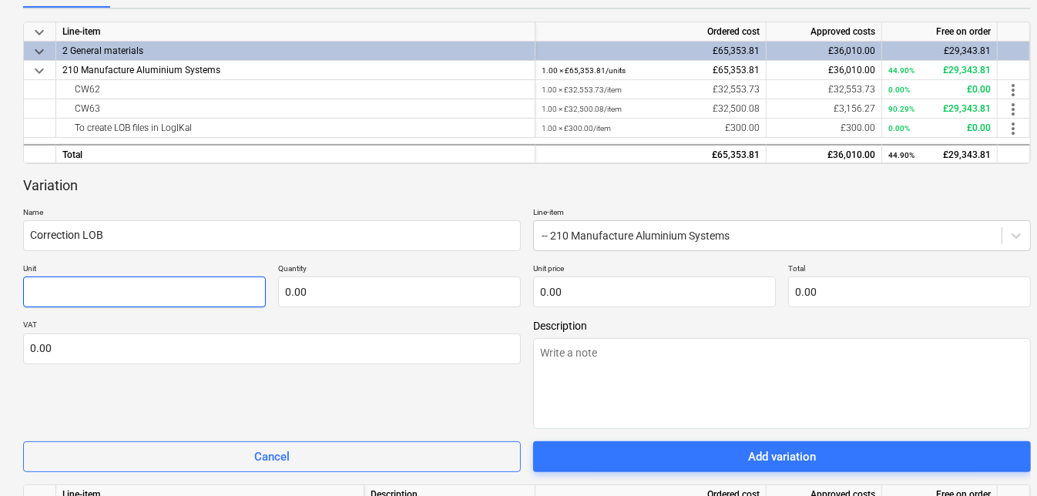
type textarea "x"
type input "U"
type textarea "x"
type input "Un"
type textarea "x"
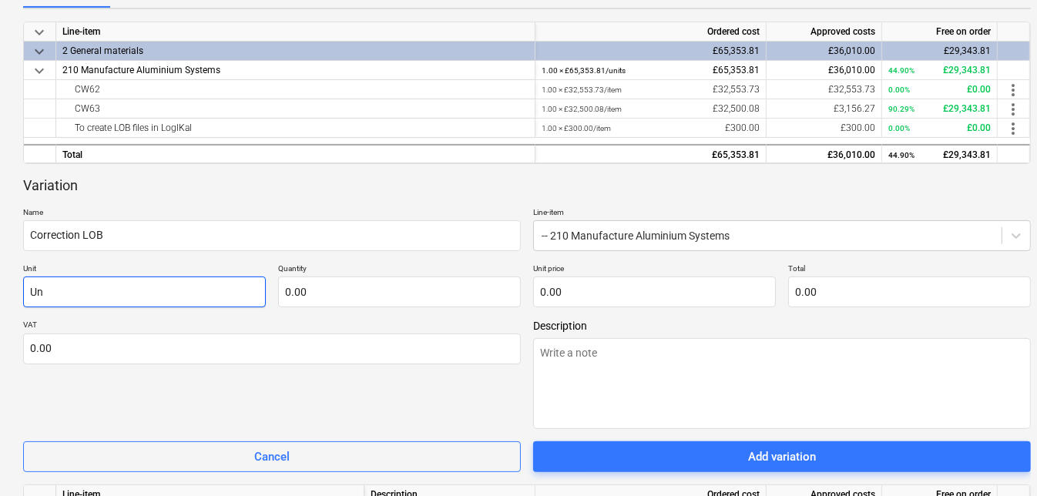
type input "Uni"
type textarea "x"
type input "Unit"
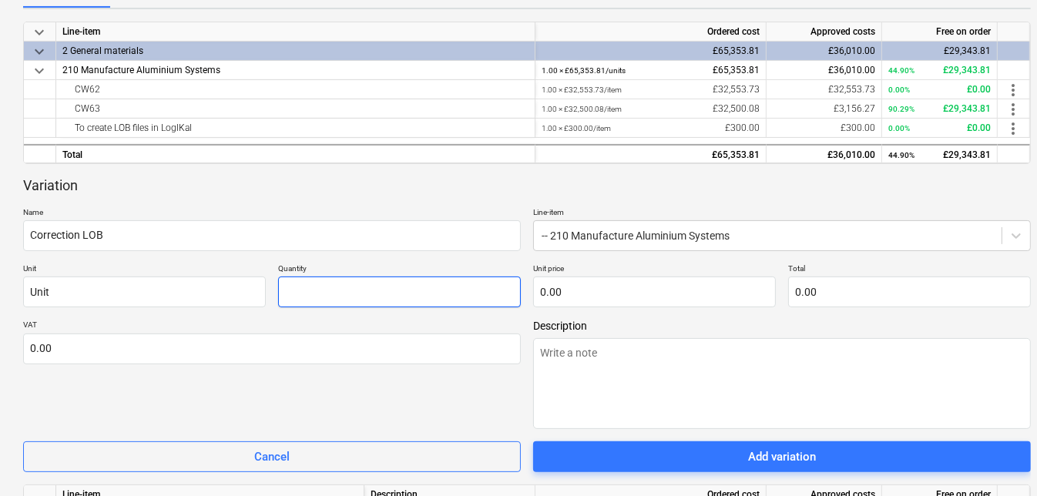
click at [379, 290] on input "text" at bounding box center [399, 292] width 243 height 31
type textarea "x"
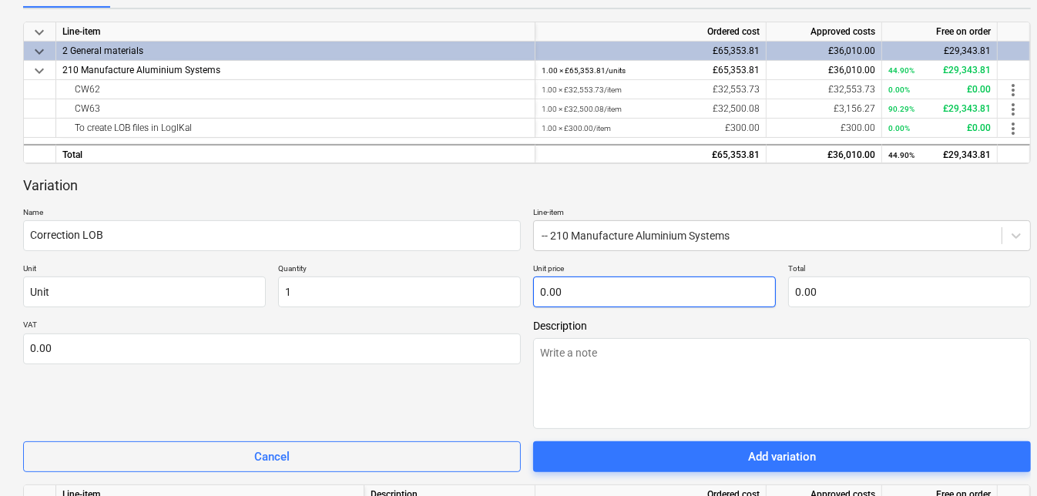
type input "1.00"
click at [608, 293] on input "text" at bounding box center [654, 292] width 243 height 31
type textarea "x"
type input "3"
type input "3.00"
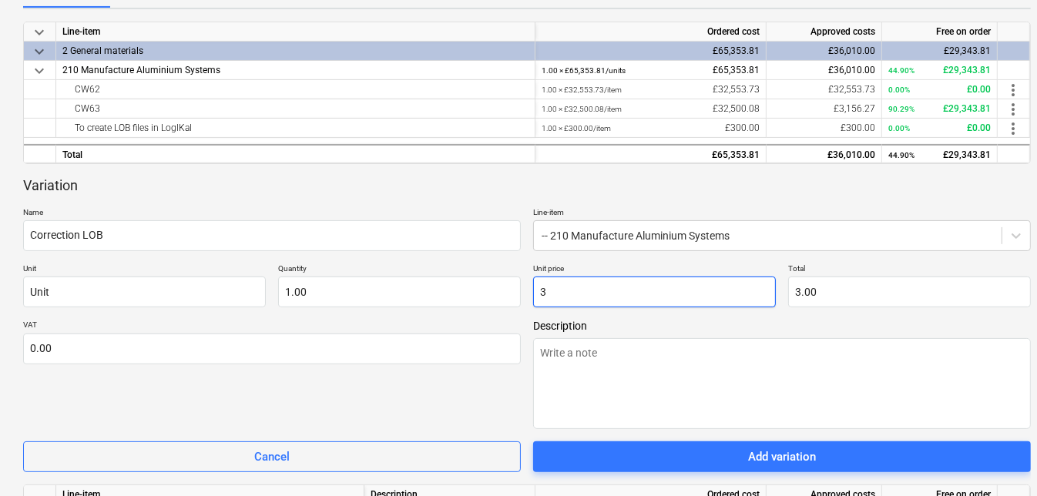
type textarea "x"
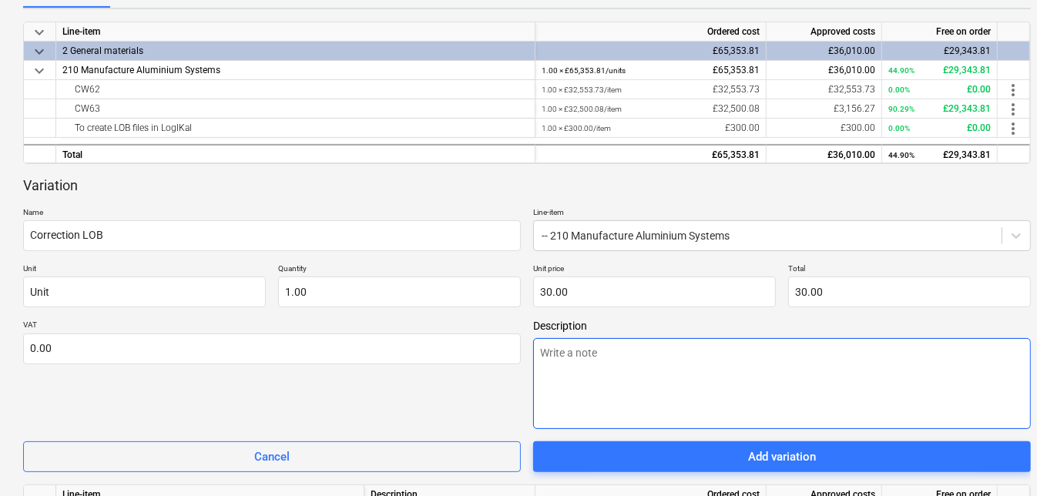
click at [597, 347] on textarea at bounding box center [782, 383] width 498 height 91
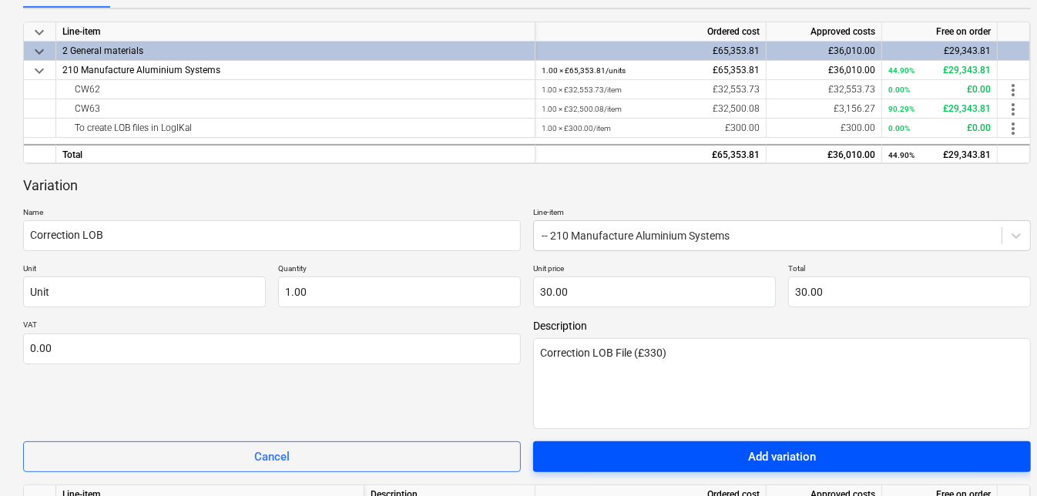
click at [783, 450] on div "Add variation" at bounding box center [782, 457] width 68 height 20
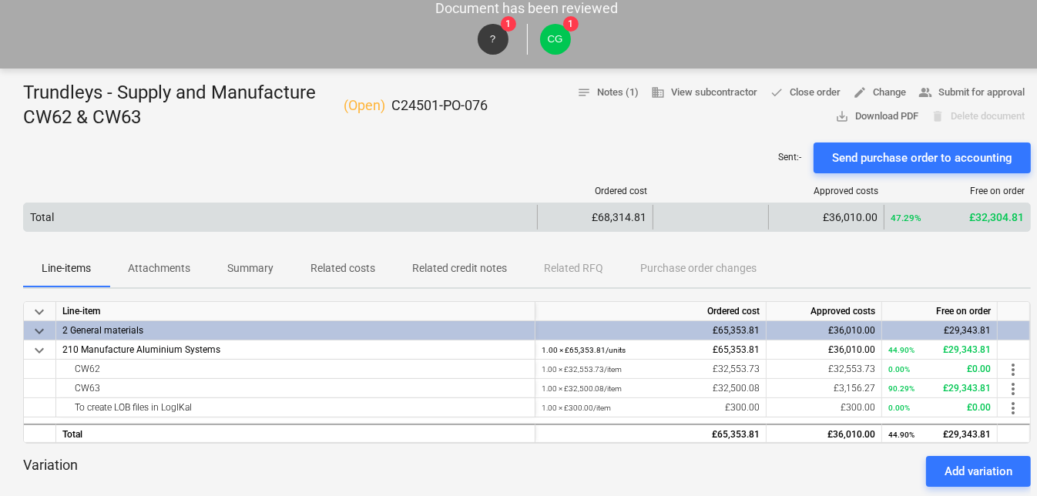
scroll to position [0, 0]
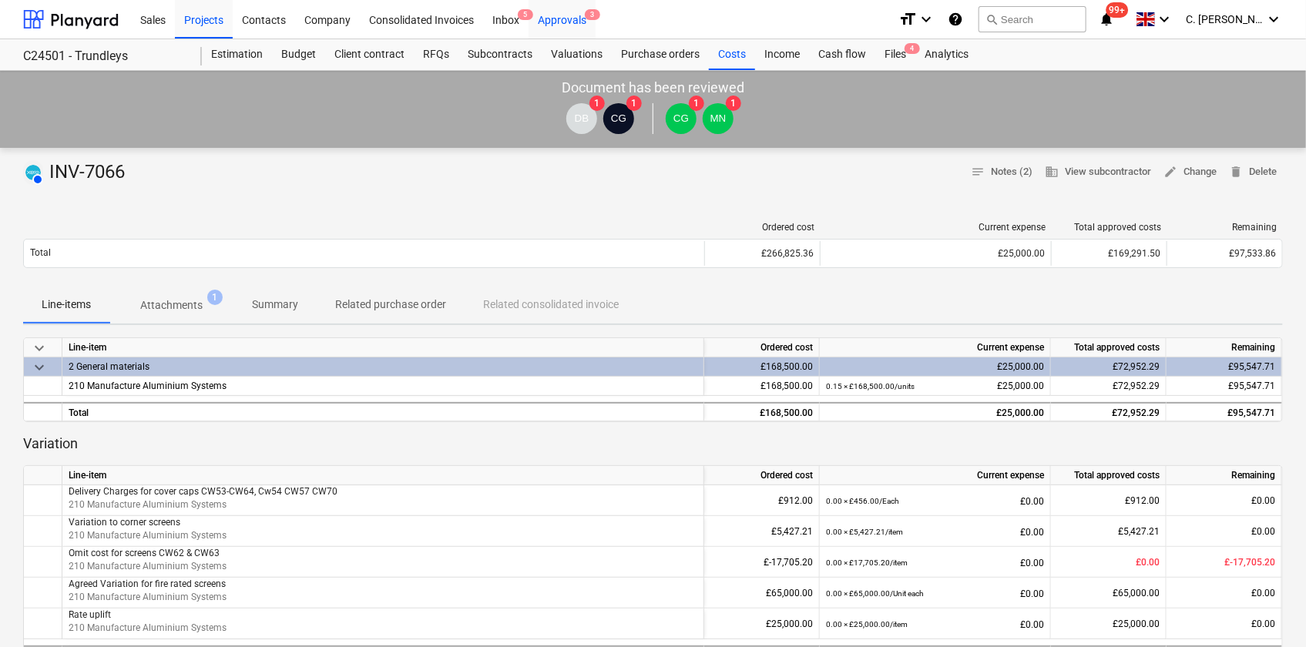
drag, startPoint x: 555, startPoint y: 41, endPoint x: 558, endPoint y: 22, distance: 18.6
click at [558, 22] on div "Approvals 3" at bounding box center [562, 18] width 67 height 39
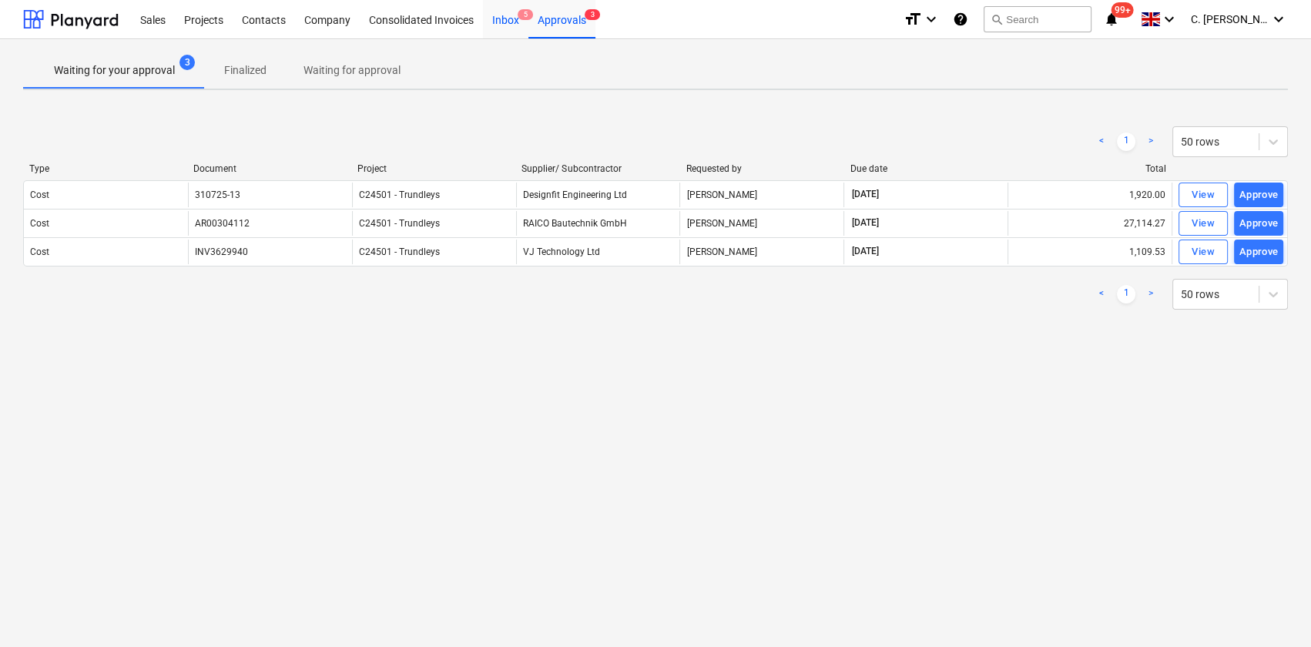
click at [507, 23] on div "Inbox 5" at bounding box center [505, 18] width 45 height 39
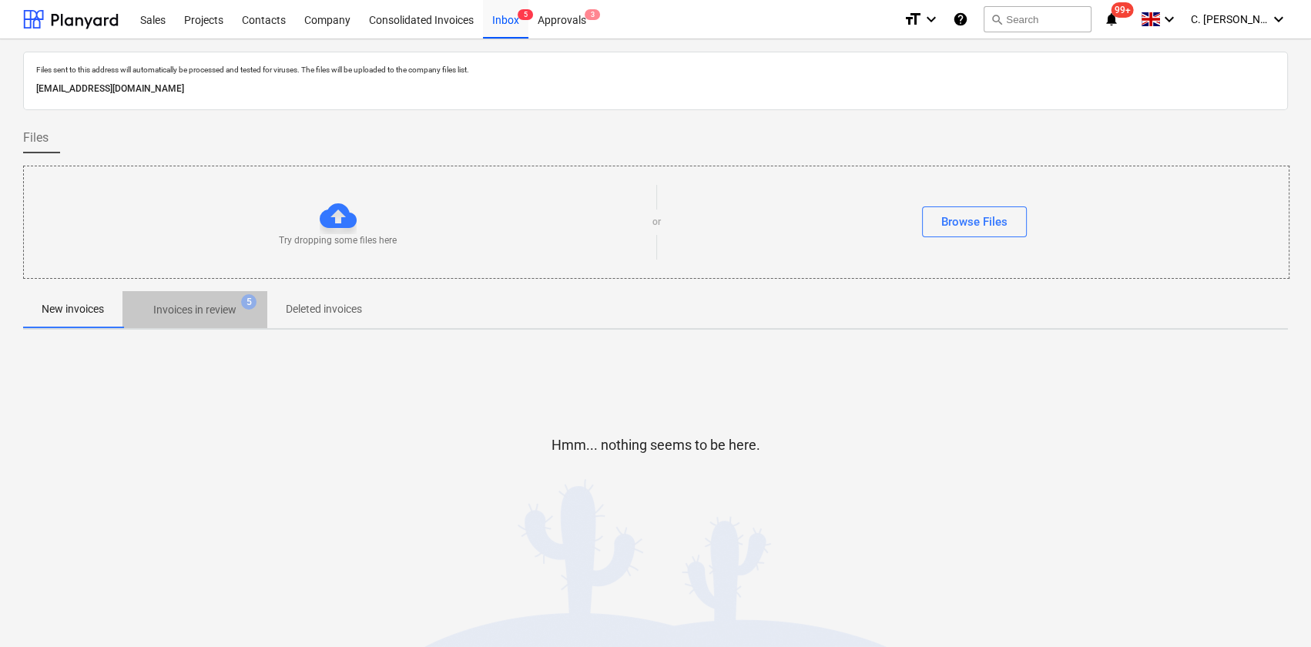
click at [230, 315] on p "Invoices in review" at bounding box center [194, 310] width 83 height 16
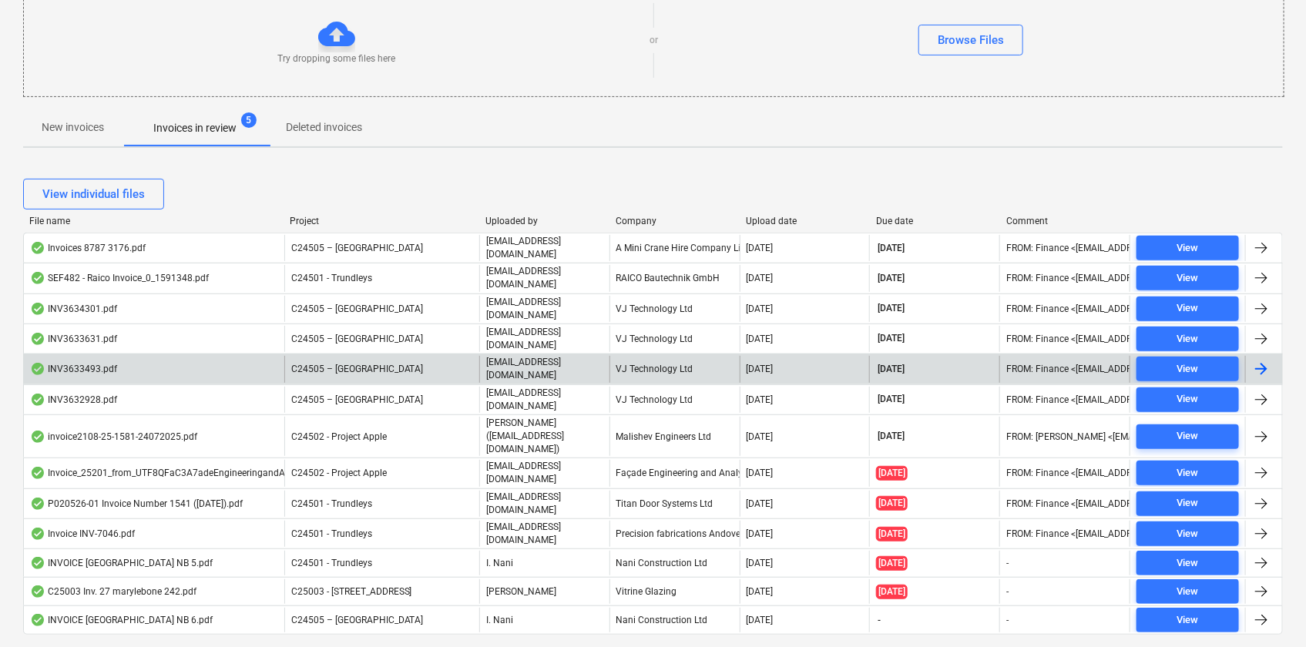
scroll to position [194, 0]
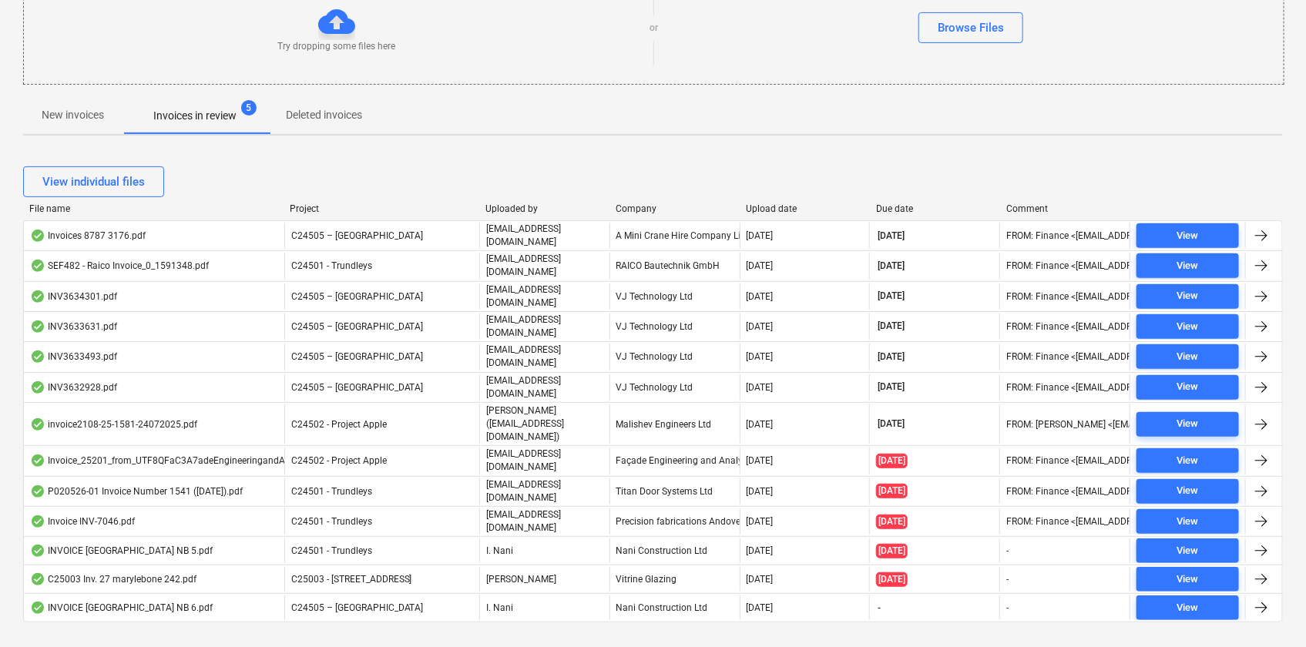
click at [645, 210] on div "Company" at bounding box center [675, 208] width 118 height 11
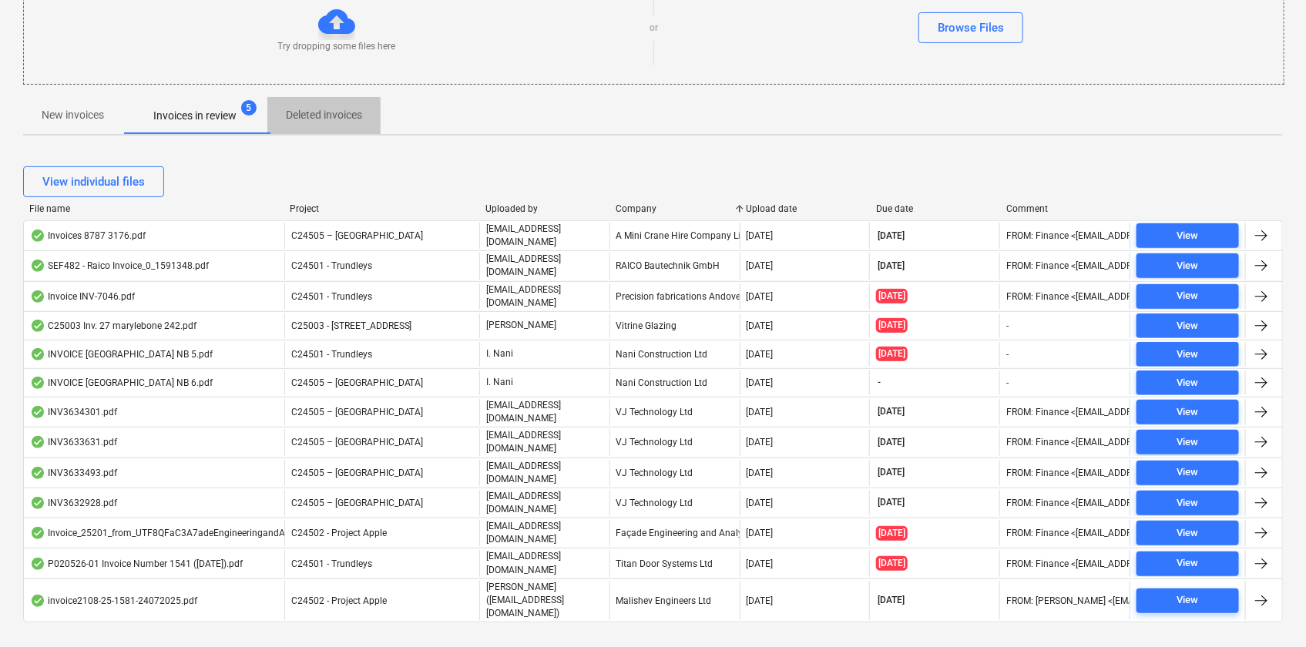
click at [316, 115] on p "Deleted invoices" at bounding box center [324, 115] width 76 height 16
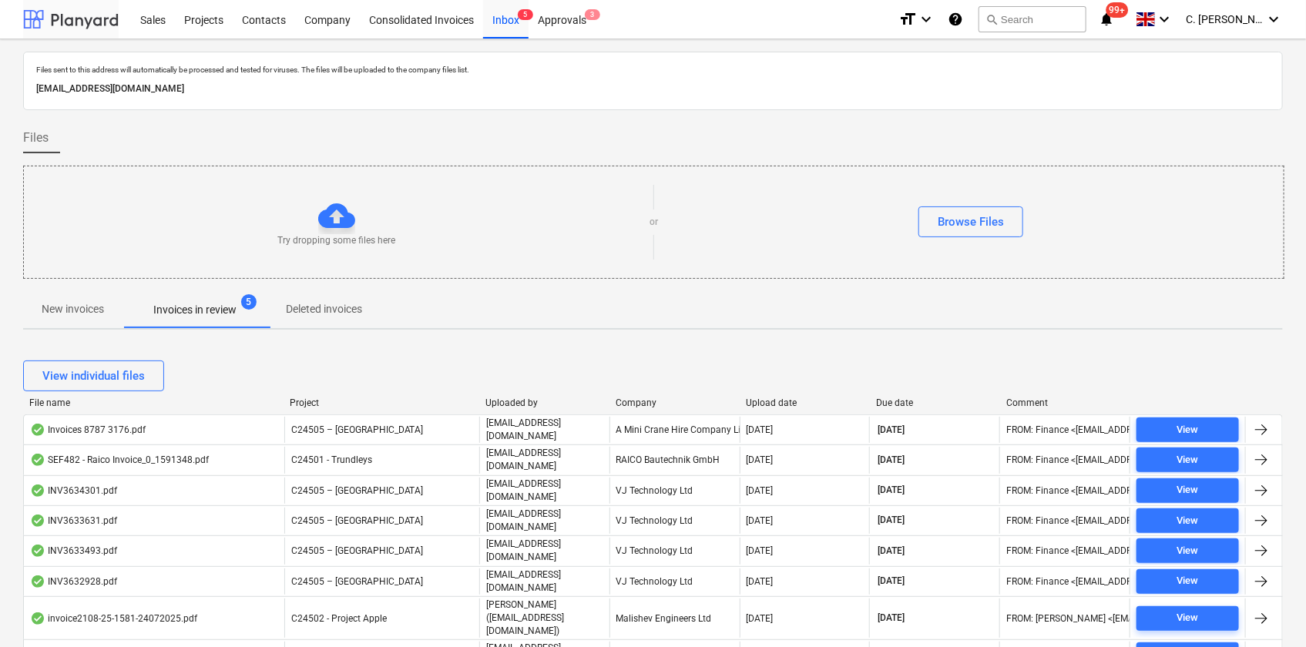
scroll to position [194, 0]
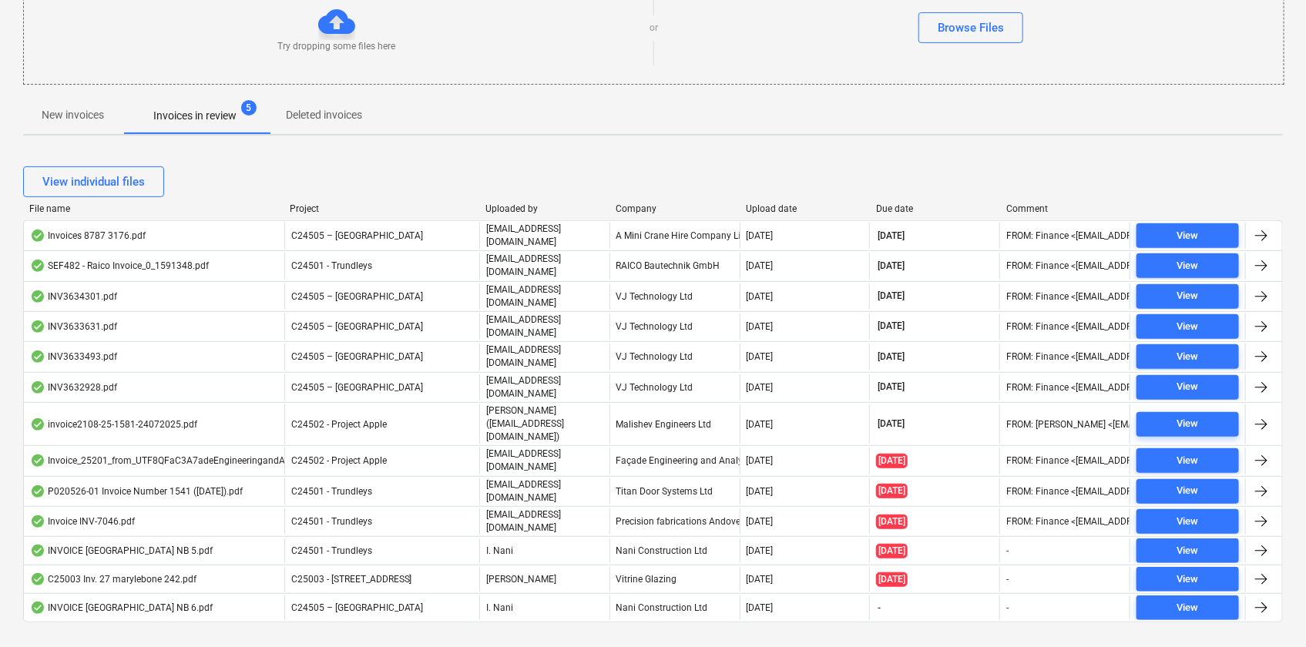
click at [59, 108] on p "New invoices" at bounding box center [73, 115] width 62 height 16
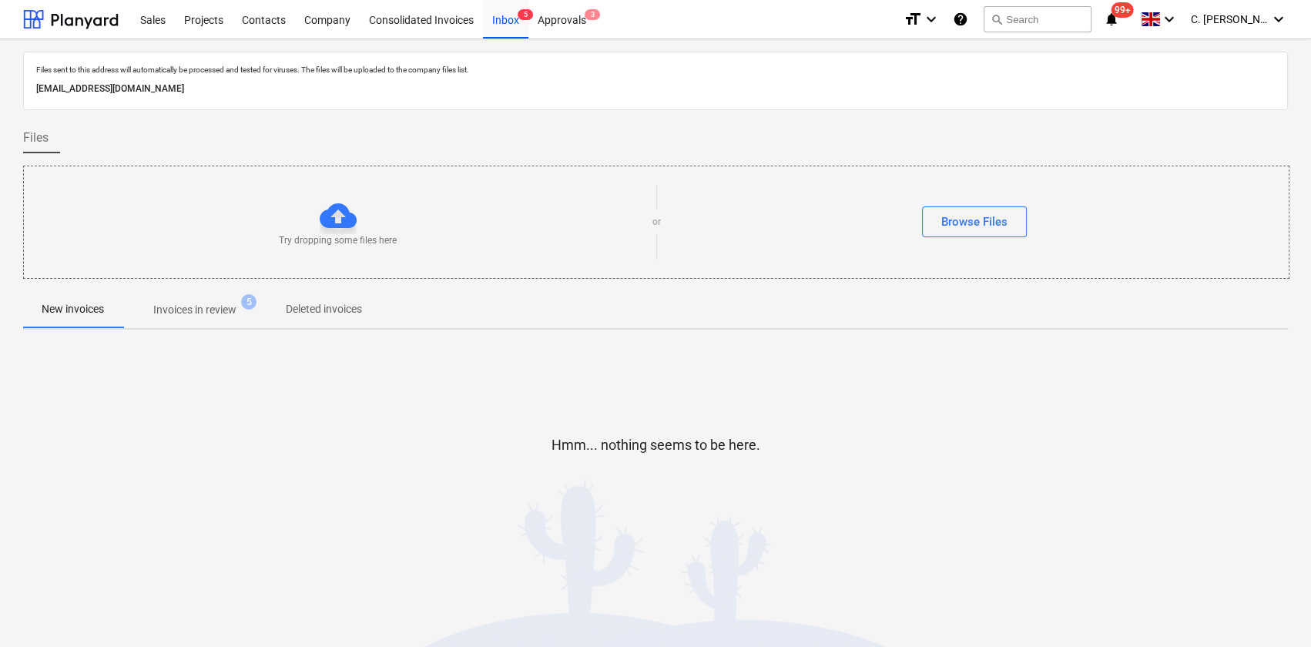
click at [207, 310] on p "Invoices in review" at bounding box center [194, 310] width 83 height 16
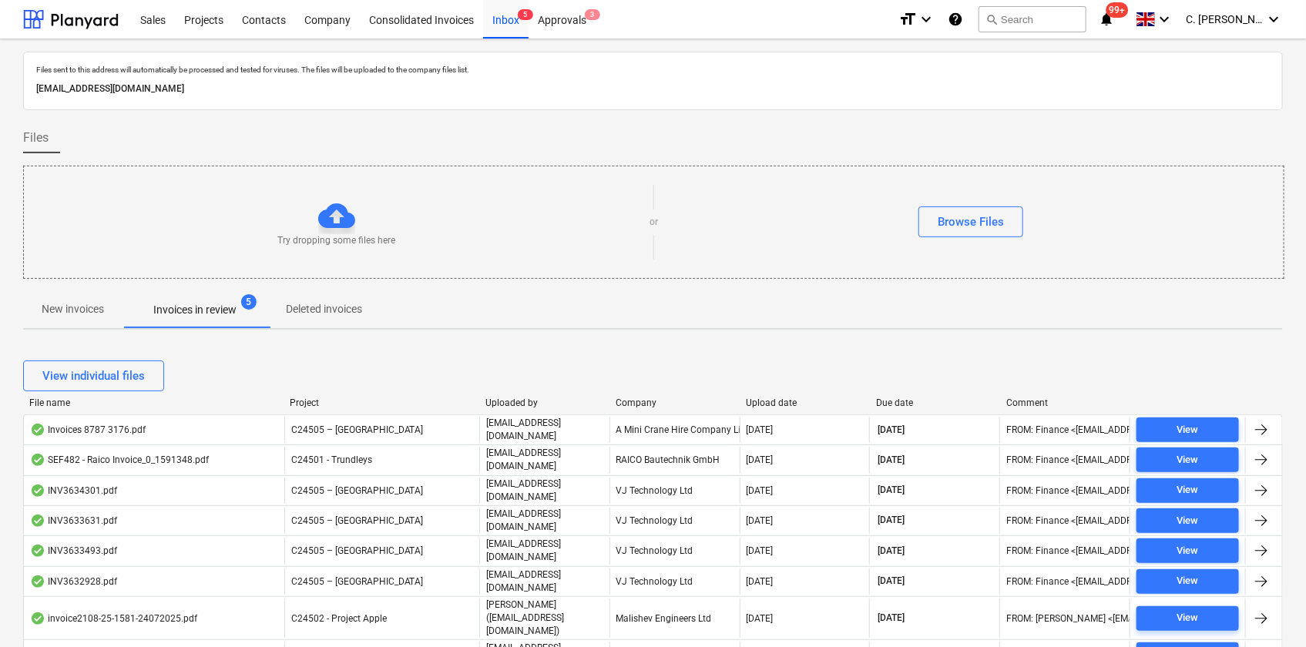
click at [300, 314] on p "Deleted invoices" at bounding box center [324, 309] width 76 height 16
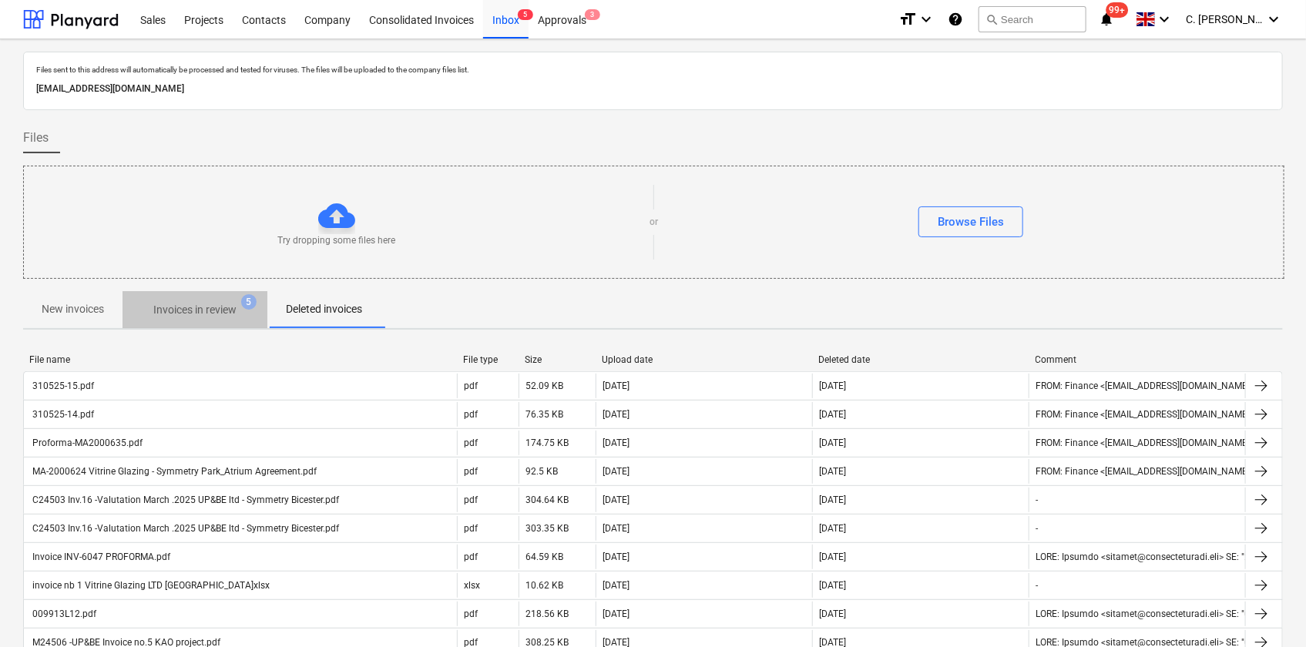
click at [198, 310] on p "Invoices in review" at bounding box center [194, 310] width 83 height 16
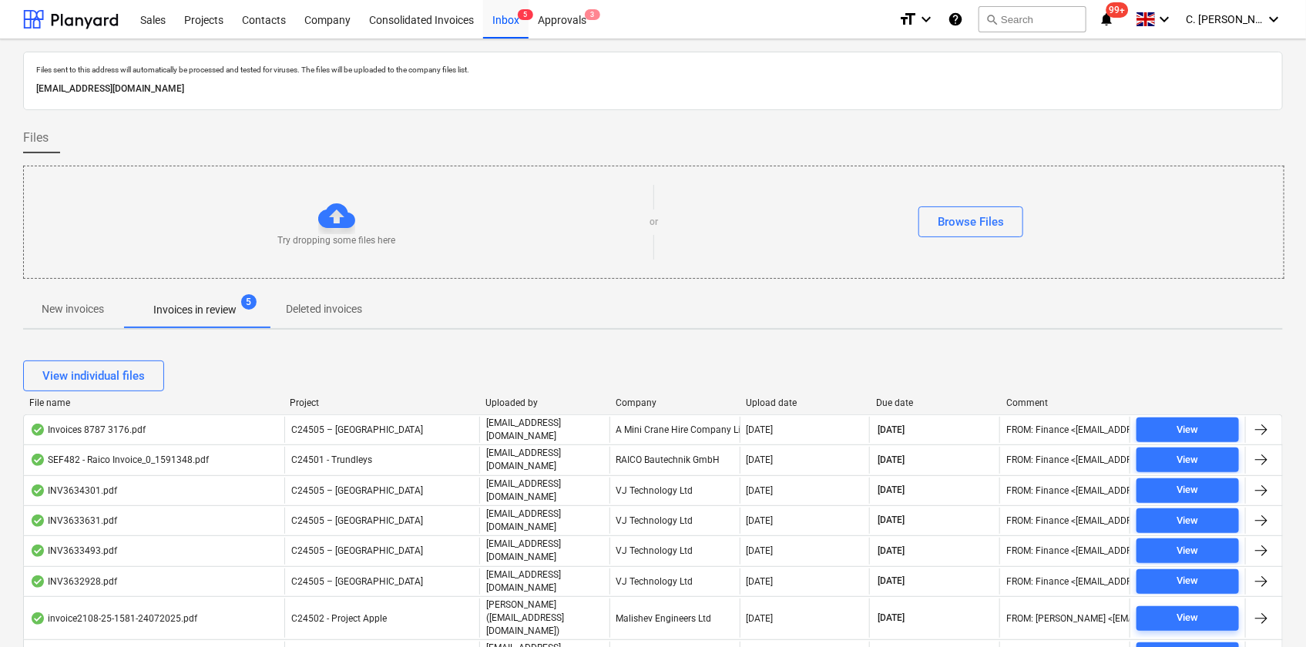
click at [300, 314] on p "Deleted invoices" at bounding box center [324, 309] width 76 height 16
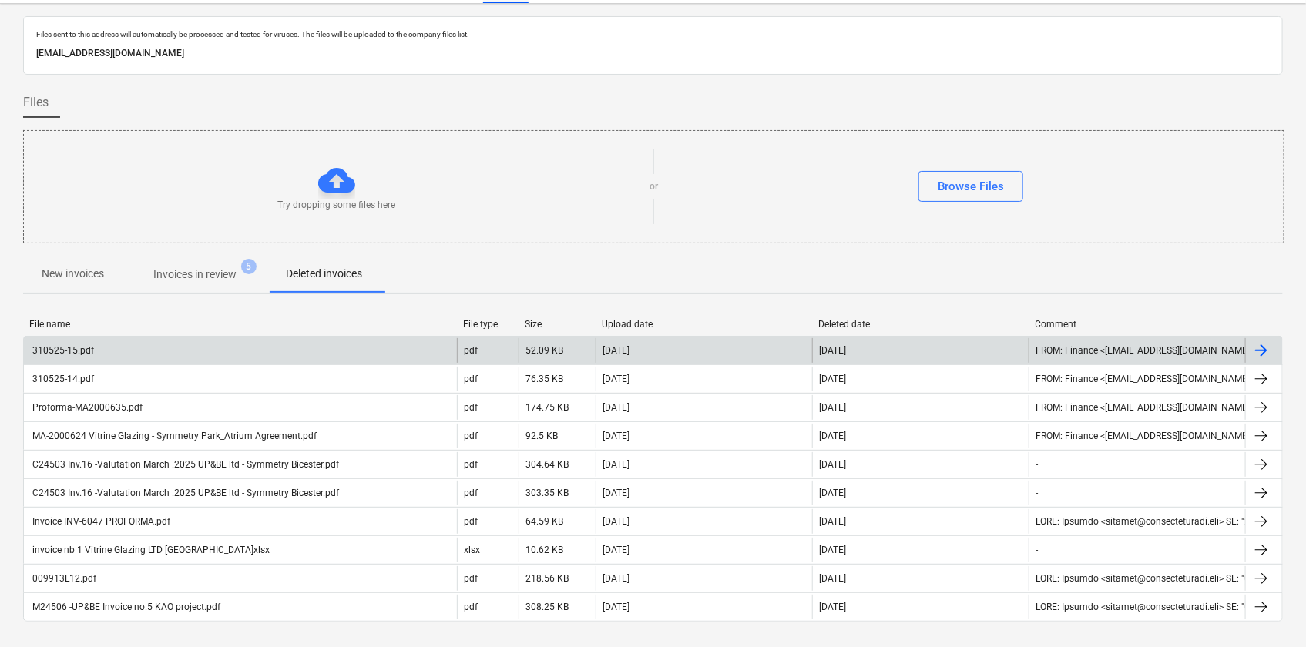
scroll to position [52, 0]
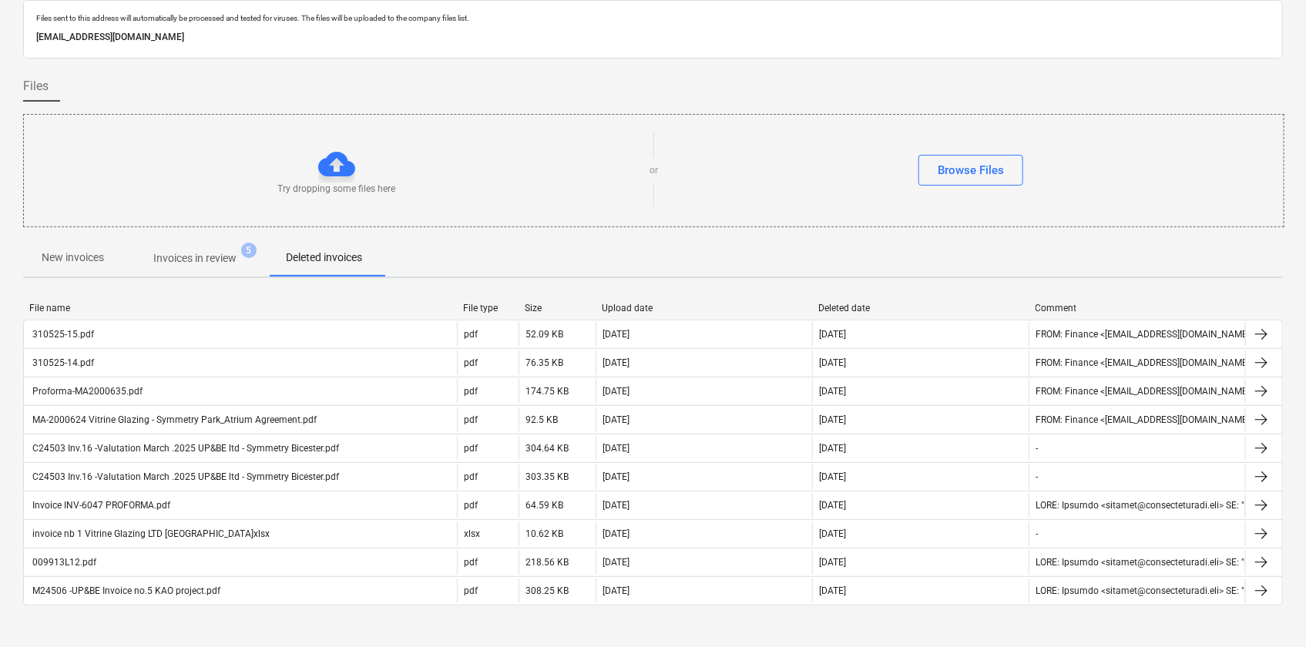
click at [181, 264] on p "Invoices in review" at bounding box center [194, 258] width 83 height 16
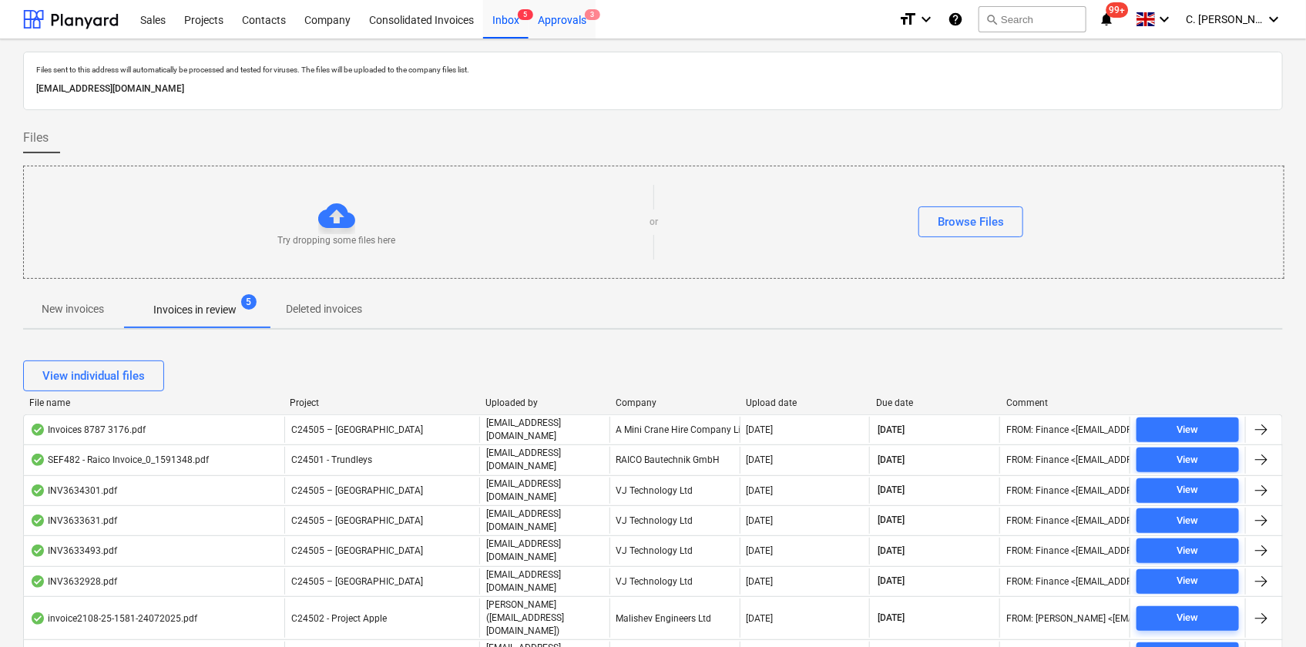
click at [544, 21] on div "Approvals 3" at bounding box center [562, 18] width 67 height 39
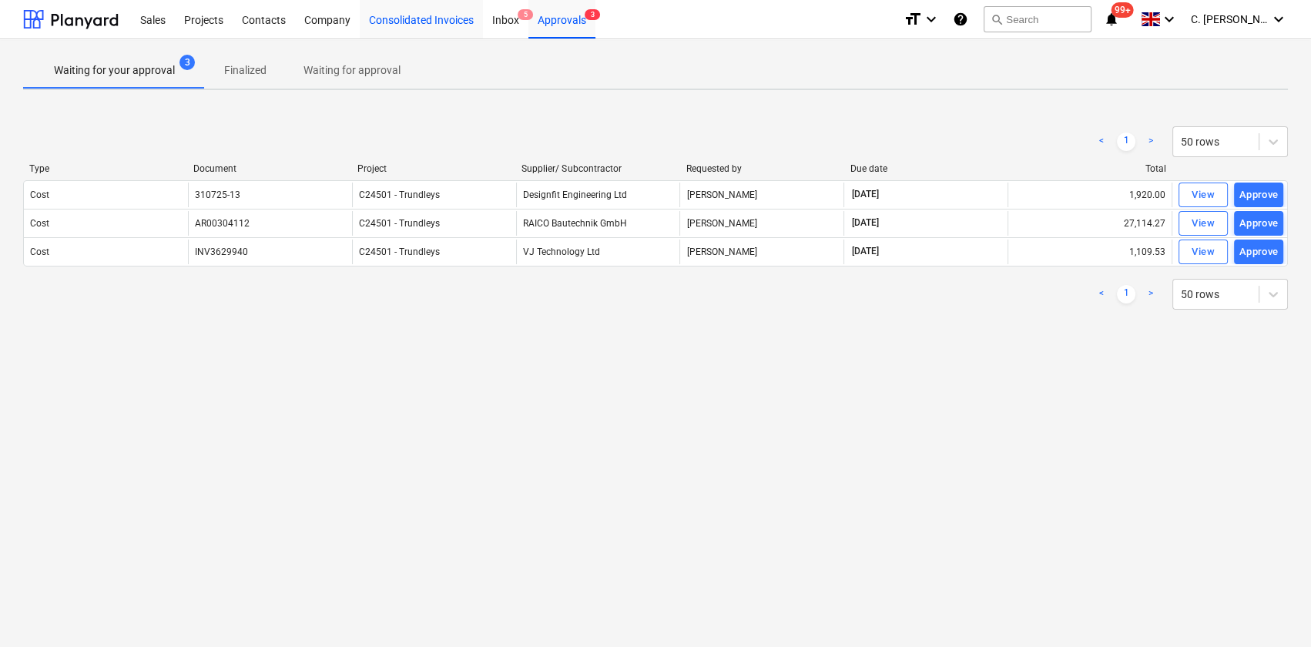
click at [414, 18] on div "Consolidated Invoices" at bounding box center [421, 18] width 123 height 39
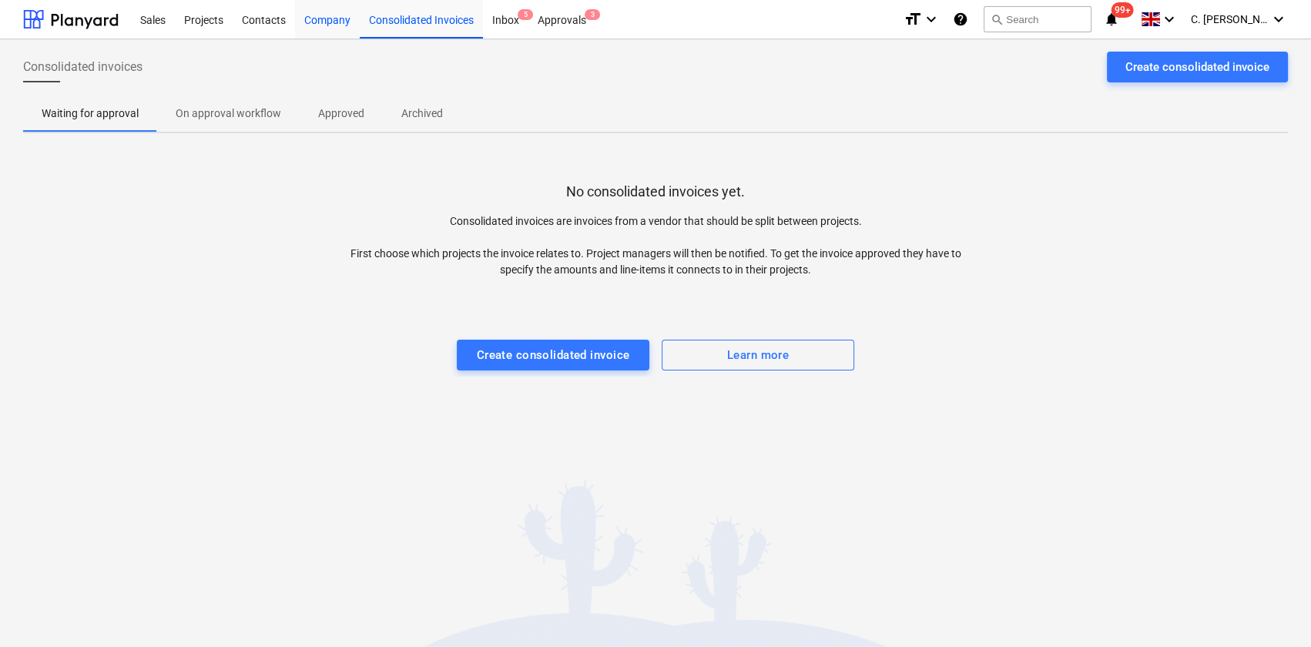
click at [324, 22] on div "Company" at bounding box center [327, 18] width 65 height 39
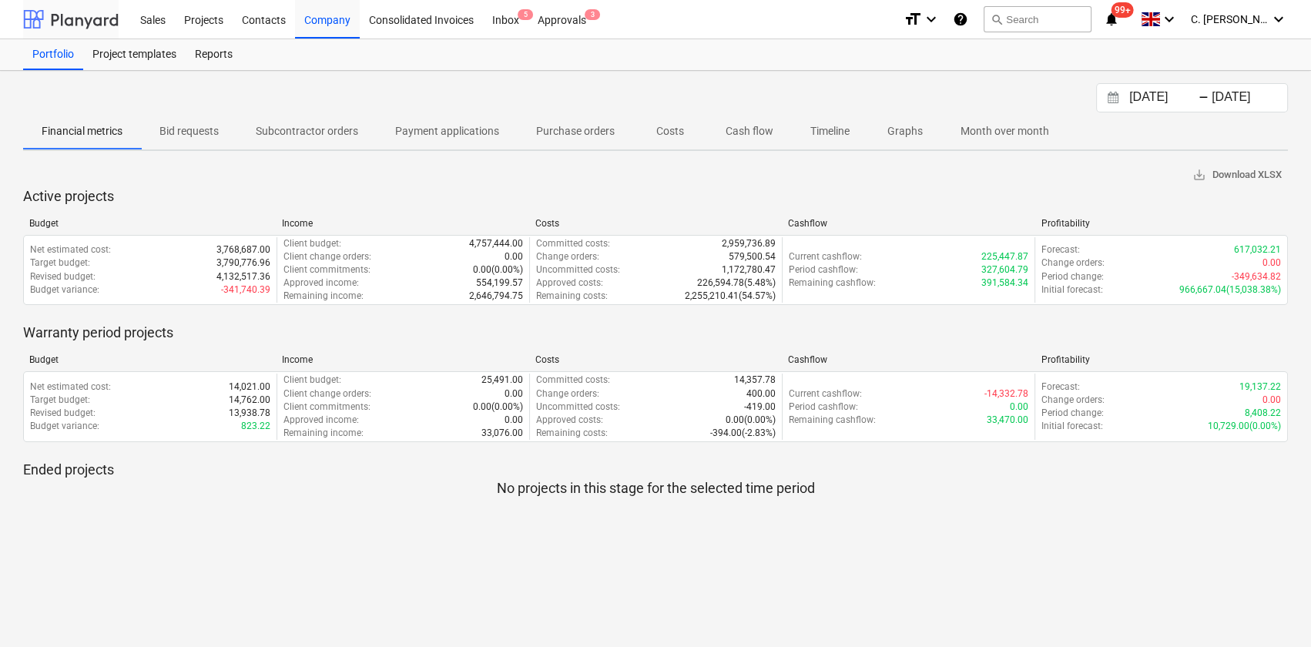
click at [45, 18] on div at bounding box center [71, 19] width 96 height 39
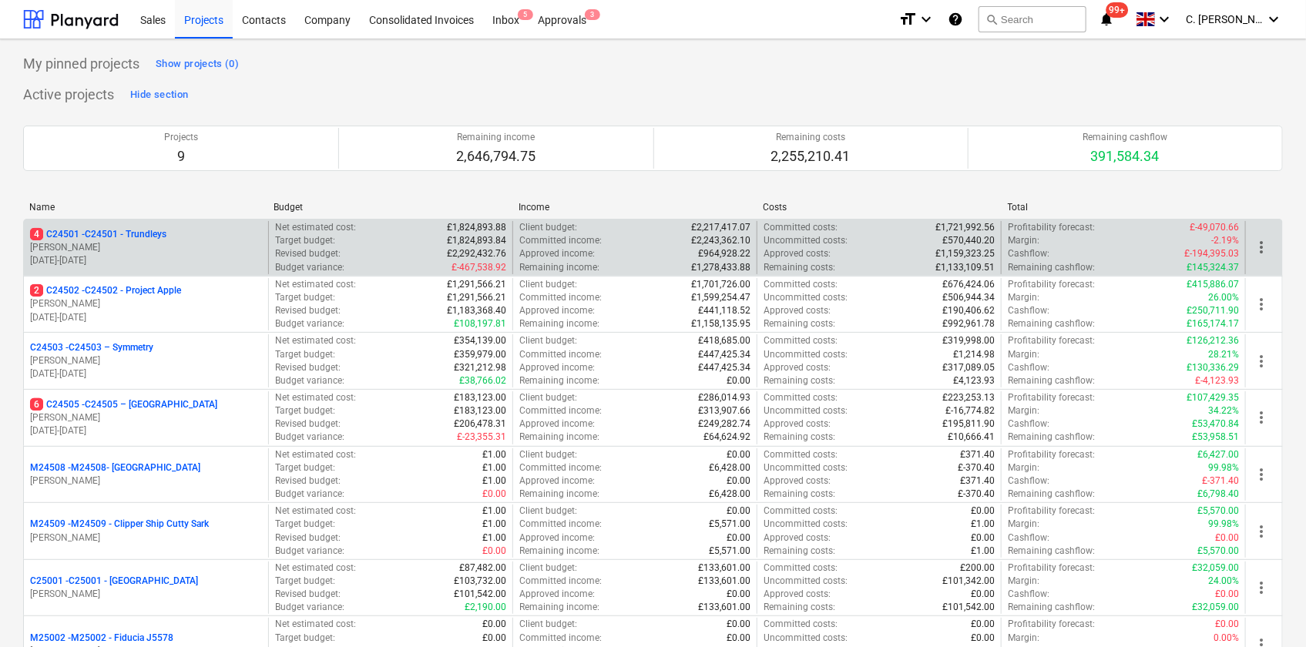
click at [159, 248] on p "[PERSON_NAME]" at bounding box center [146, 247] width 232 height 13
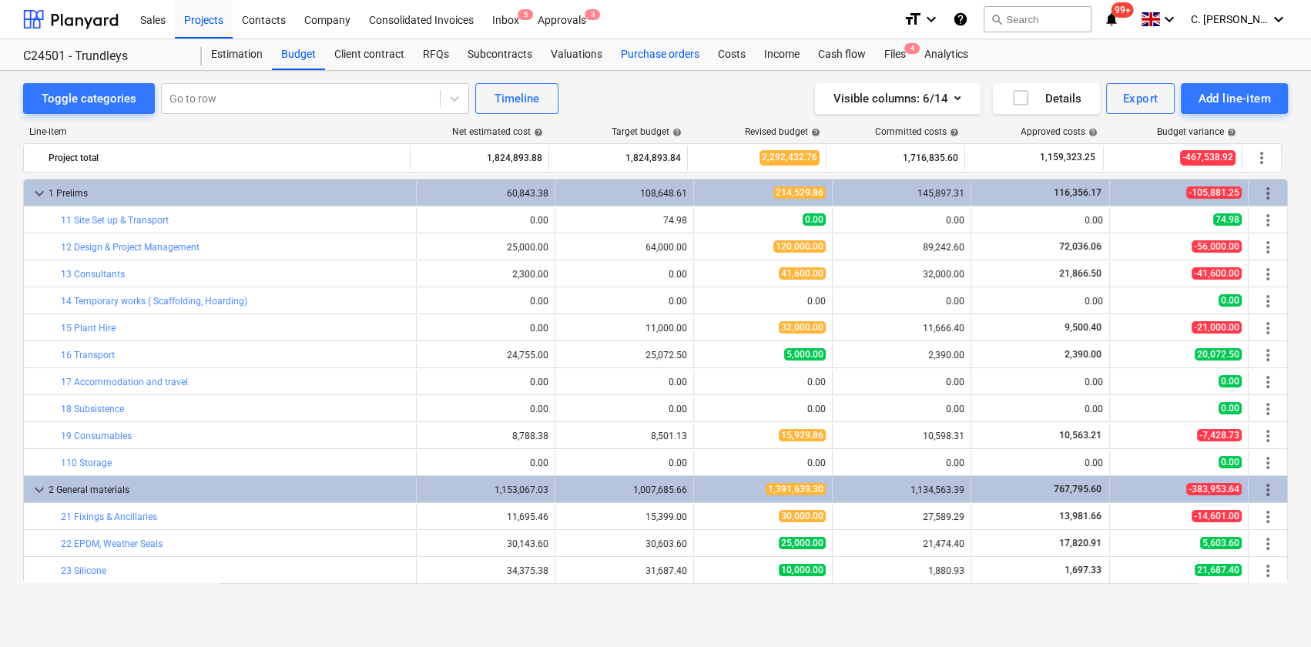
click at [663, 47] on div "Purchase orders" at bounding box center [660, 54] width 97 height 31
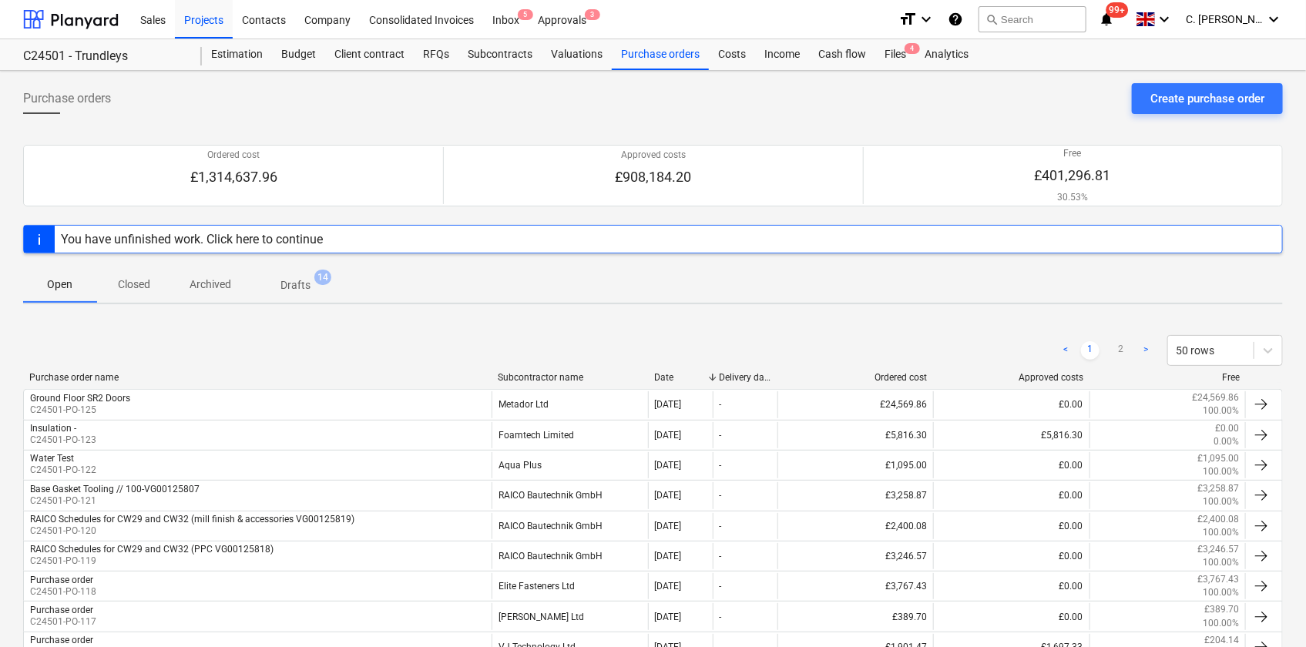
click at [539, 373] on div "Subcontractor name" at bounding box center [570, 377] width 144 height 11
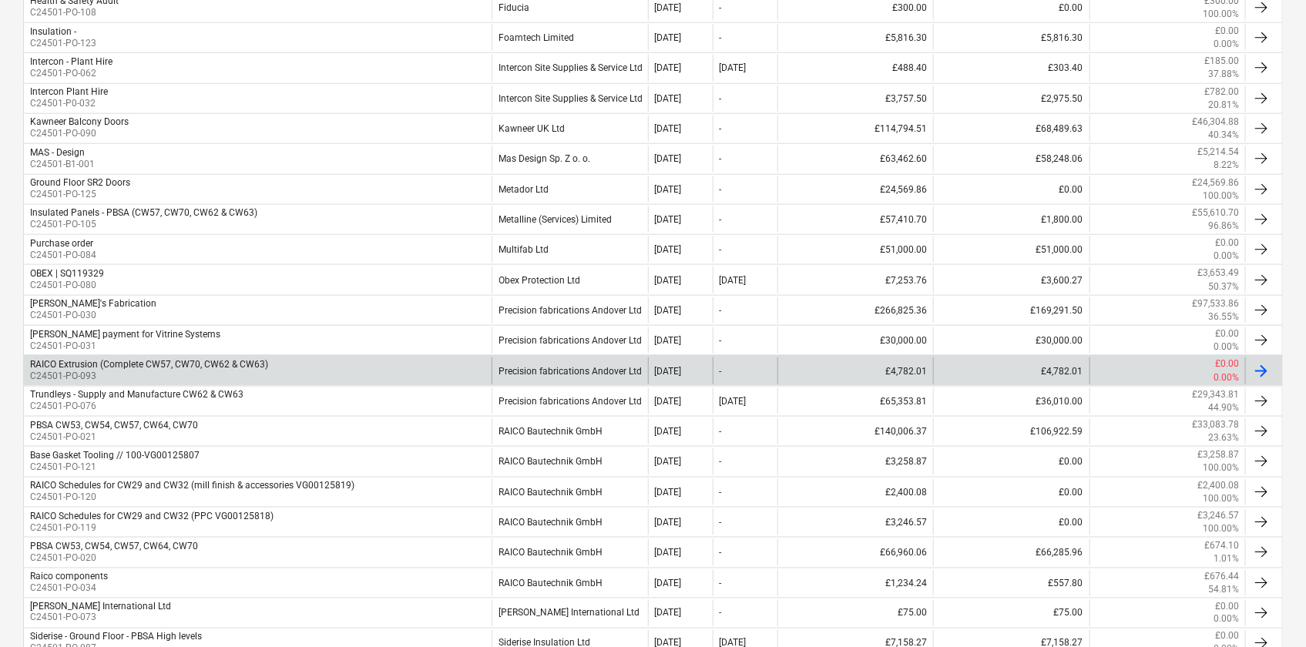
scroll to position [910, 0]
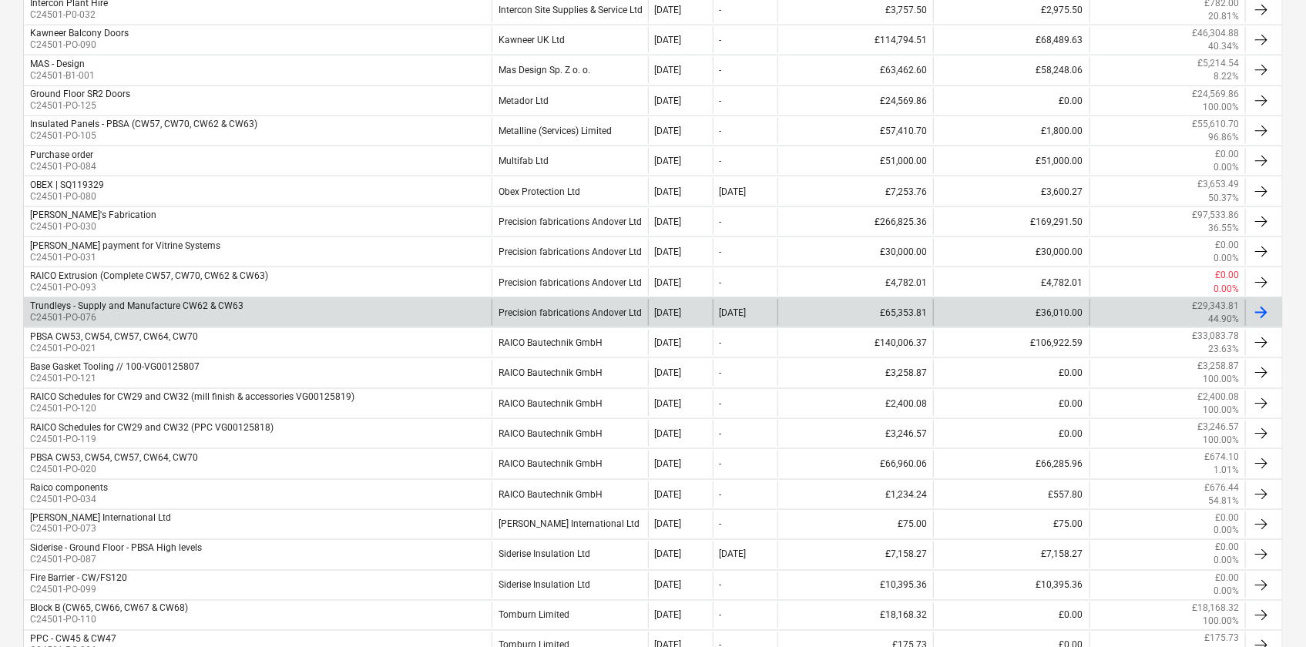
click at [569, 309] on div "Precision fabrications Andover Ltd" at bounding box center [570, 313] width 156 height 26
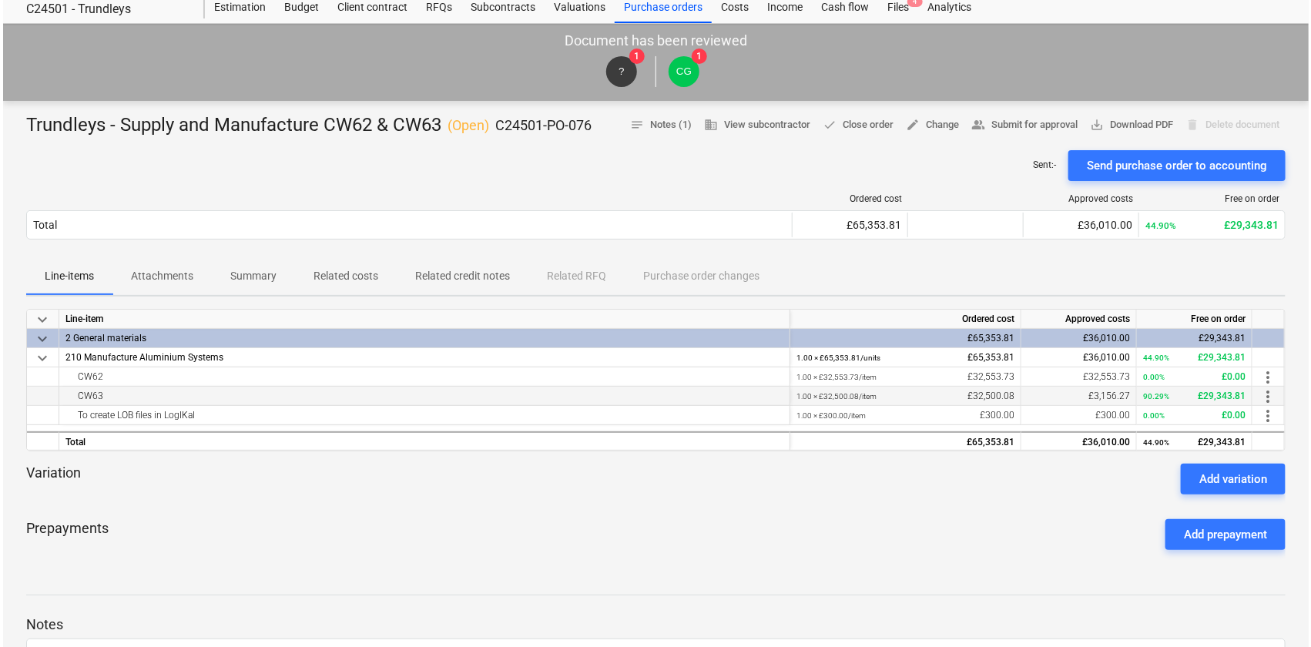
scroll to position [69, 0]
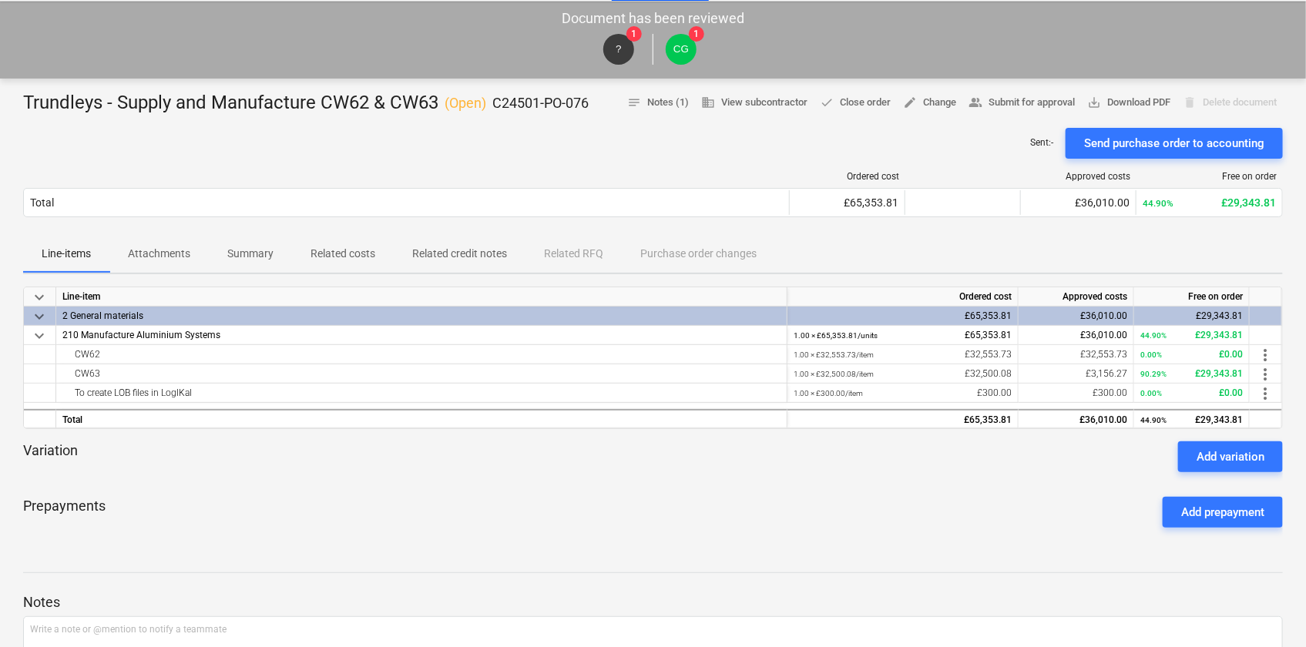
click at [161, 248] on p "Attachments" at bounding box center [159, 254] width 62 height 16
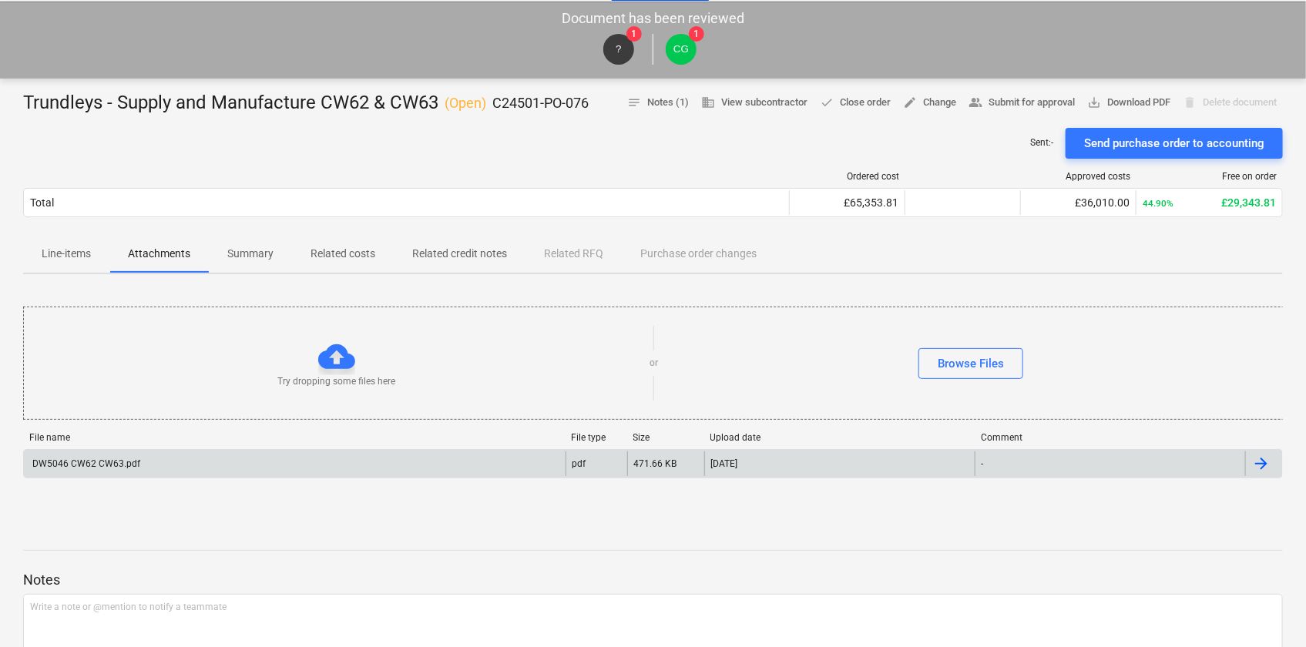
click at [88, 461] on div "DW5046 CW62 CW63.pdf" at bounding box center [85, 463] width 110 height 11
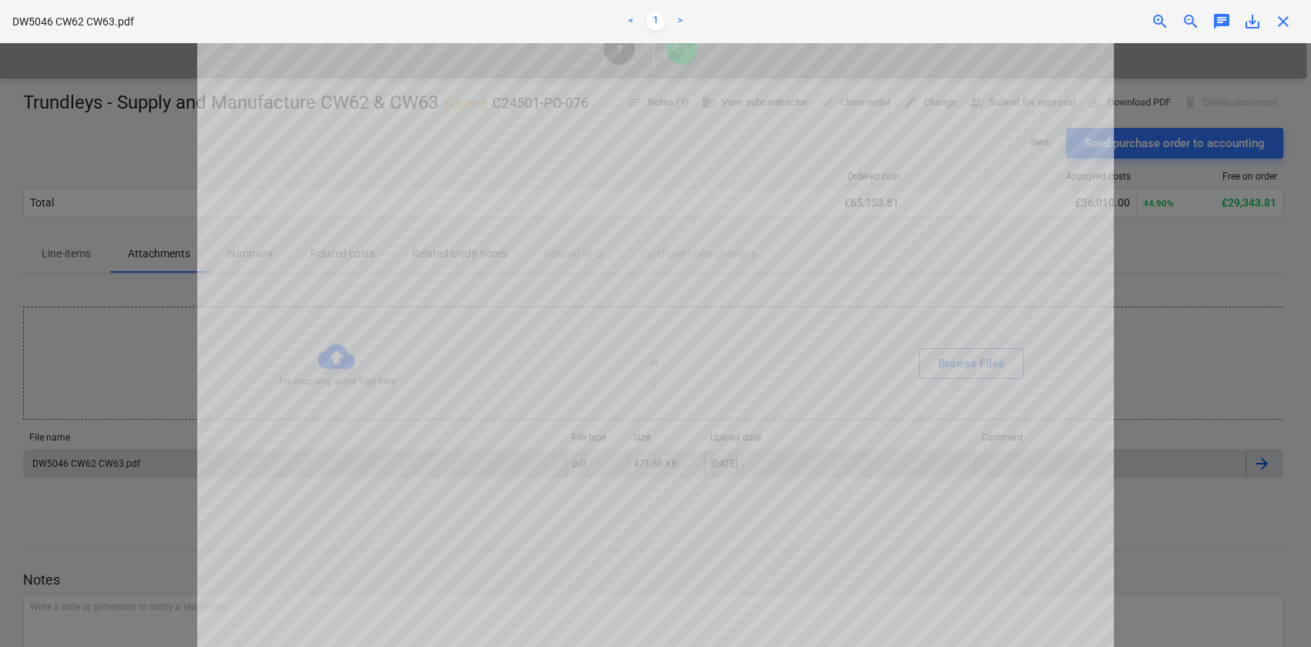
click at [133, 162] on div at bounding box center [655, 345] width 1311 height 604
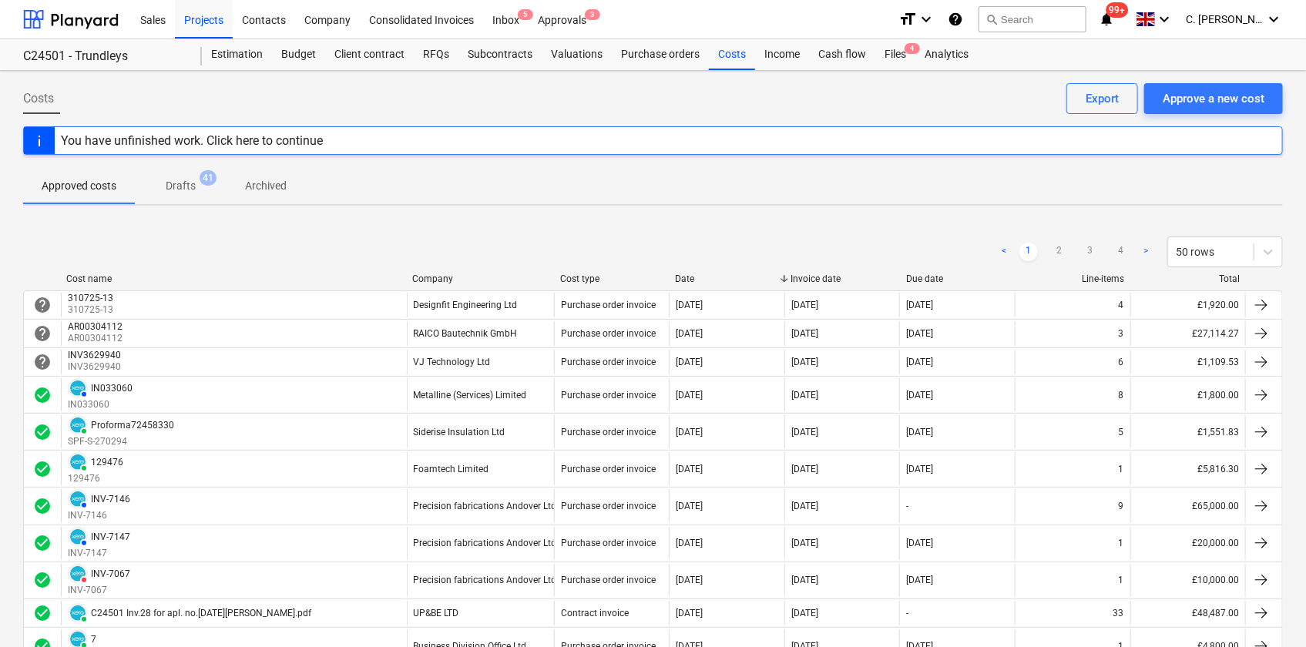
click at [427, 281] on div "Company" at bounding box center [480, 279] width 136 height 11
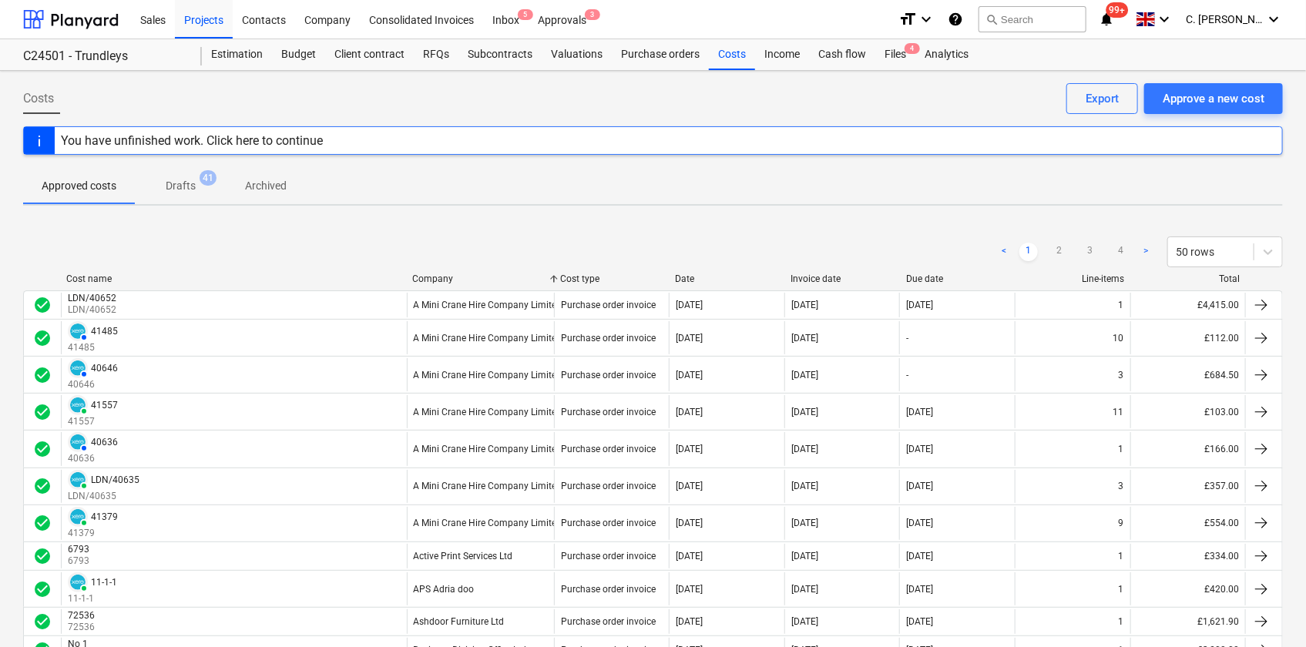
click at [183, 182] on p "Drafts" at bounding box center [181, 186] width 30 height 16
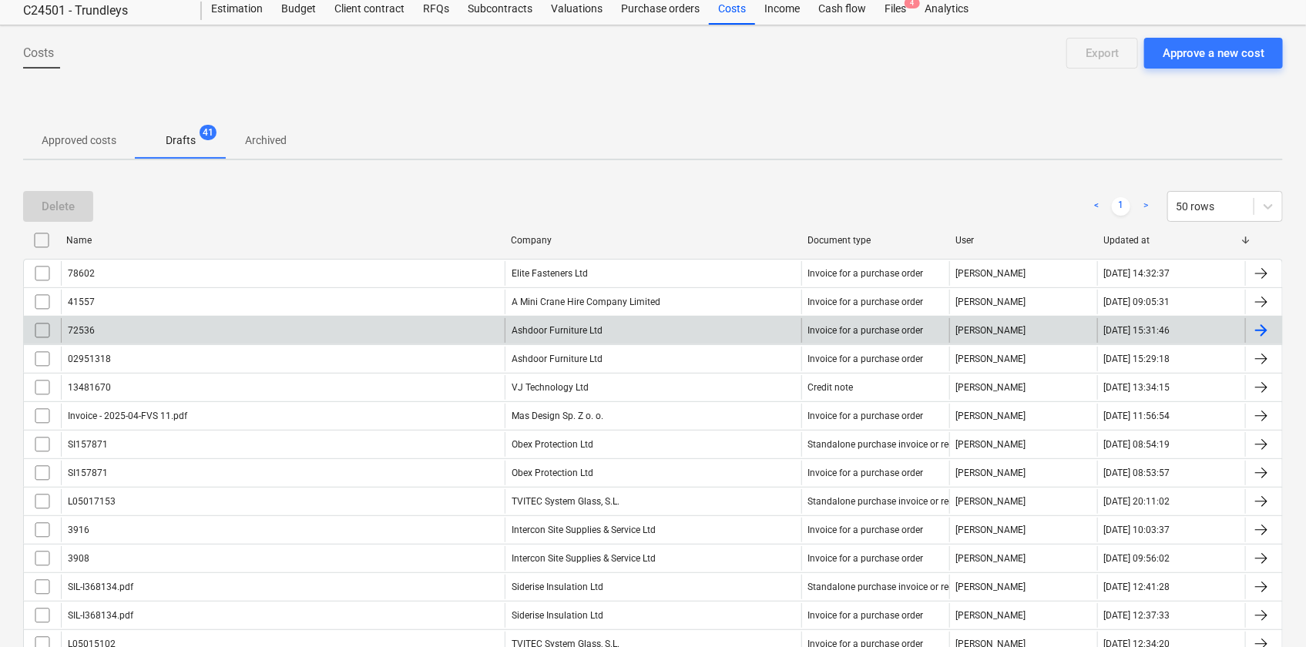
scroll to position [69, 0]
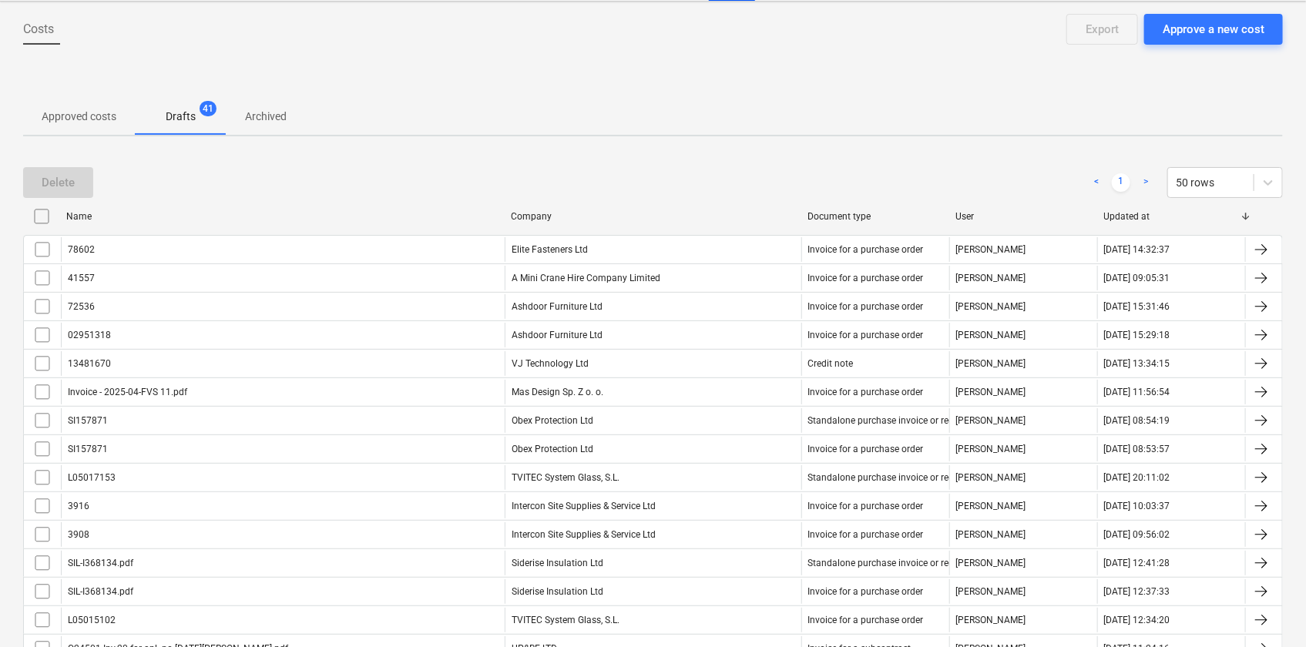
click at [546, 218] on div "Company" at bounding box center [653, 216] width 284 height 11
checkbox input "false"
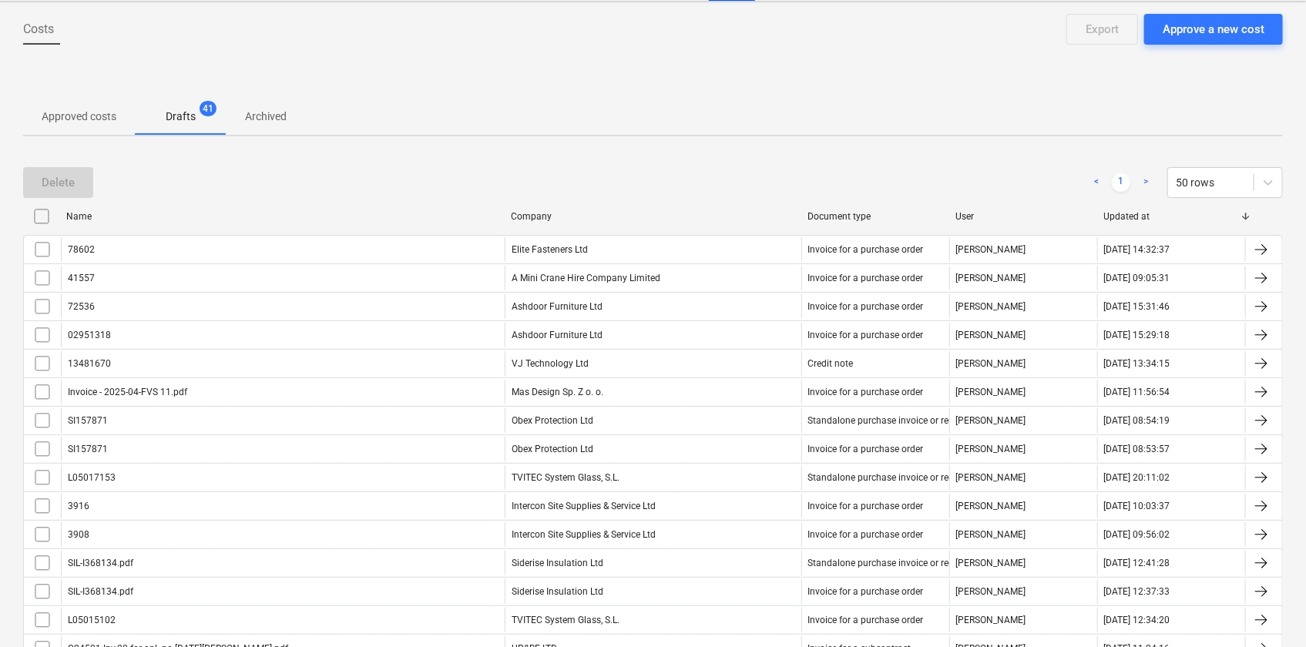
checkbox input "false"
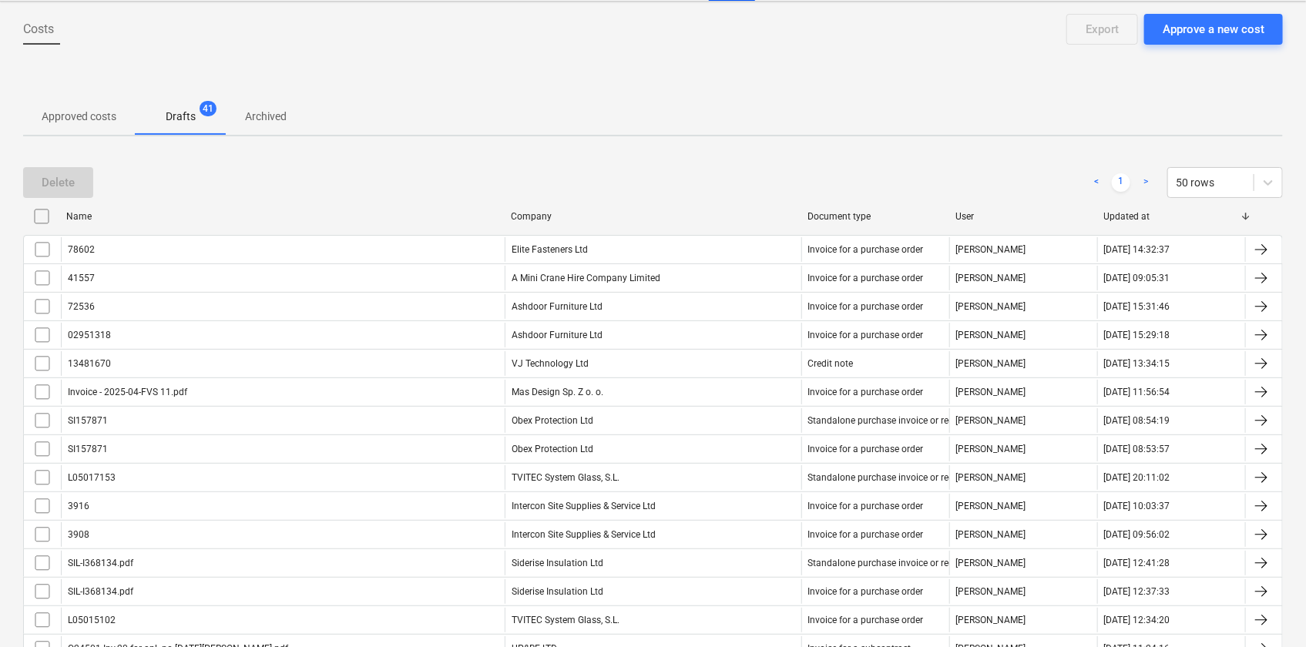
checkbox input "false"
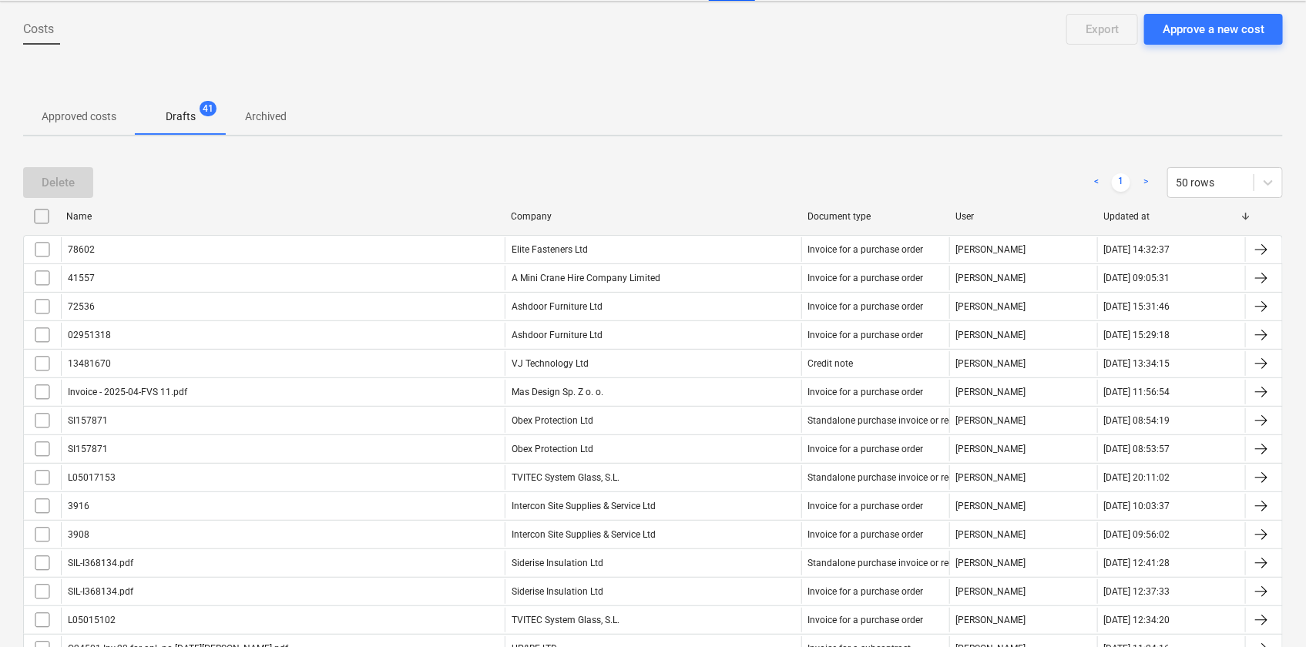
checkbox input "false"
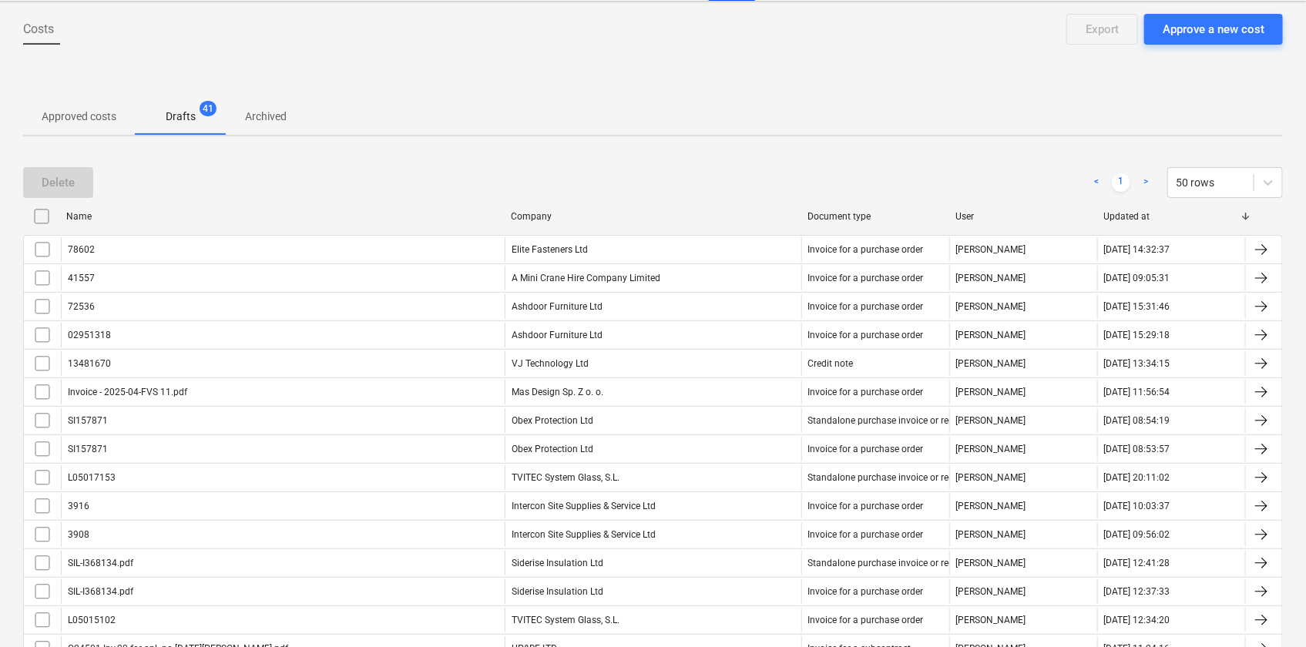
checkbox input "false"
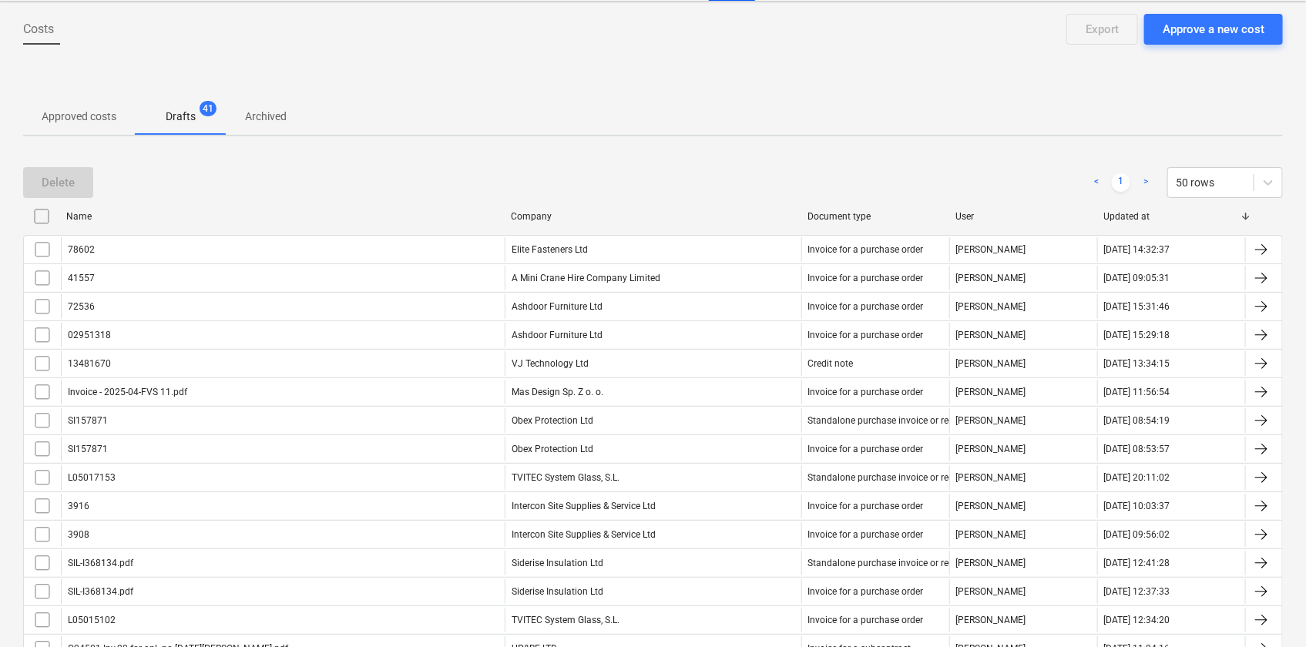
checkbox input "false"
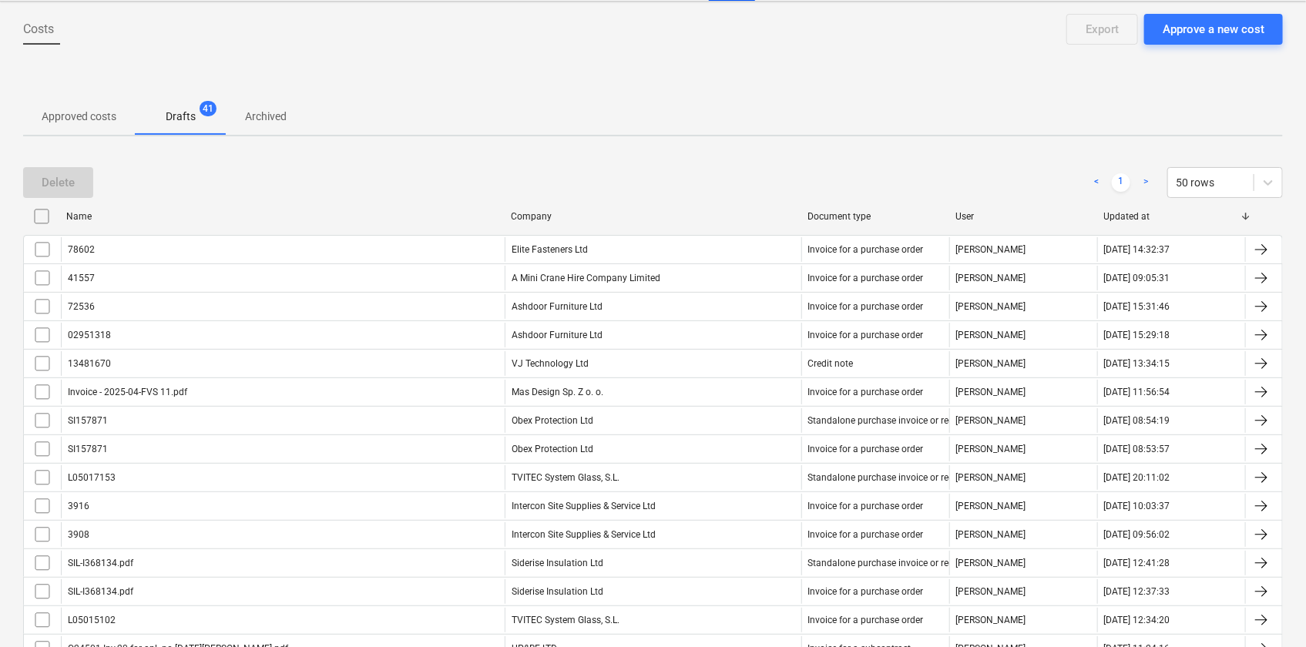
checkbox input "false"
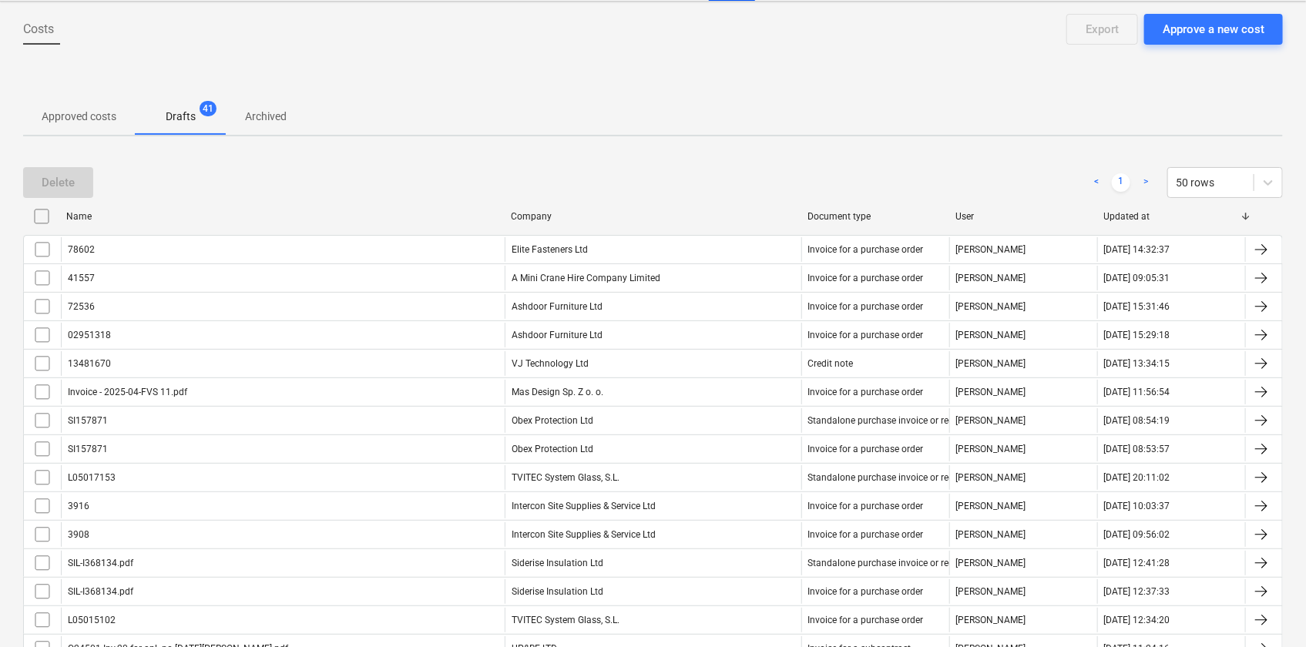
checkbox input "false"
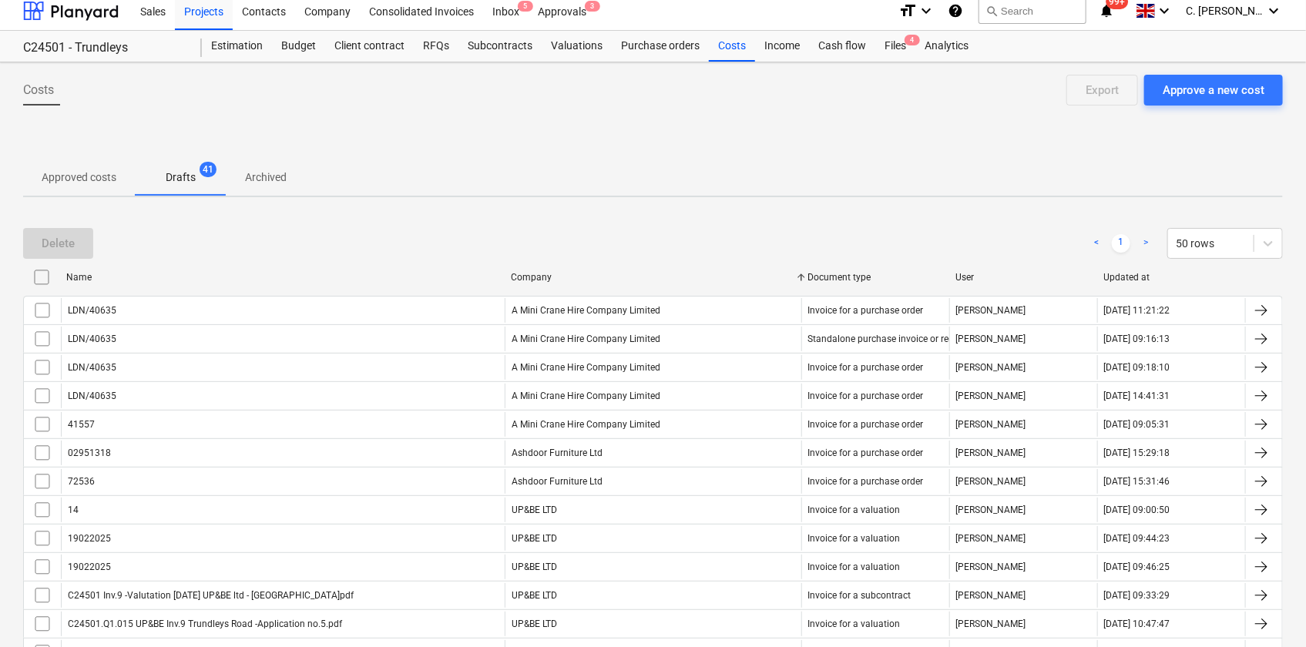
scroll to position [0, 0]
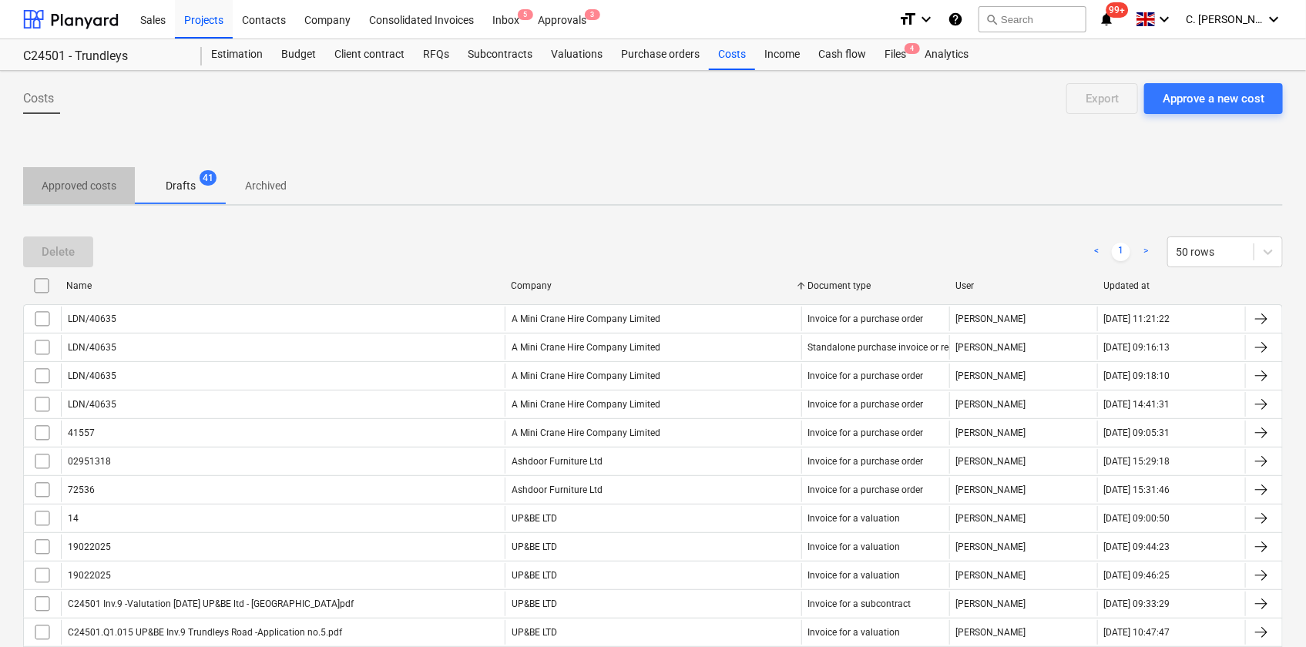
click at [74, 187] on p "Approved costs" at bounding box center [79, 186] width 75 height 16
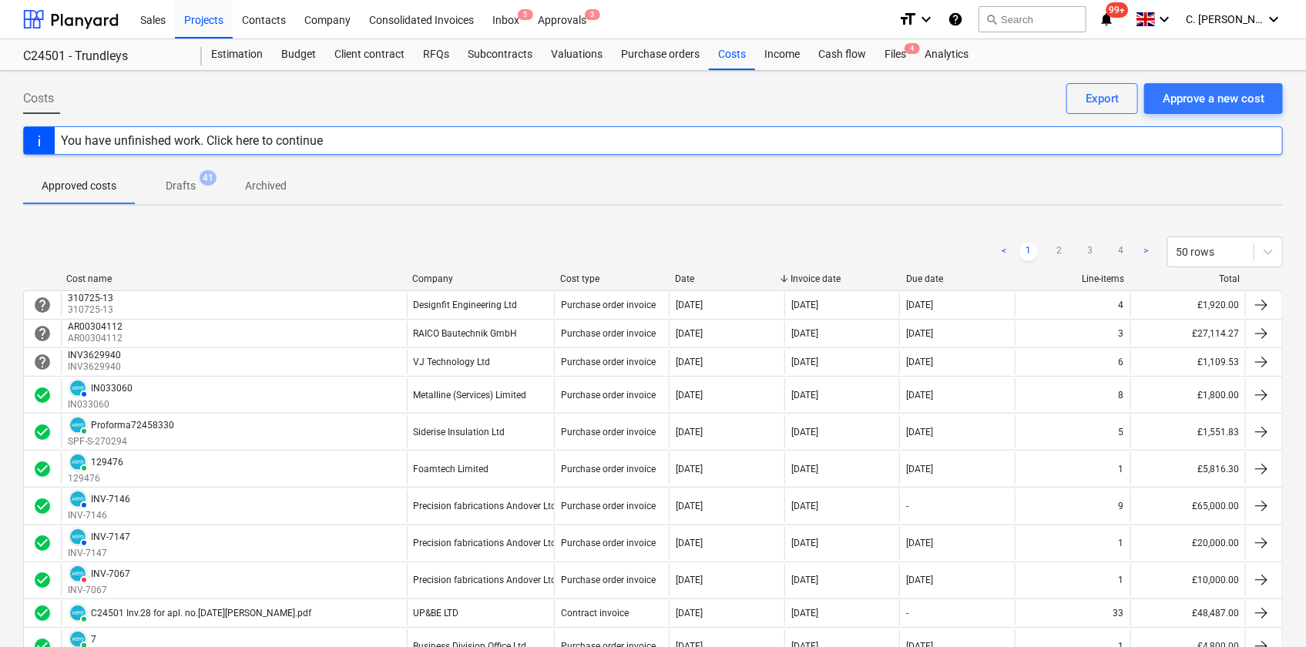
drag, startPoint x: 174, startPoint y: 185, endPoint x: 181, endPoint y: 195, distance: 12.2
click at [175, 185] on p "Drafts" at bounding box center [181, 186] width 30 height 16
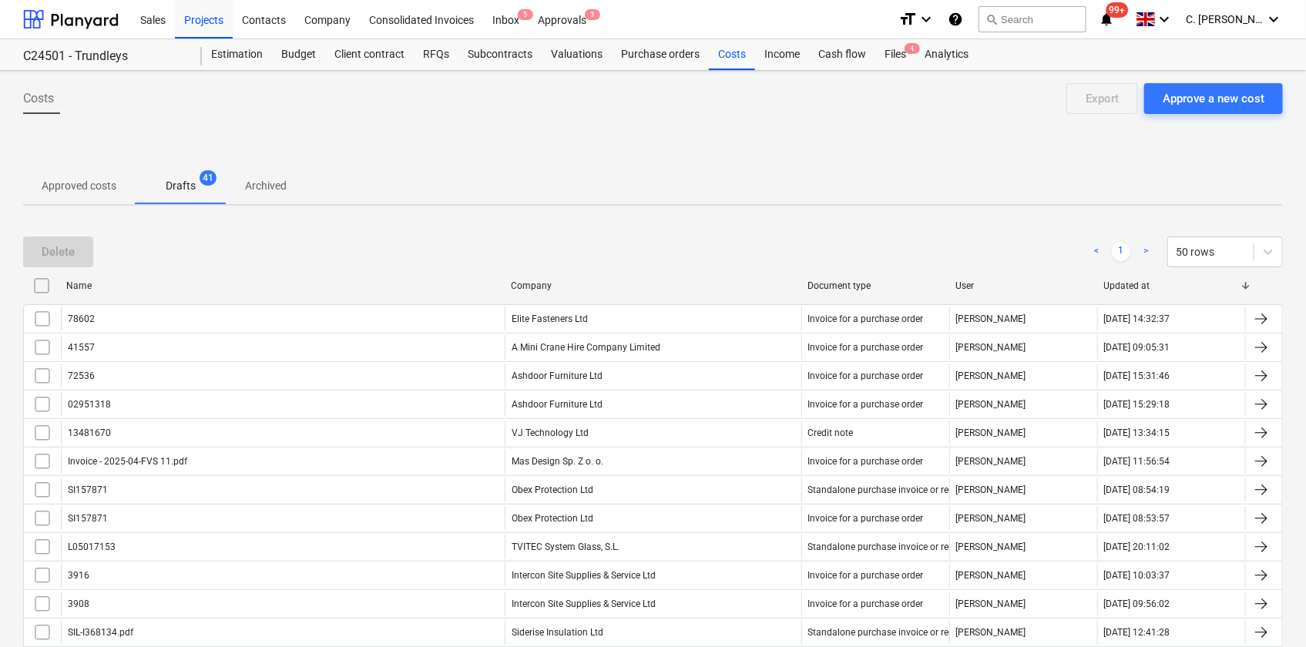
click at [539, 284] on div "Company" at bounding box center [653, 285] width 284 height 11
checkbox input "false"
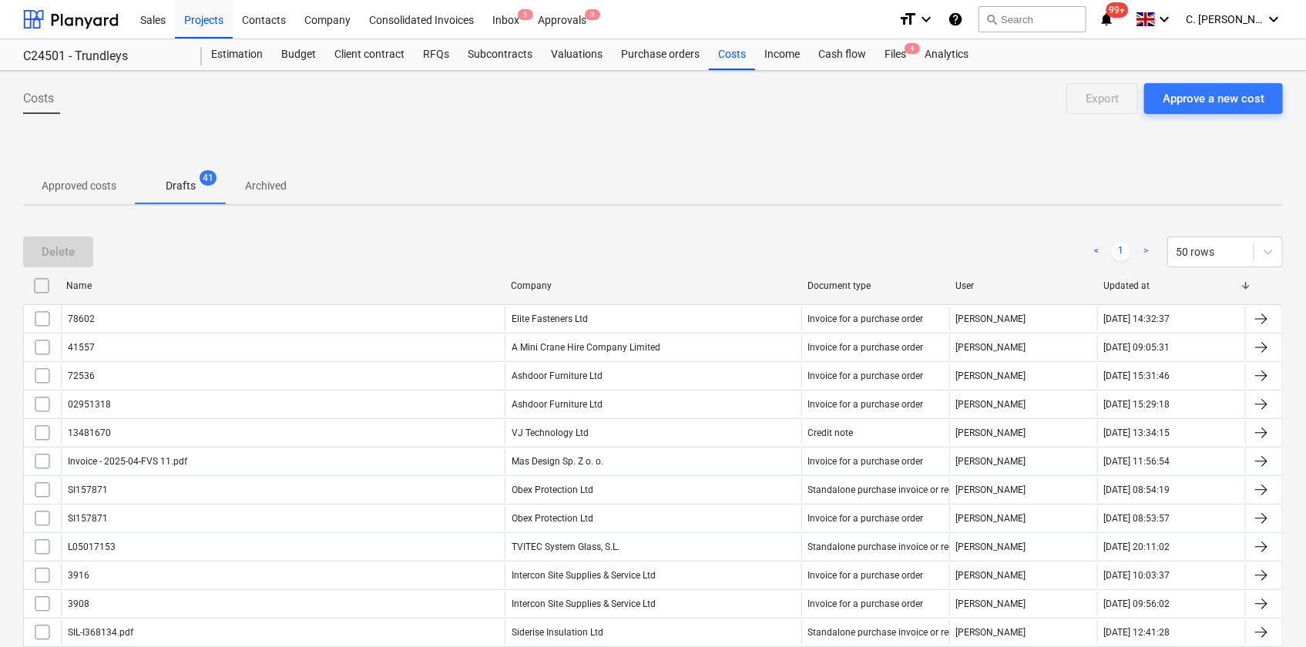
checkbox input "false"
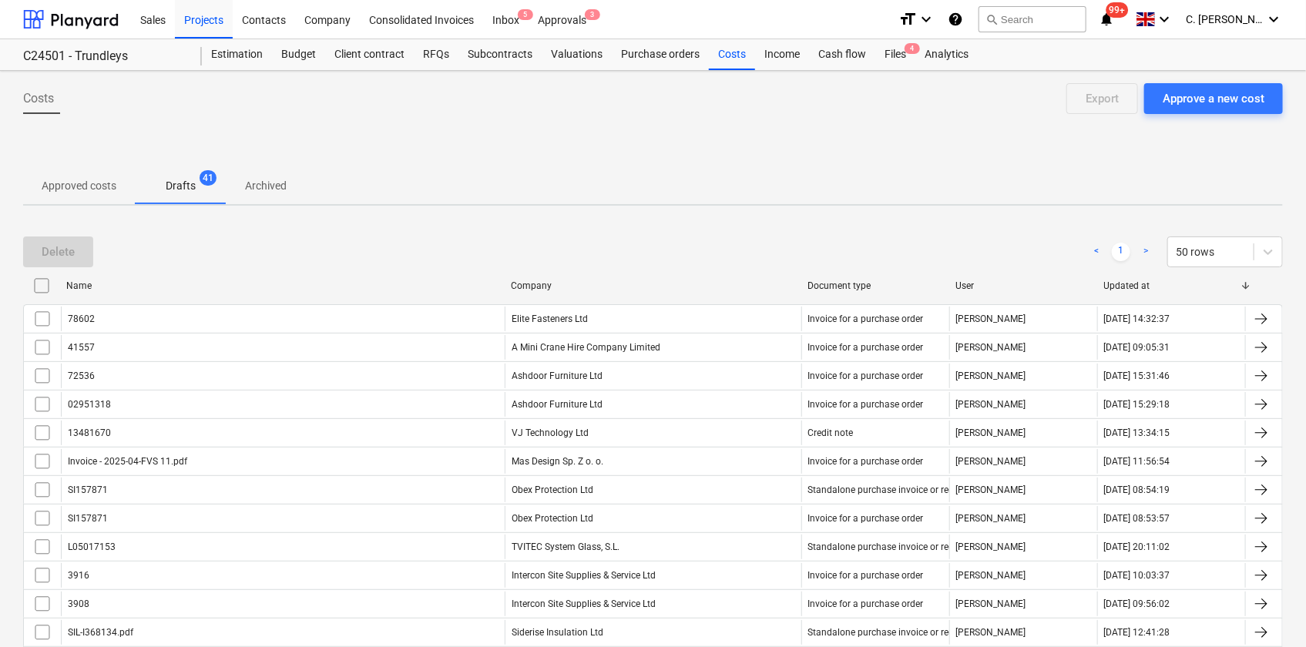
checkbox input "false"
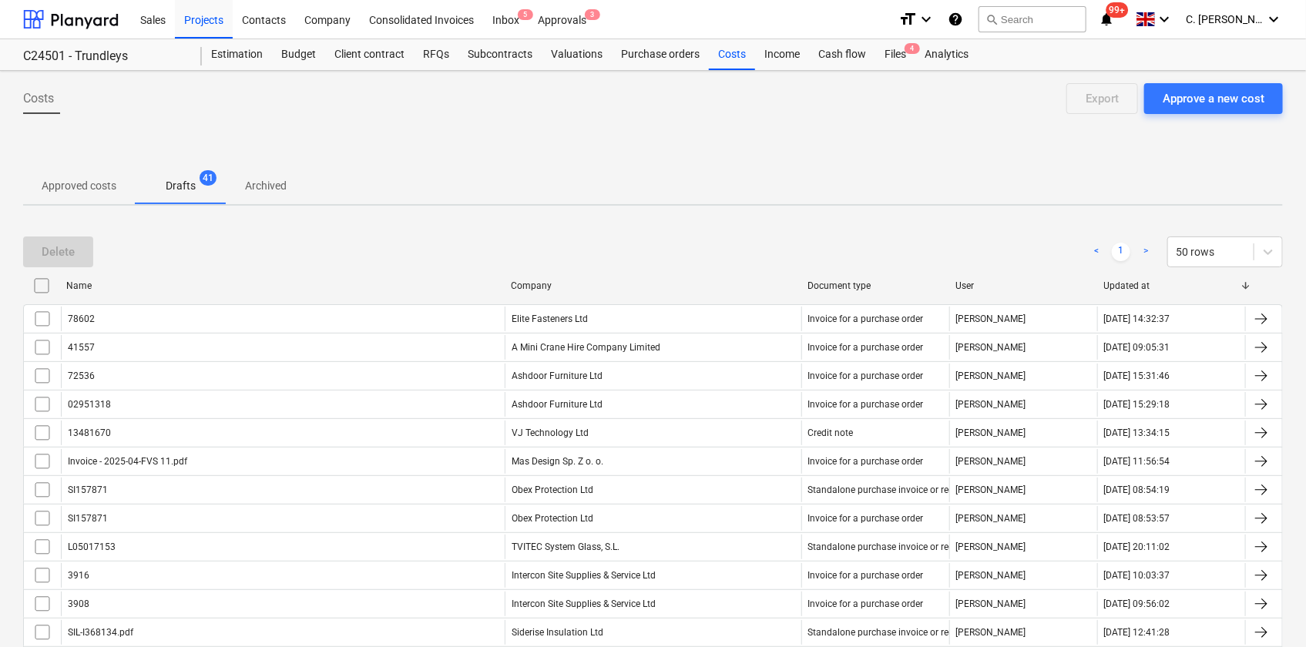
checkbox input "false"
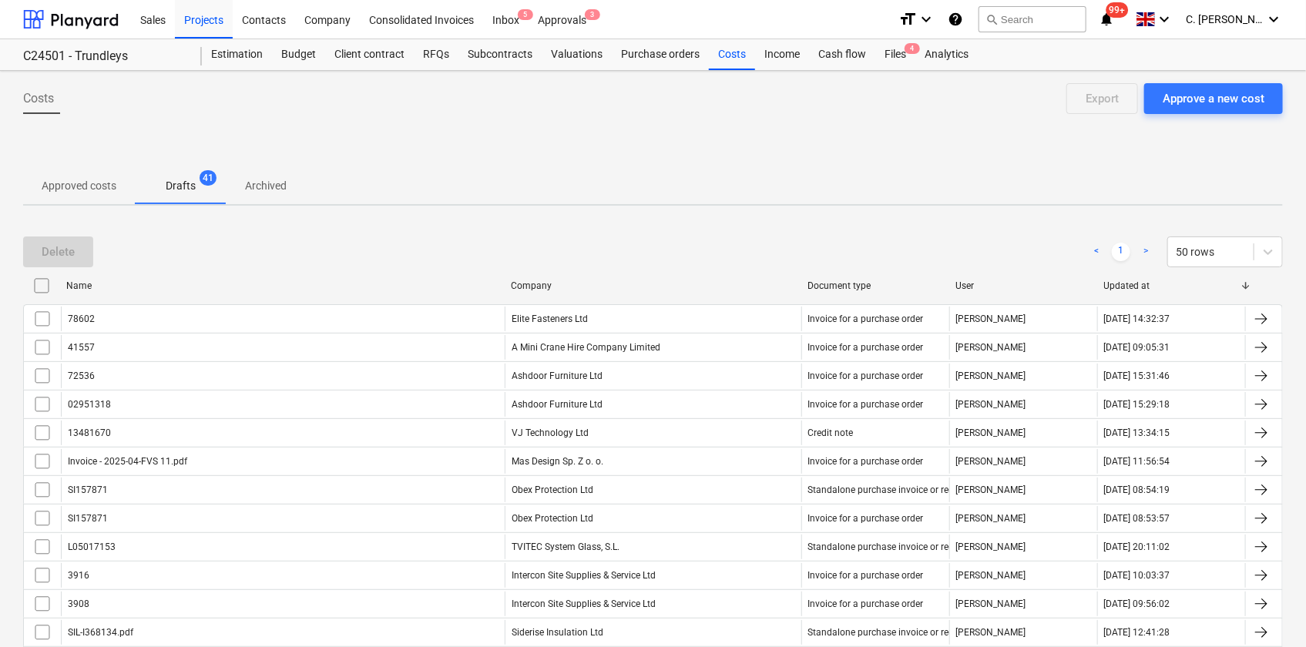
checkbox input "false"
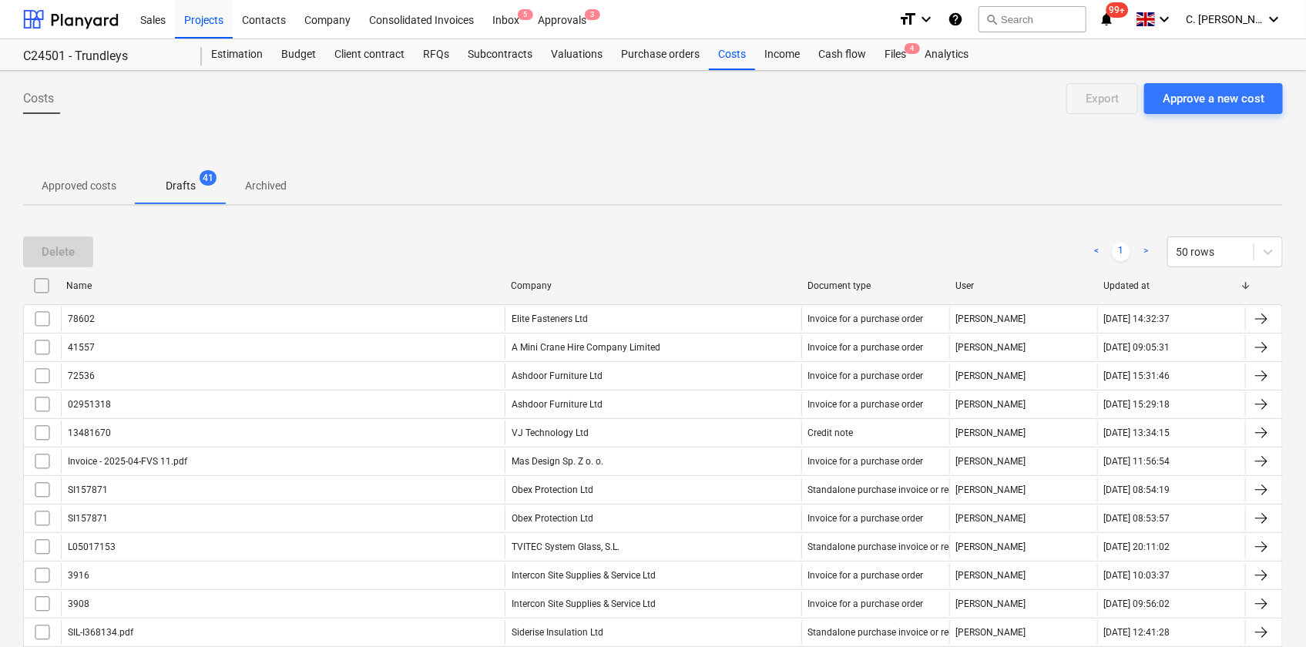
checkbox input "false"
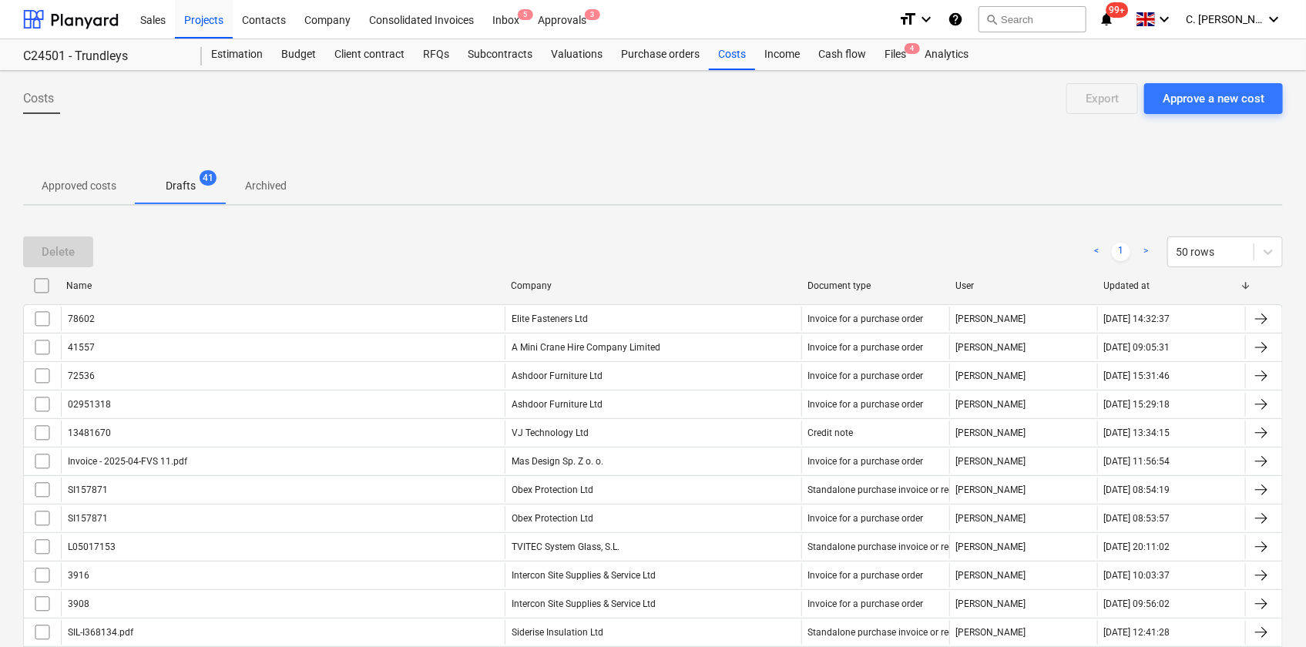
checkbox input "false"
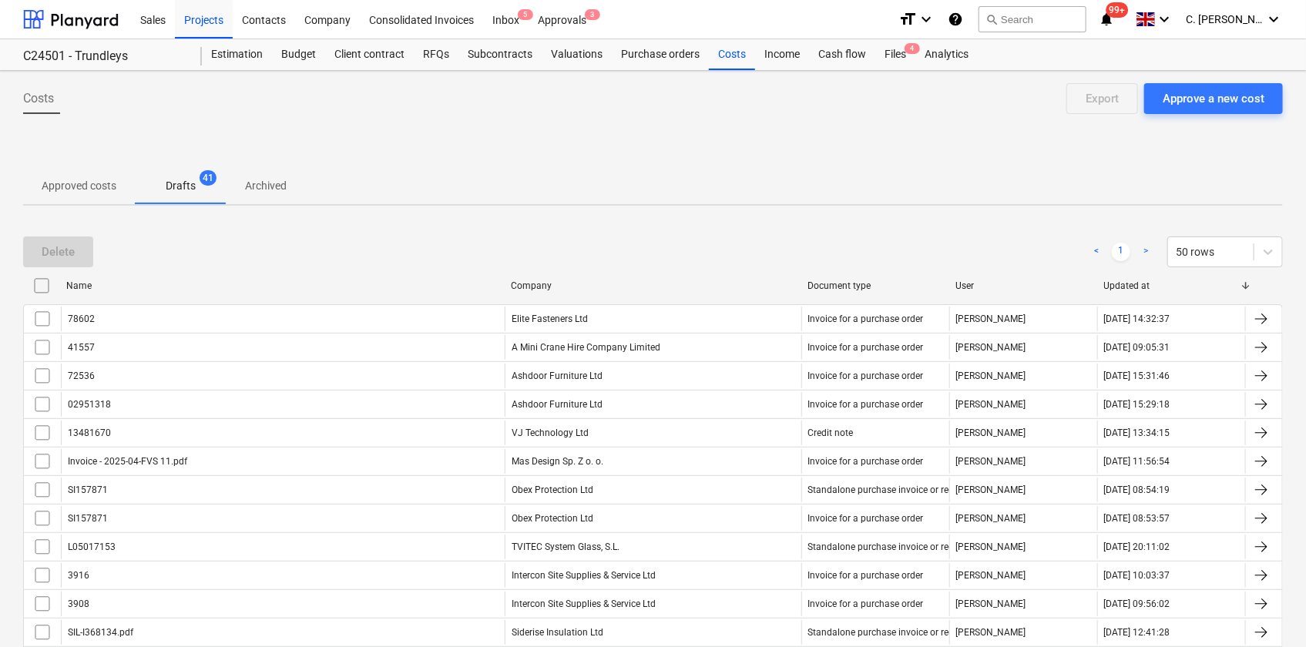
checkbox input "false"
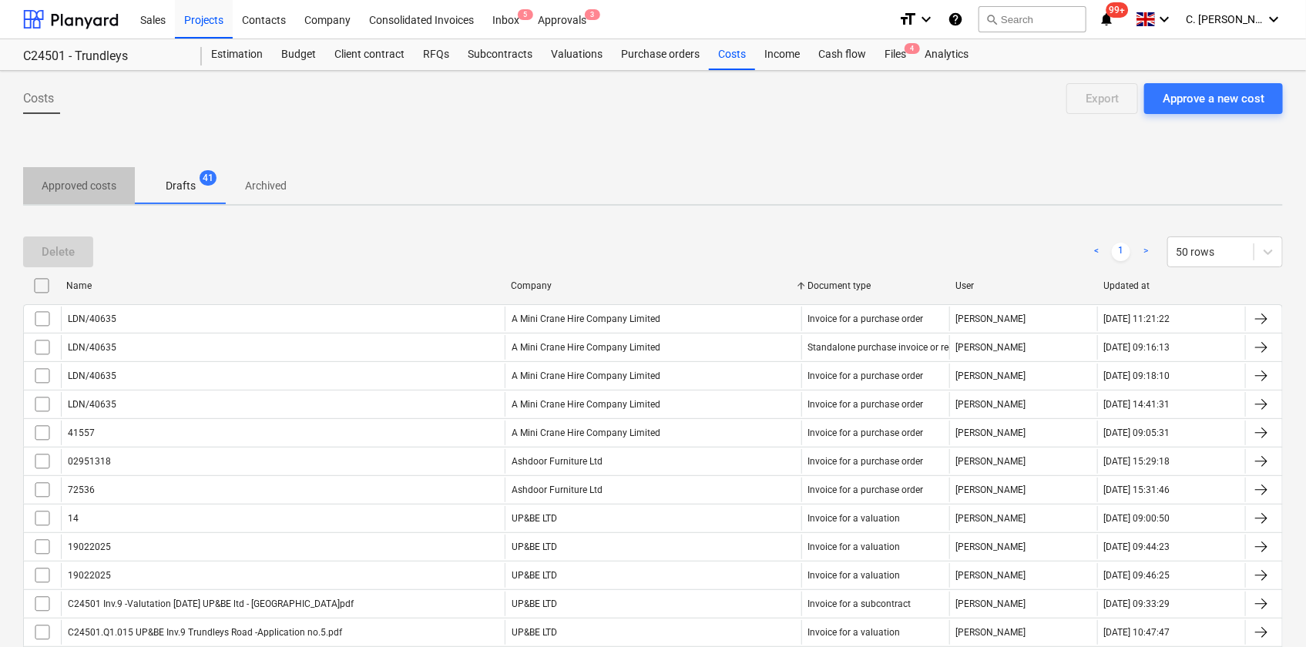
click at [61, 186] on p "Approved costs" at bounding box center [79, 186] width 75 height 16
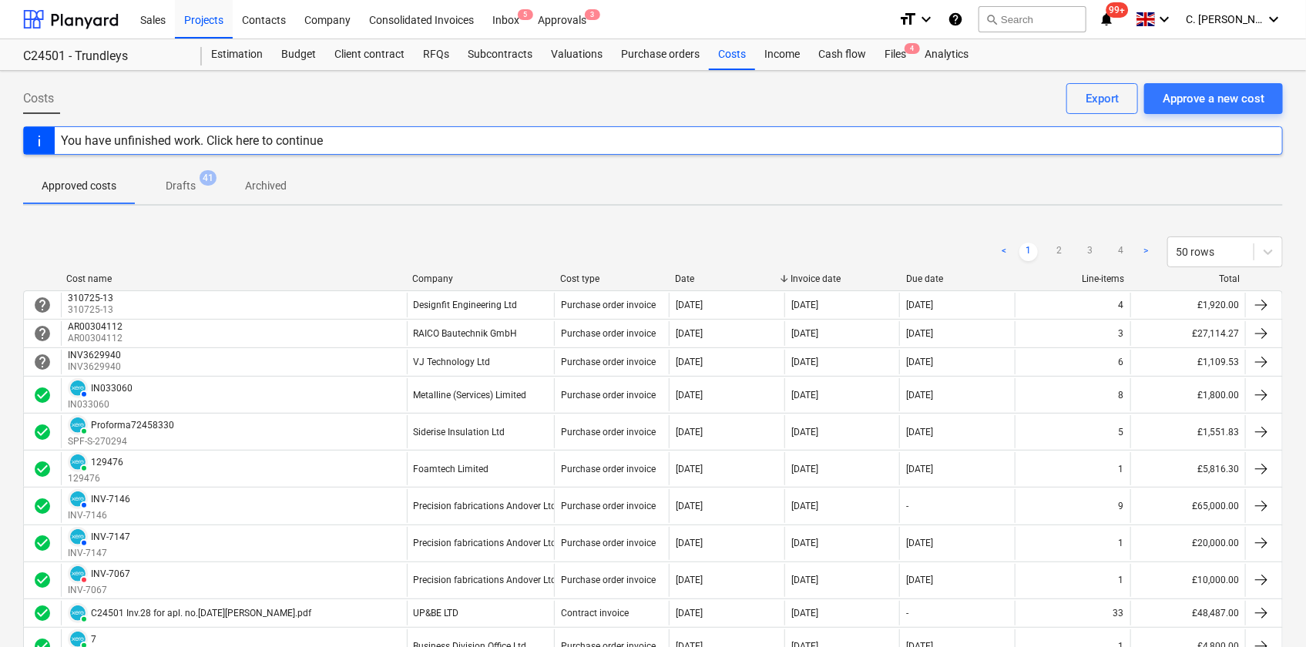
click at [427, 276] on div "Company" at bounding box center [480, 279] width 136 height 11
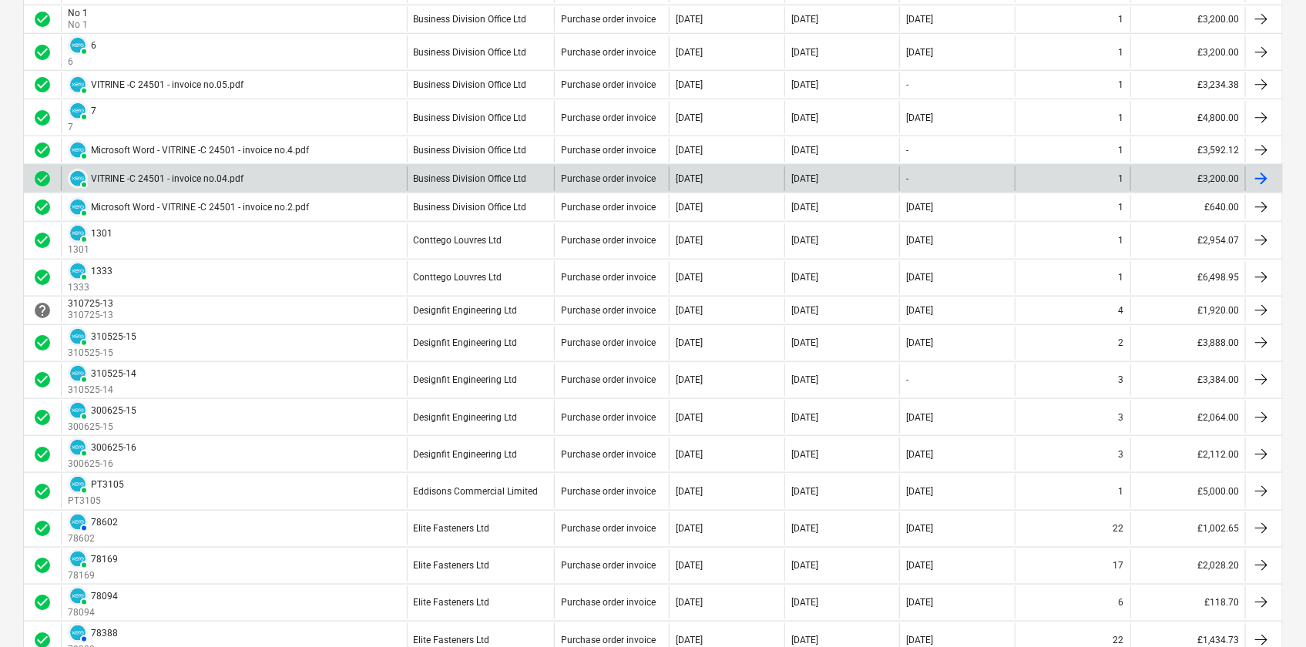
scroll to position [1434, 0]
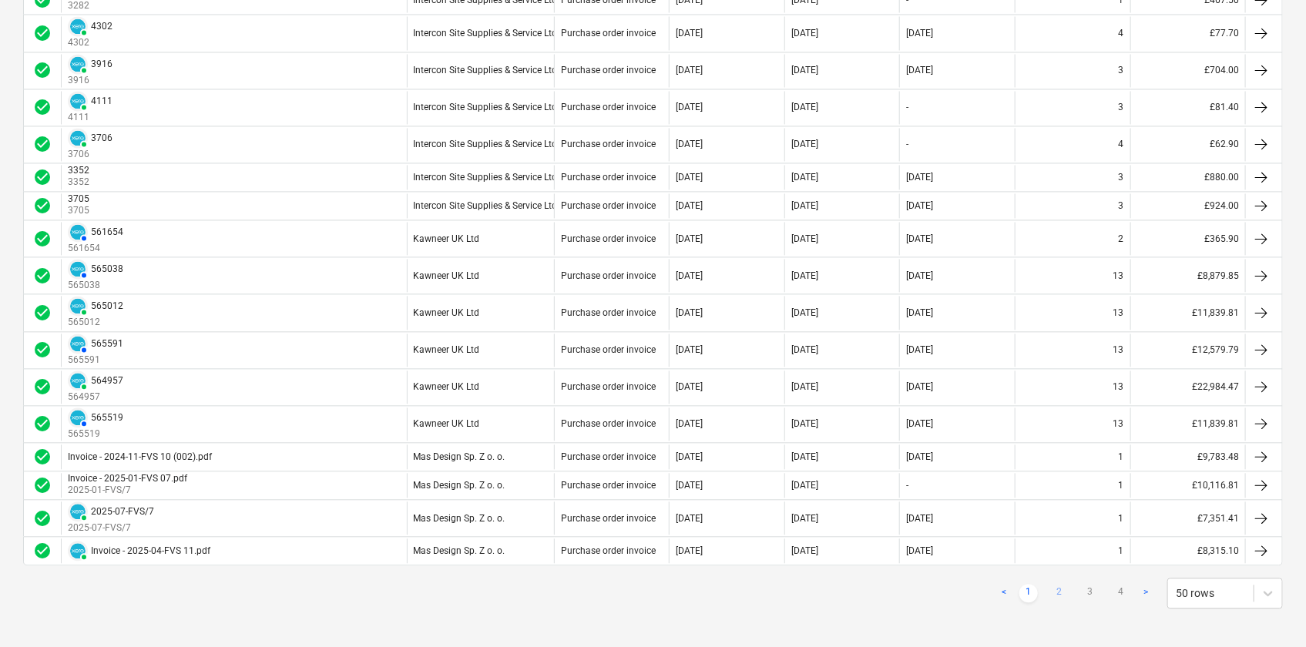
click at [1062, 591] on link "2" at bounding box center [1059, 594] width 18 height 18
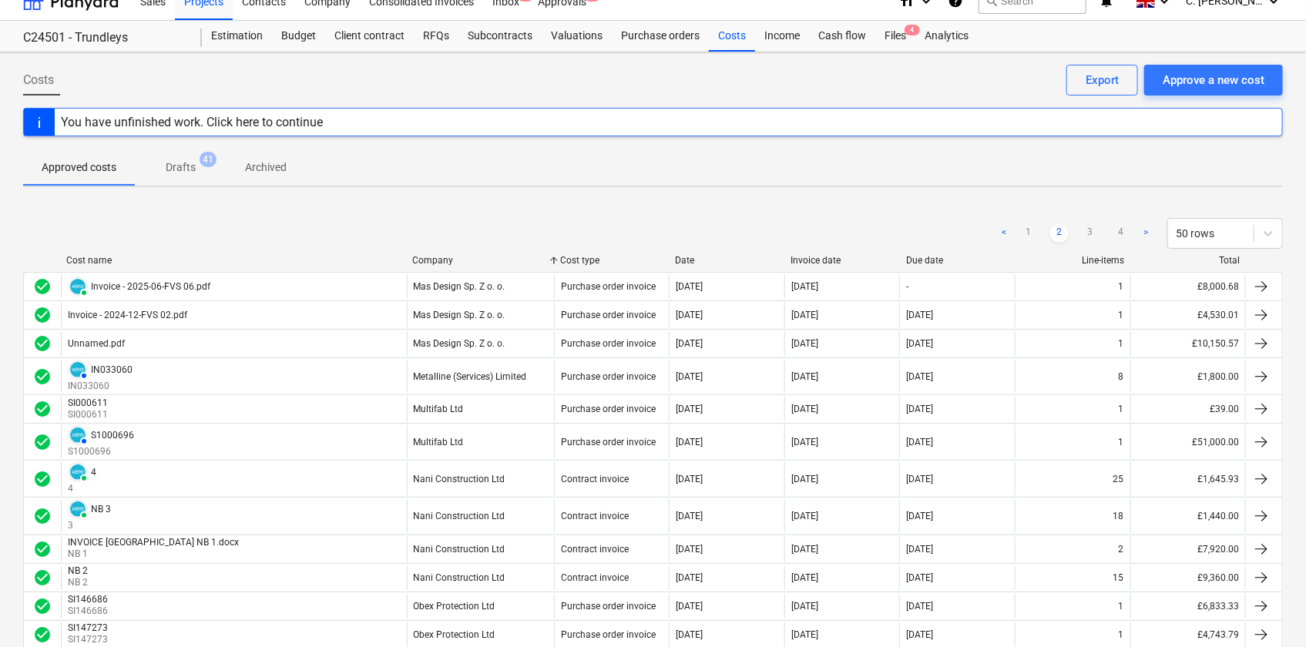
scroll to position [0, 0]
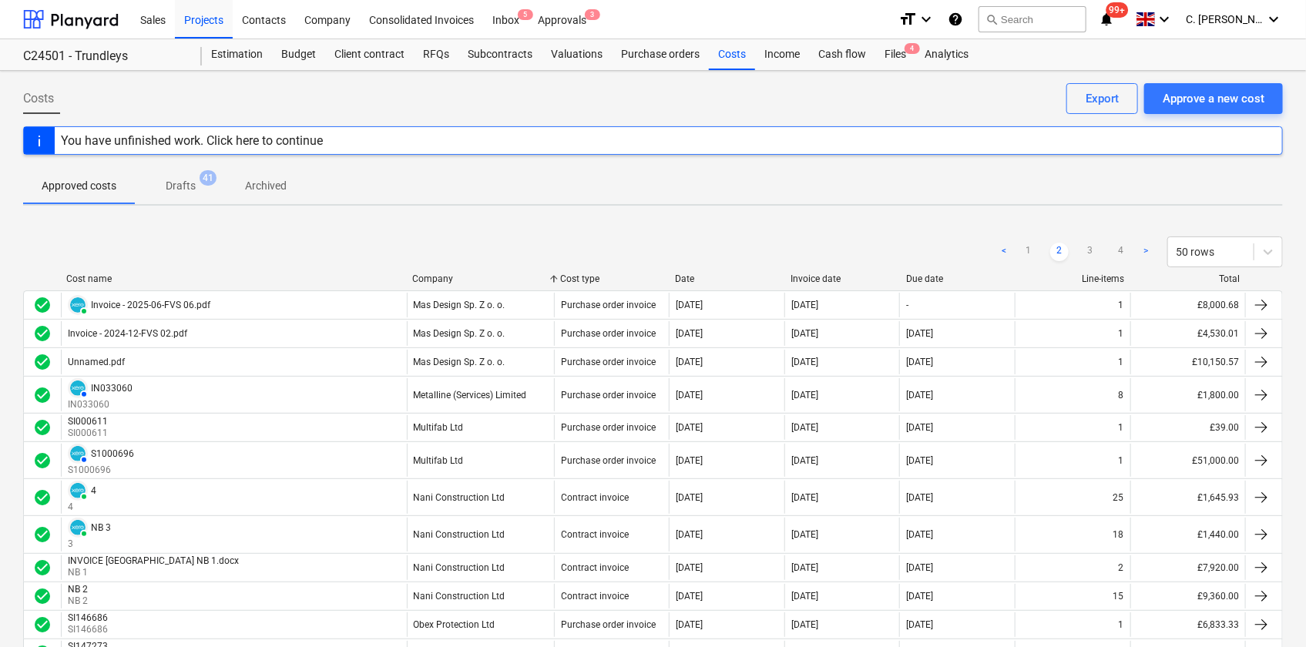
click at [192, 183] on p "Drafts" at bounding box center [181, 186] width 30 height 16
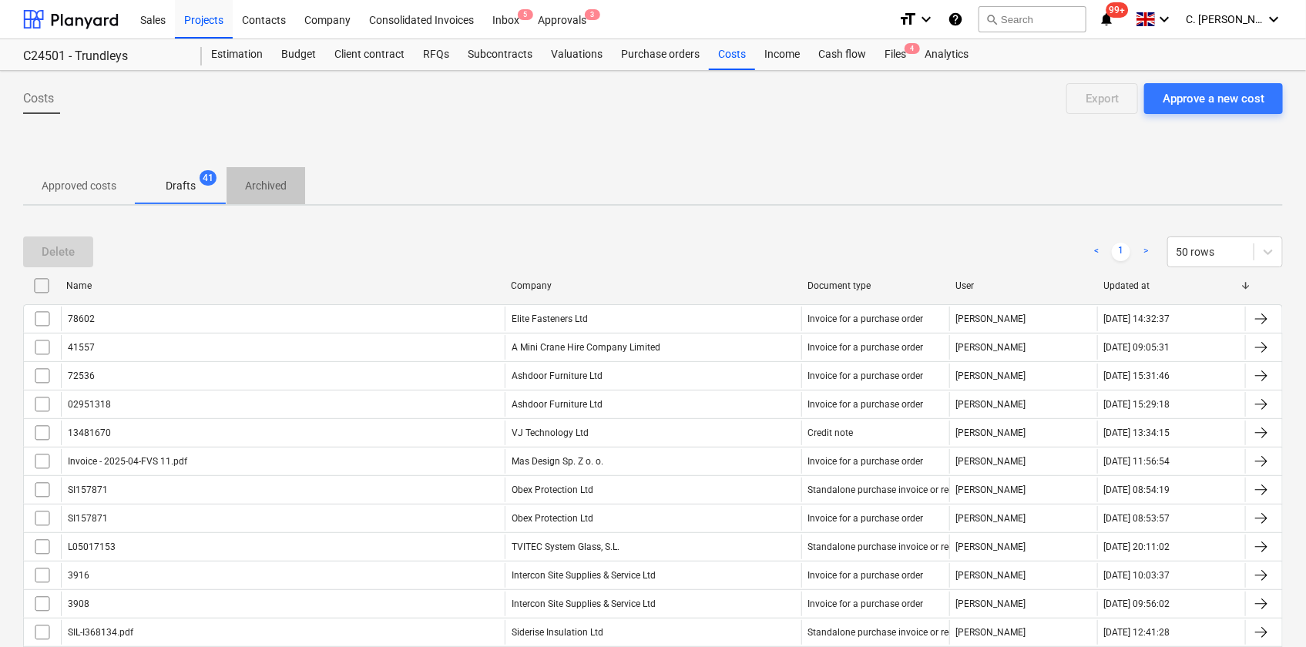
click at [264, 182] on p "Archived" at bounding box center [266, 186] width 42 height 16
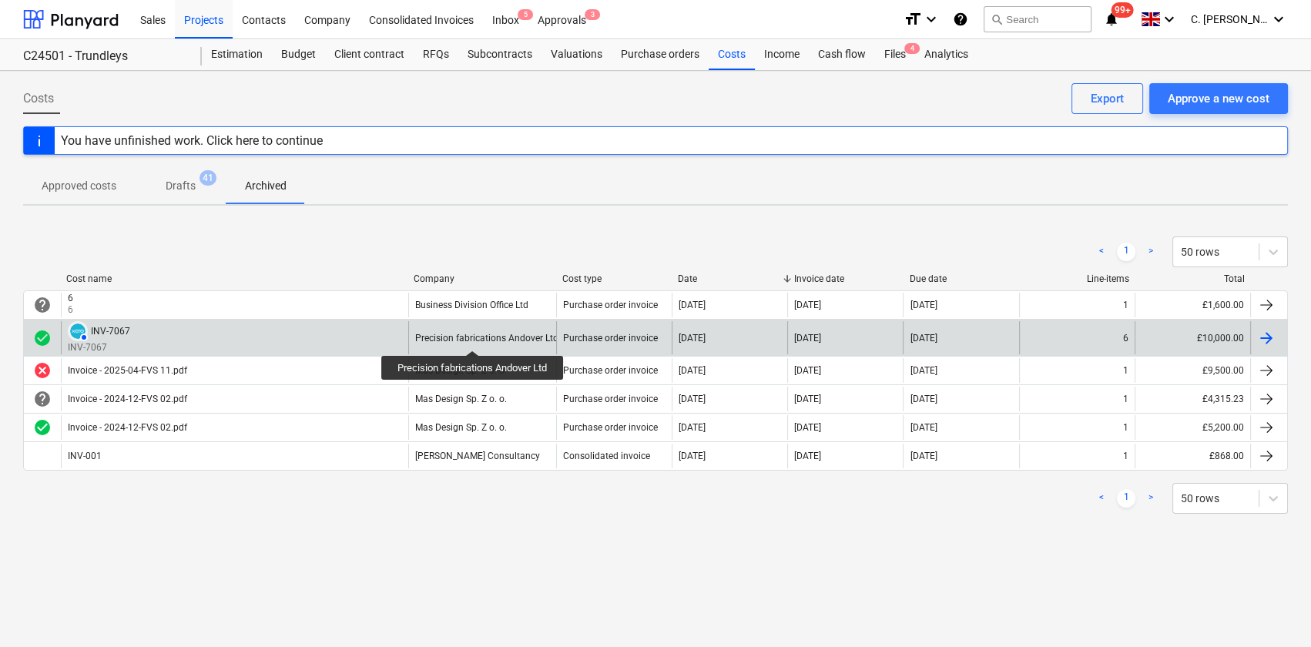
click at [474, 337] on div "Precision fabrications Andover Ltd" at bounding box center [486, 338] width 143 height 11
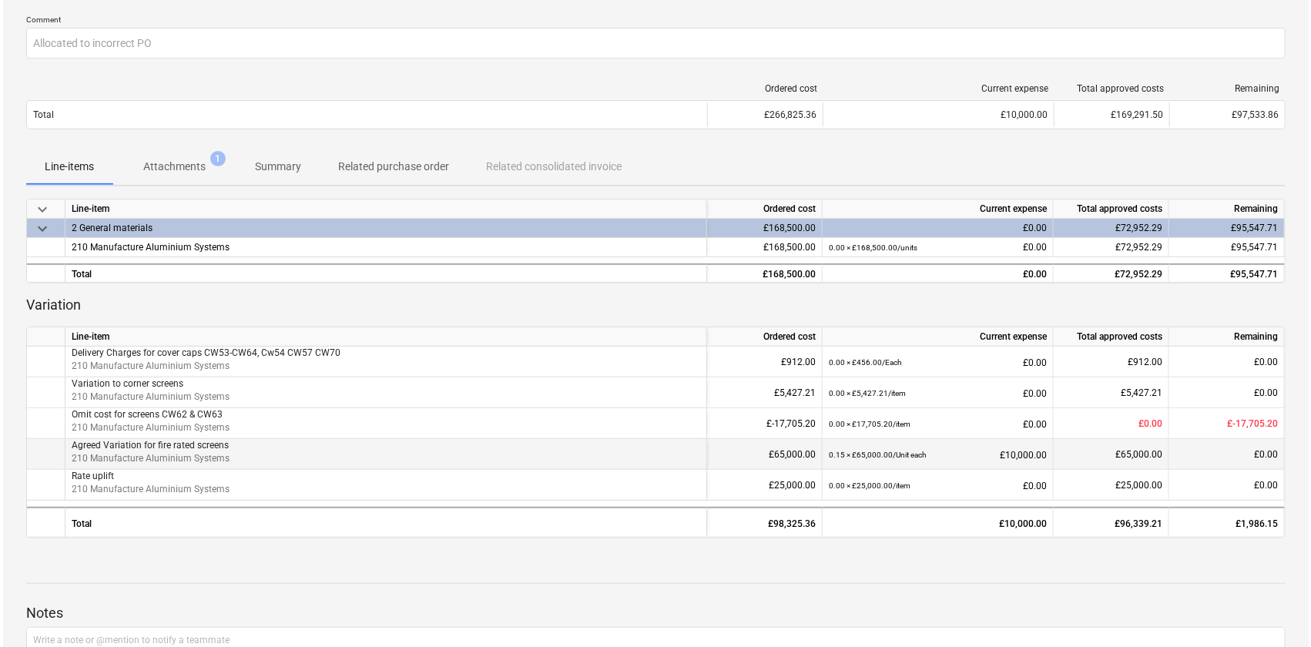
scroll to position [210, 0]
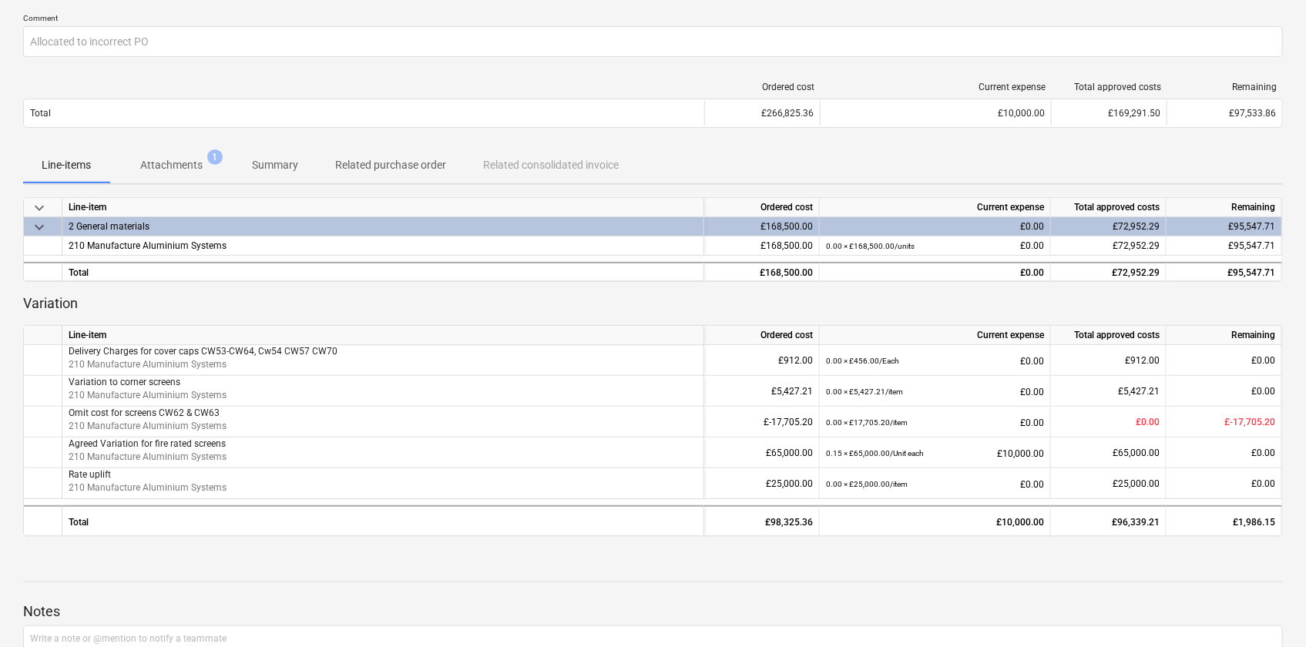
click at [175, 164] on p "Attachments" at bounding box center [171, 165] width 62 height 16
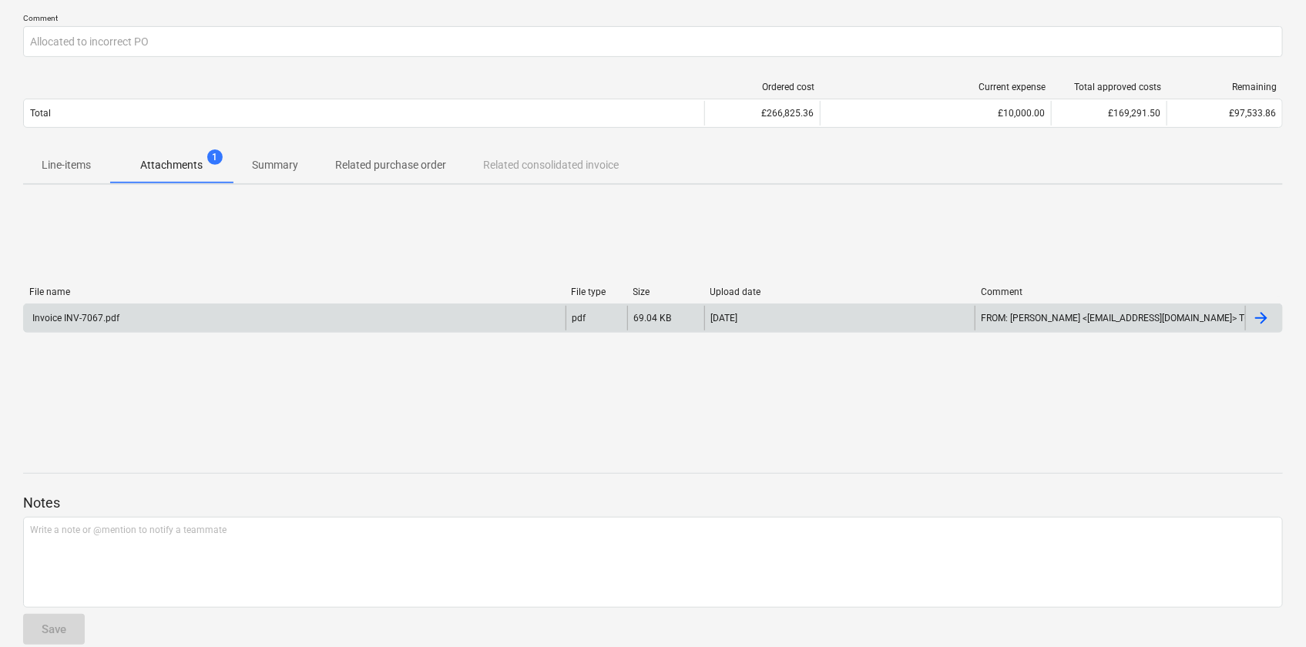
click at [78, 322] on div "Invoice INV-7067.pdf" at bounding box center [74, 318] width 89 height 11
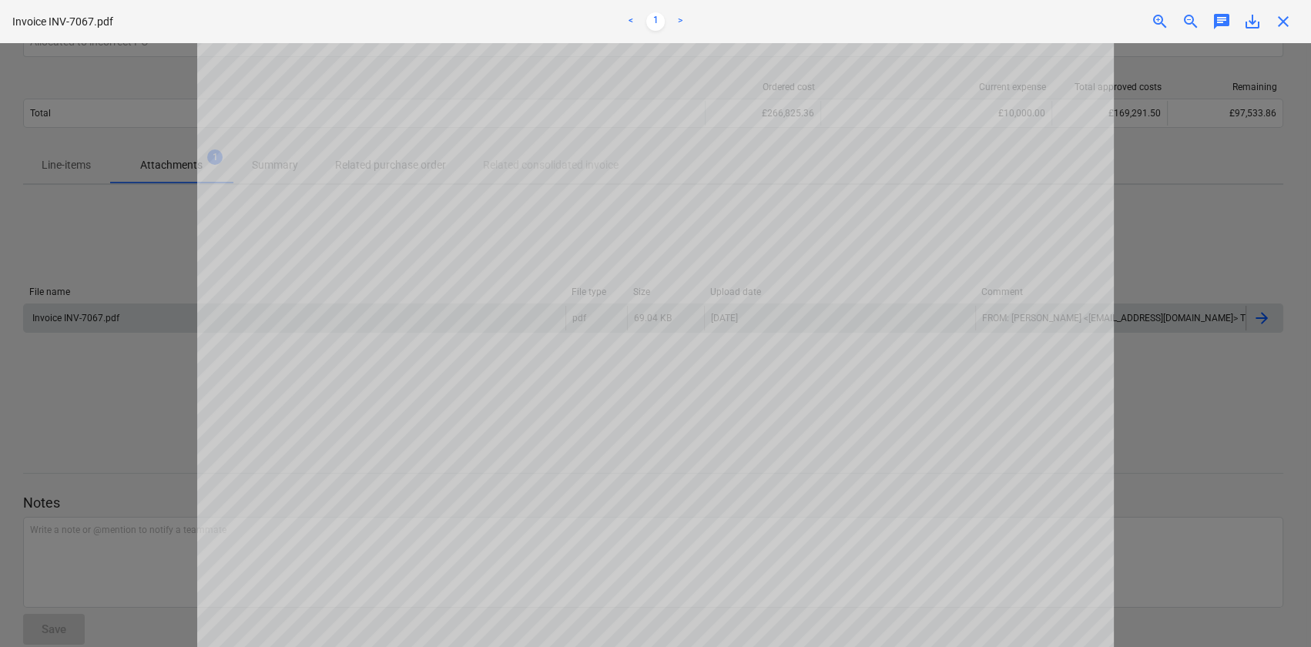
scroll to position [555, 0]
click at [1287, 22] on span "close" at bounding box center [1283, 21] width 18 height 18
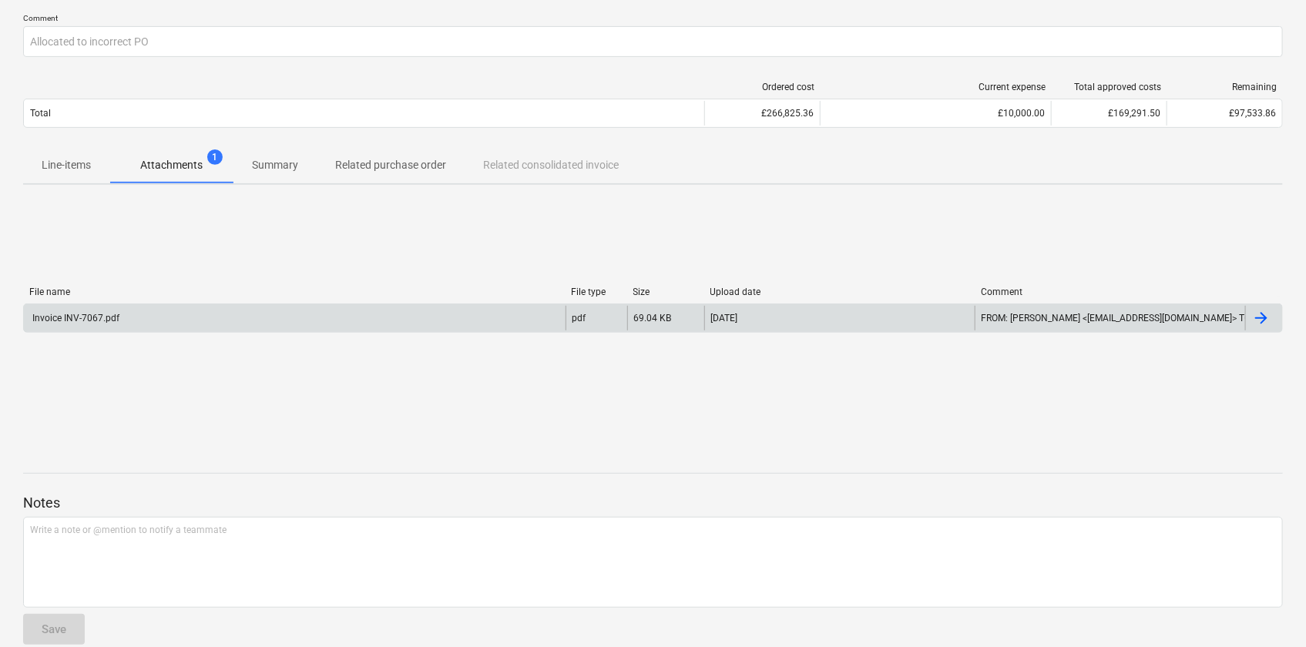
click at [373, 166] on p "Related purchase order" at bounding box center [390, 165] width 111 height 16
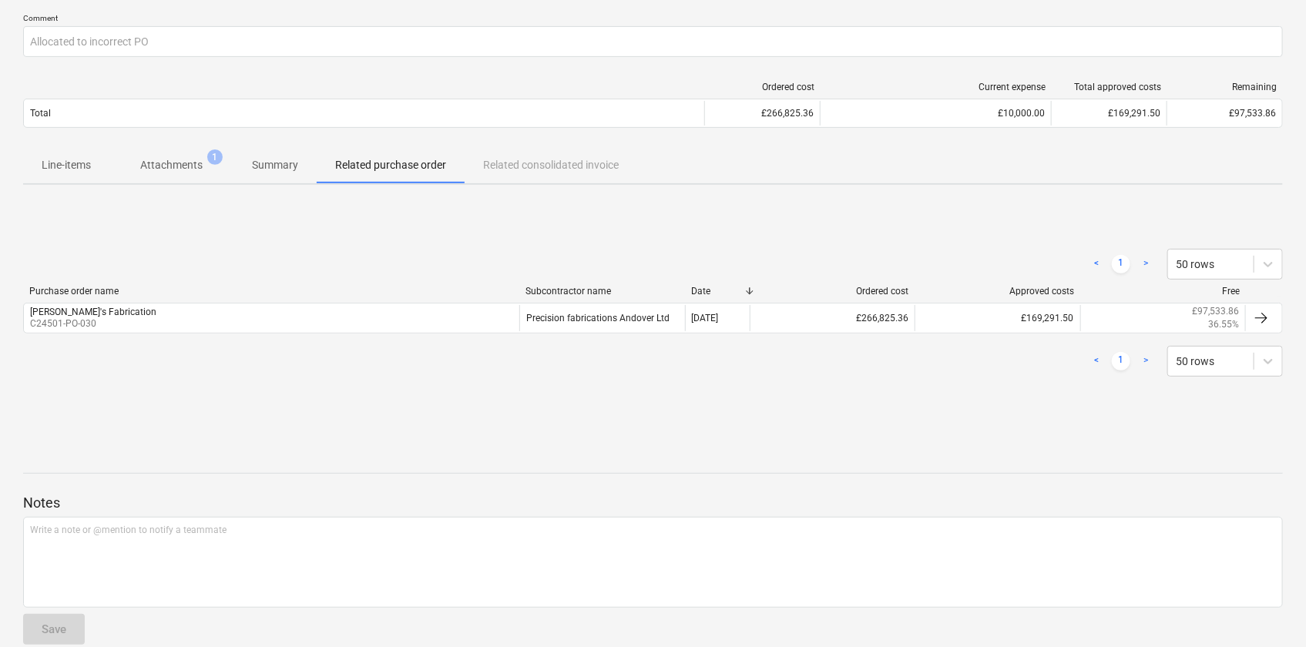
click at [270, 173] on span "Summary" at bounding box center [274, 165] width 83 height 25
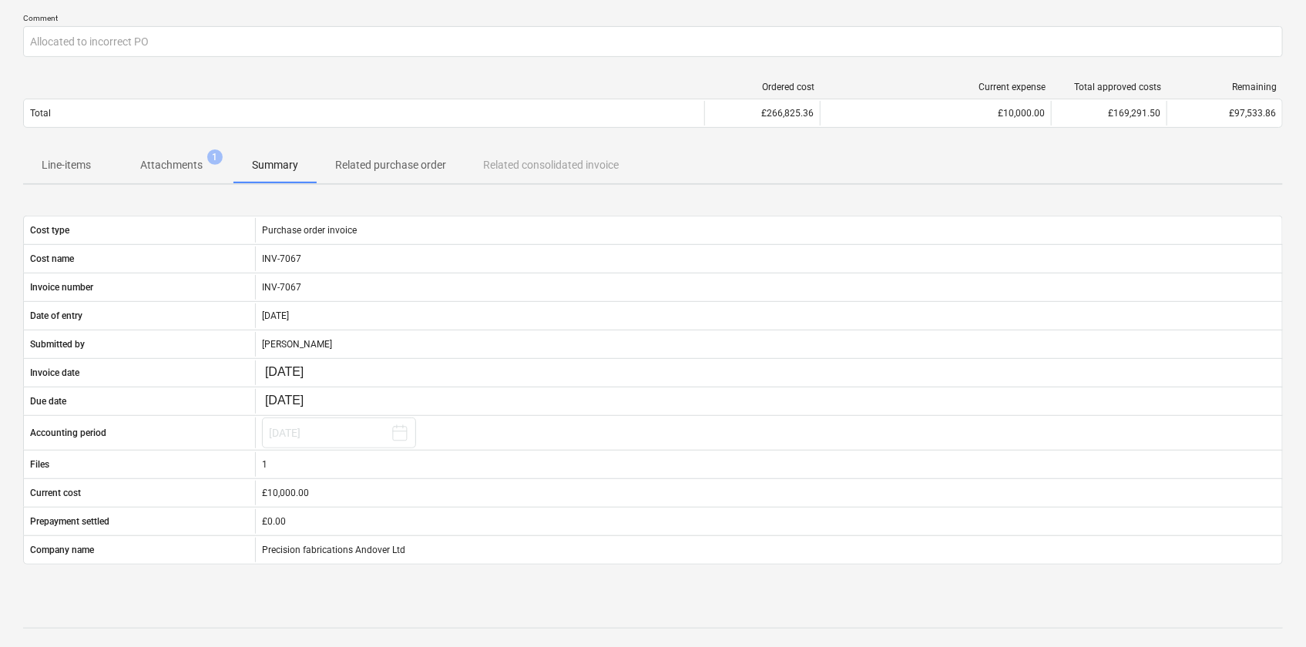
click at [58, 169] on p "Line-items" at bounding box center [66, 165] width 49 height 16
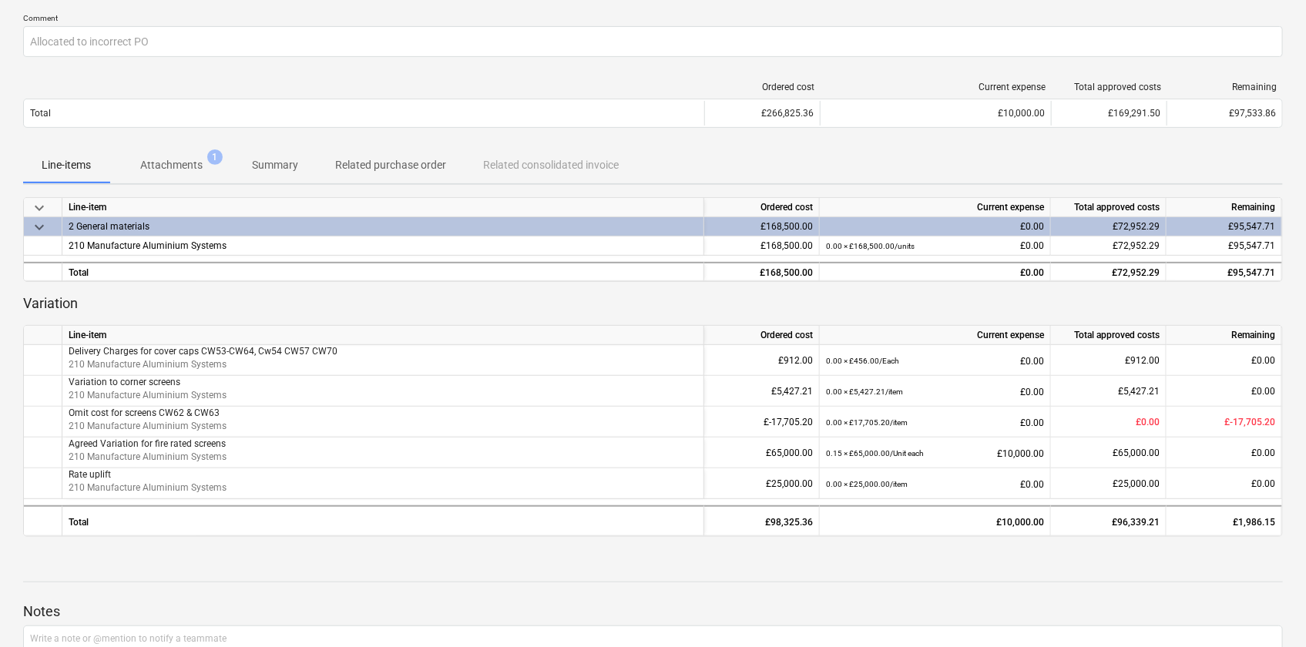
click at [193, 163] on p "Attachments" at bounding box center [171, 165] width 62 height 16
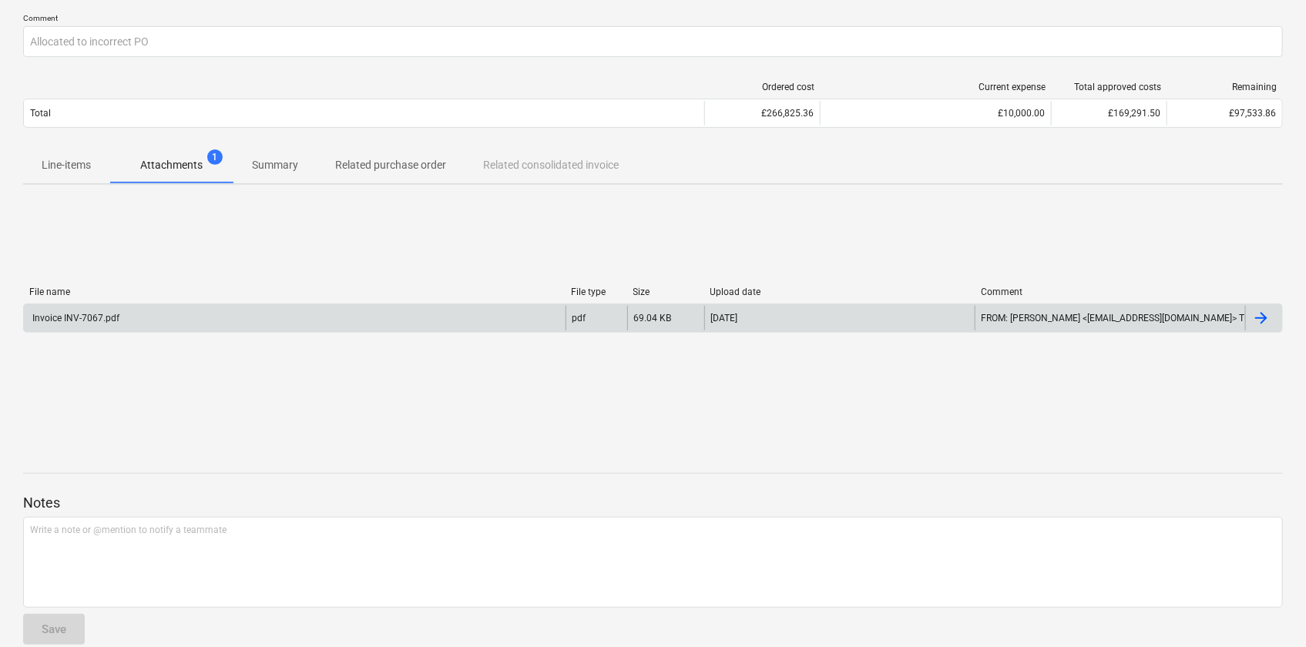
click at [82, 320] on div "Invoice INV-7067.pdf" at bounding box center [74, 318] width 89 height 11
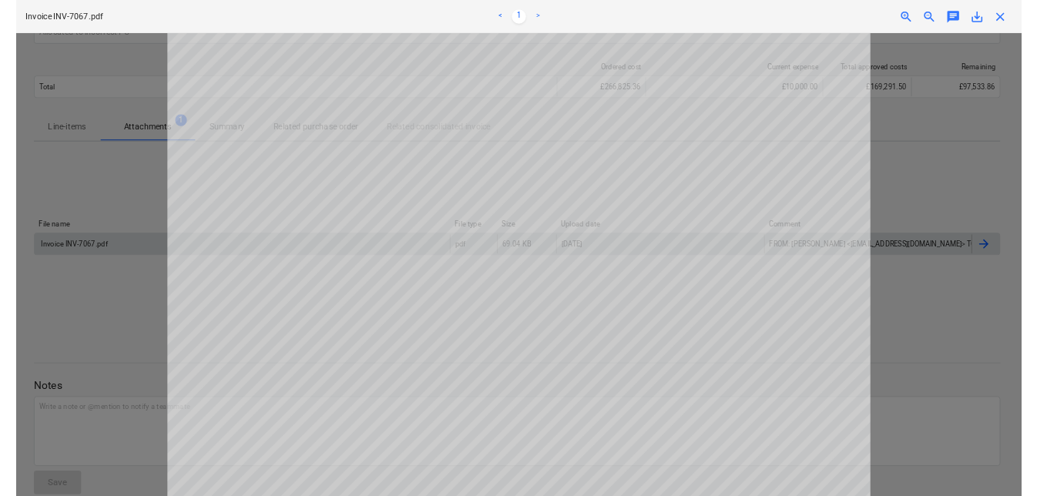
scroll to position [69, 0]
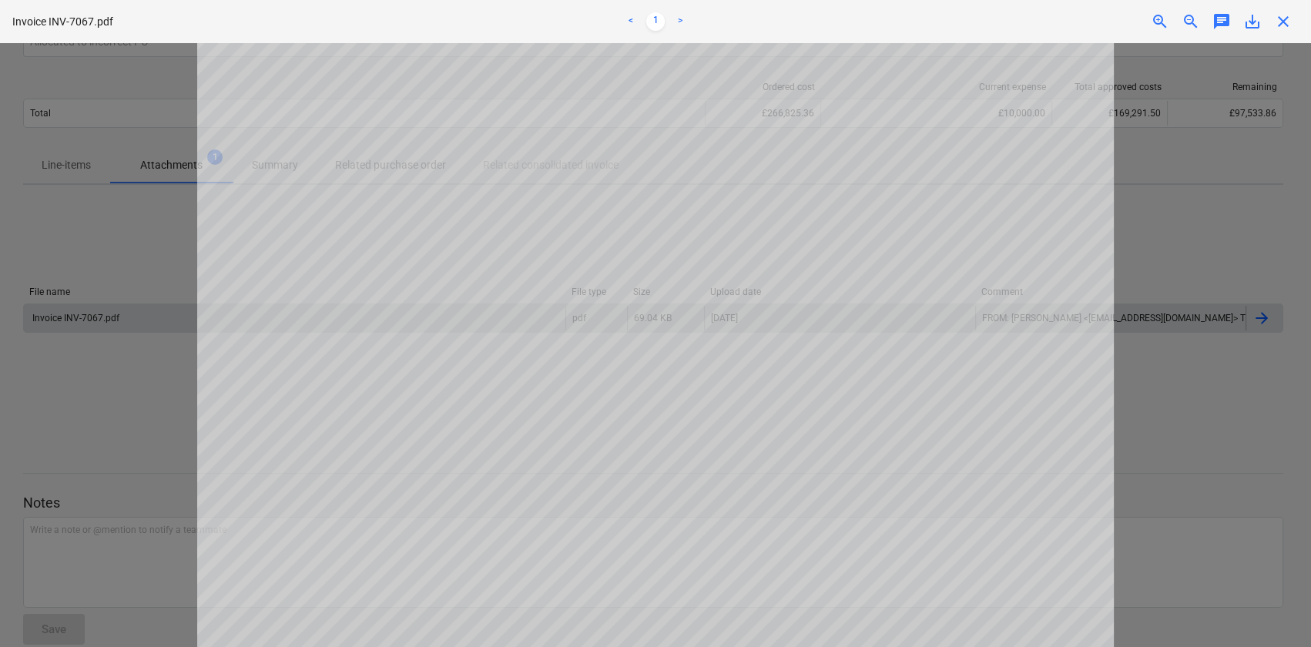
click at [1280, 27] on span "close" at bounding box center [1283, 21] width 18 height 18
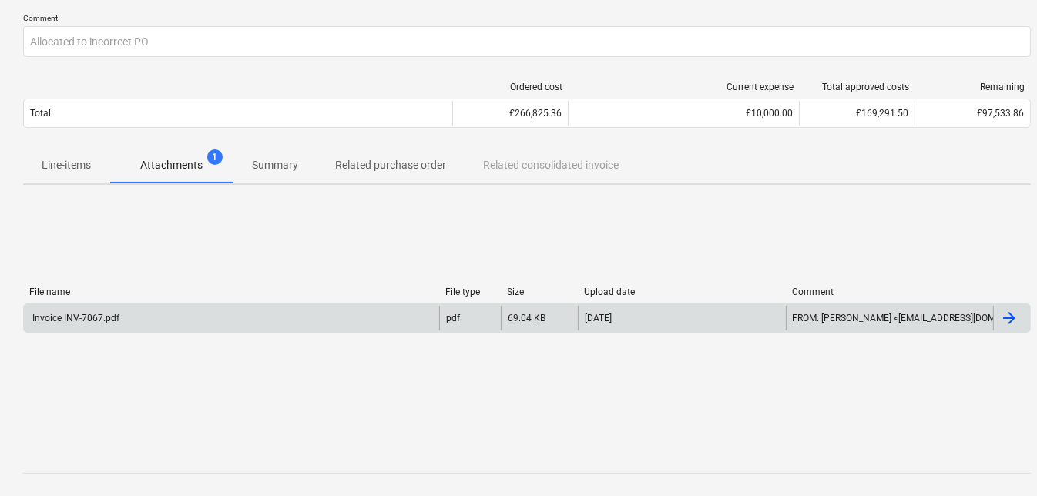
click at [52, 166] on p "Line-items" at bounding box center [66, 165] width 49 height 16
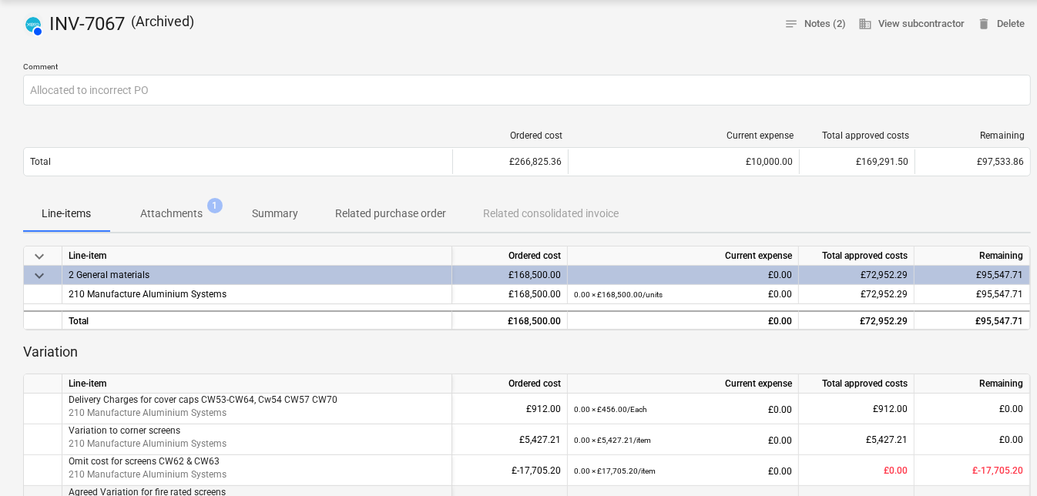
scroll to position [139, 0]
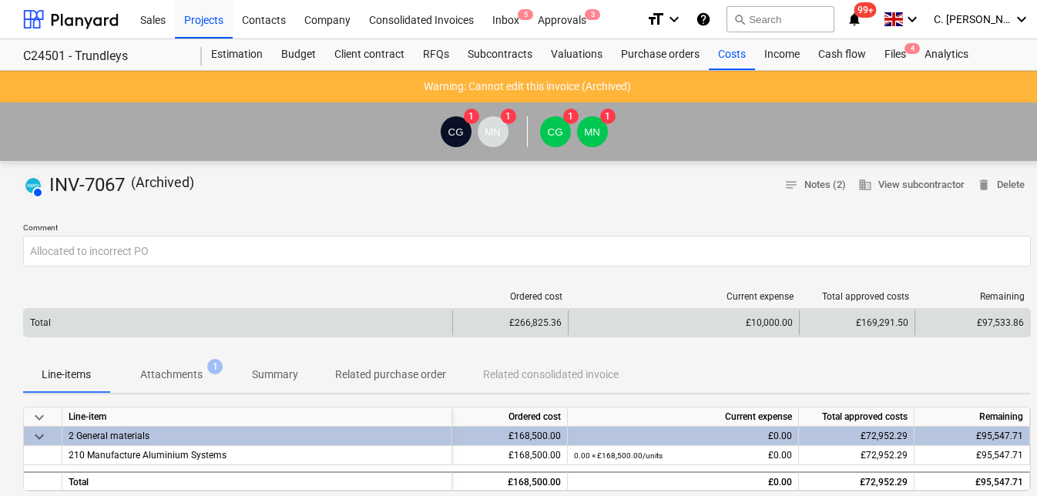
scroll to position [139, 0]
